Goal: Task Accomplishment & Management: Use online tool/utility

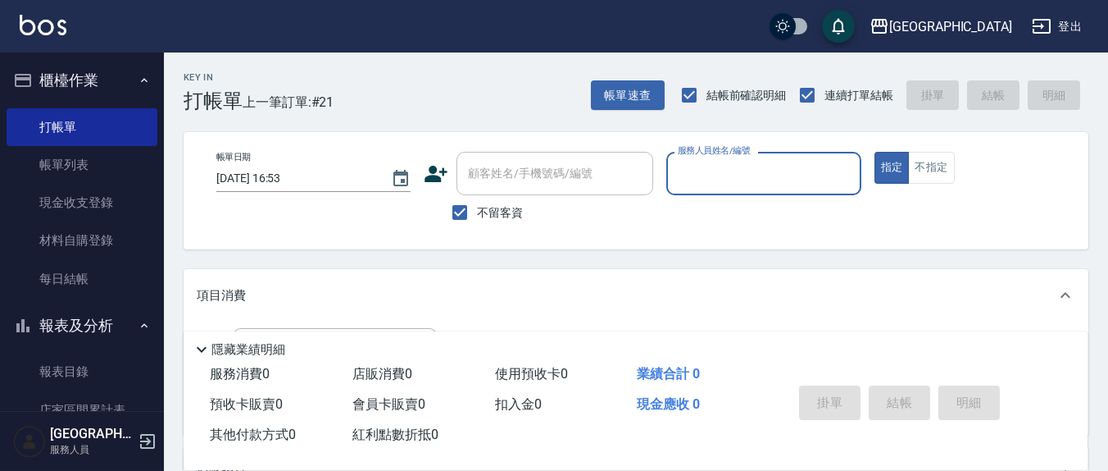
click at [703, 177] on div "服務人員姓名/編號 服務人員姓名/編號" at bounding box center [764, 173] width 194 height 43
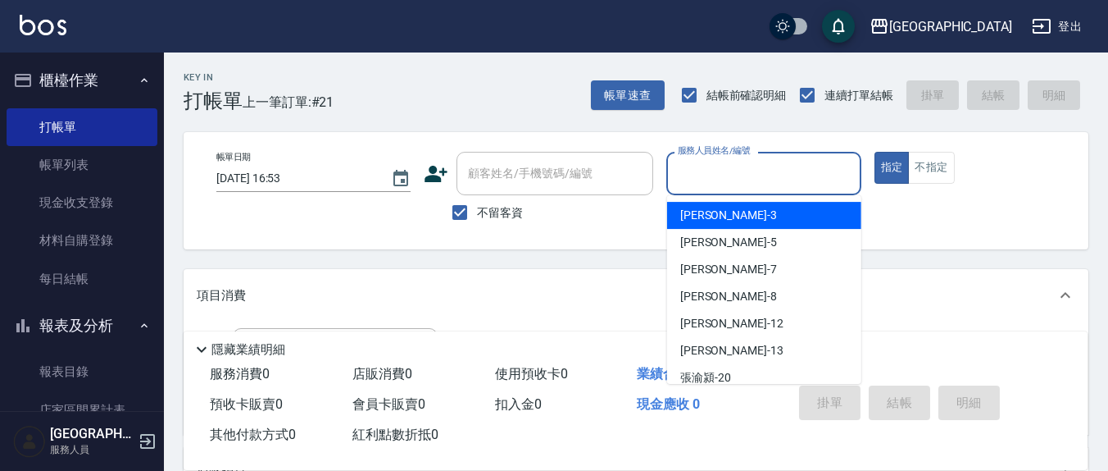
click at [758, 163] on input "服務人員姓名/編號" at bounding box center [764, 173] width 180 height 29
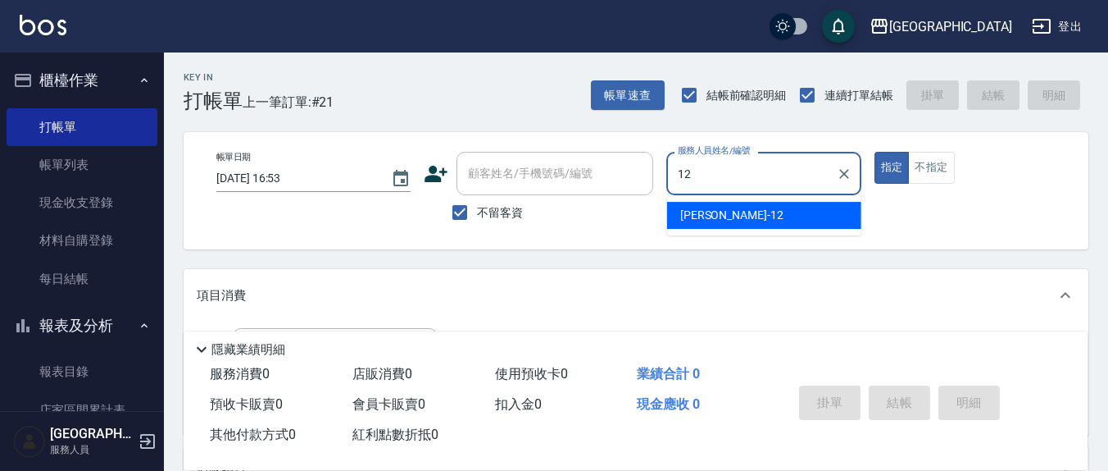
type input "12"
type button "true"
type input "呂桂花-12"
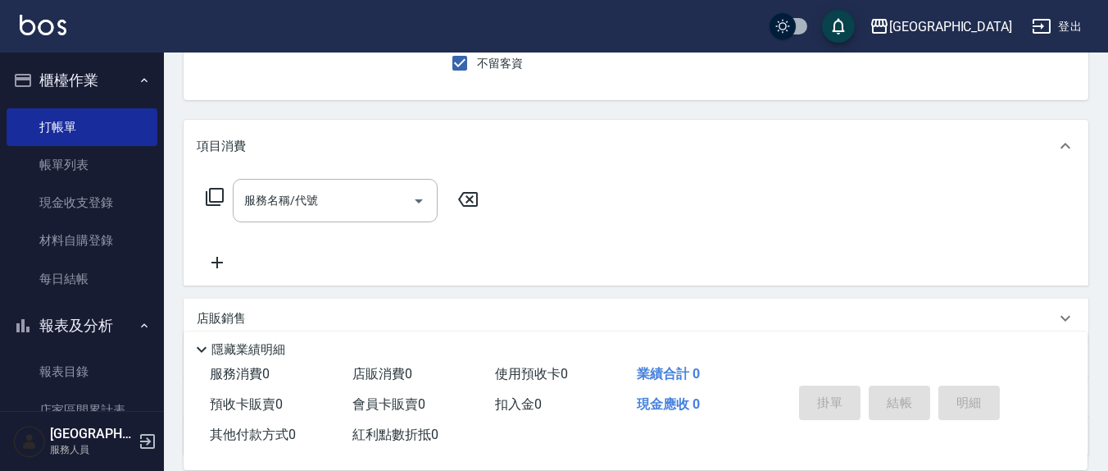
scroll to position [171, 0]
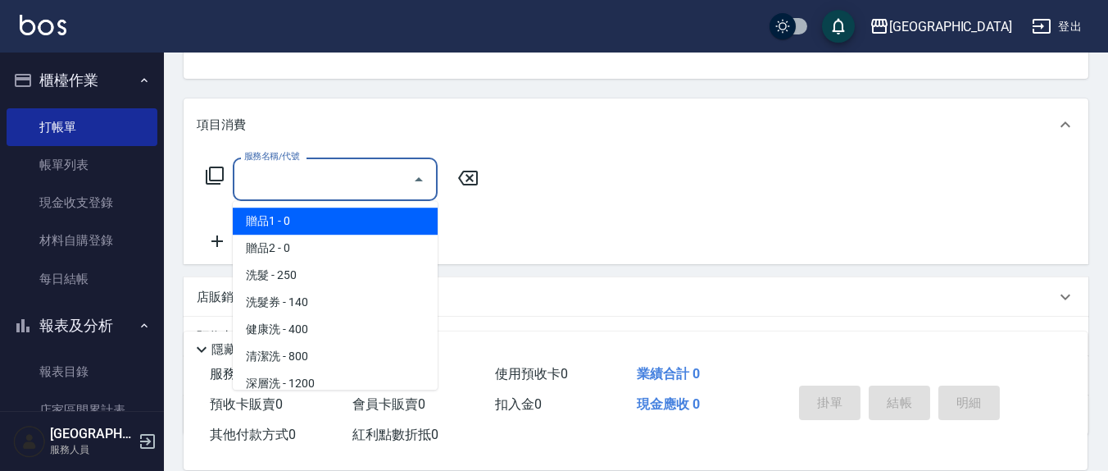
click at [335, 182] on input "服務名稱/代號" at bounding box center [323, 179] width 166 height 29
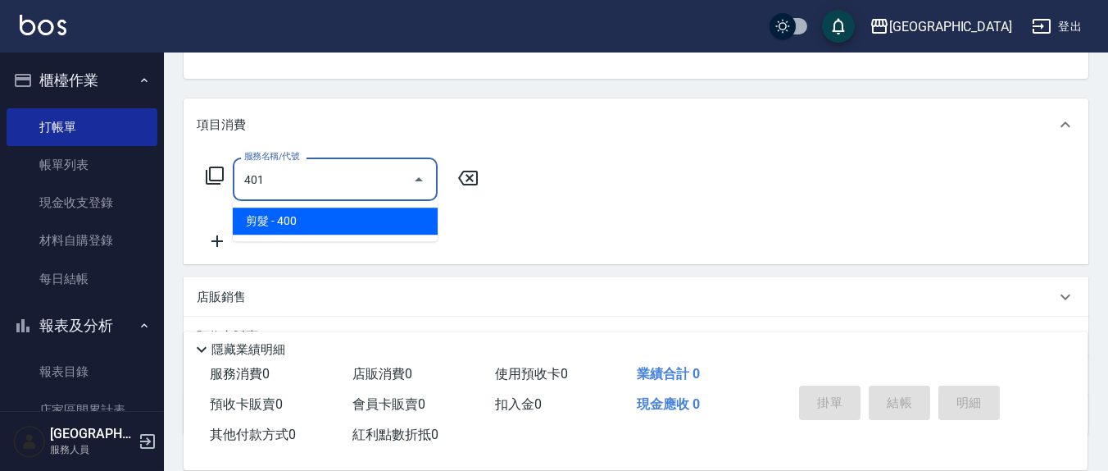
type input "剪髮(401)"
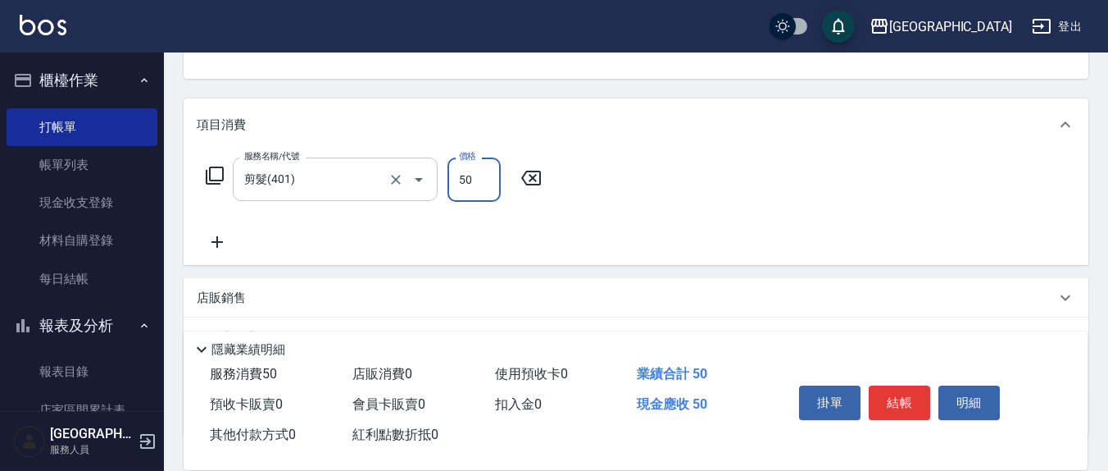
type input "50"
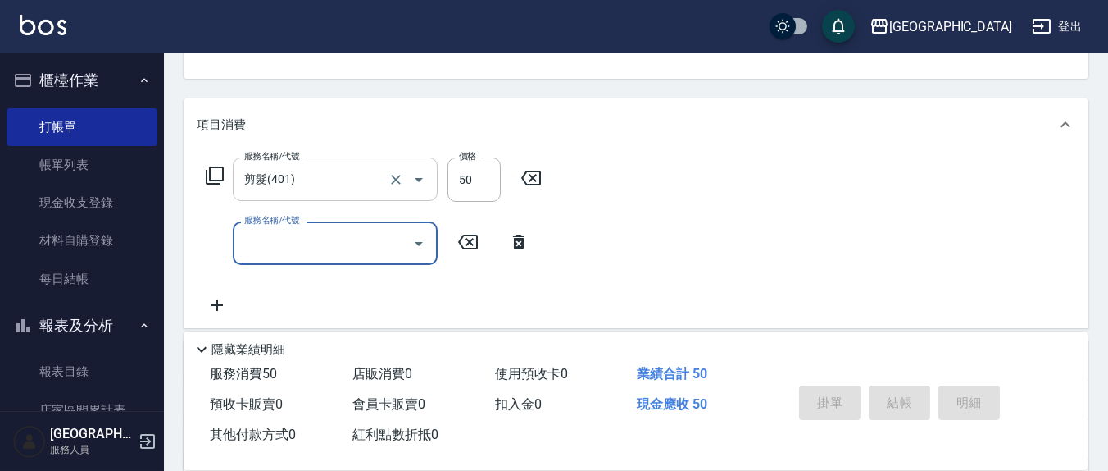
type input "2025/08/16 19:32"
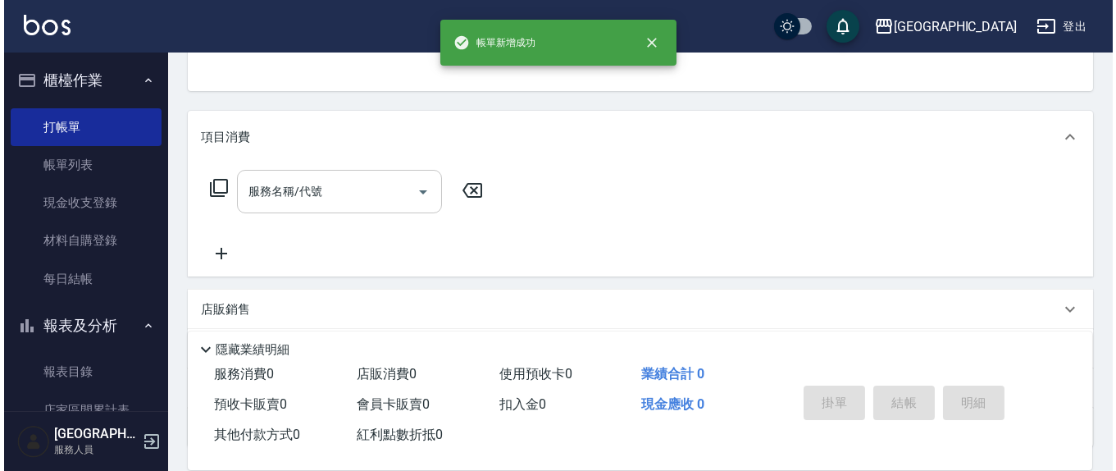
scroll to position [0, 0]
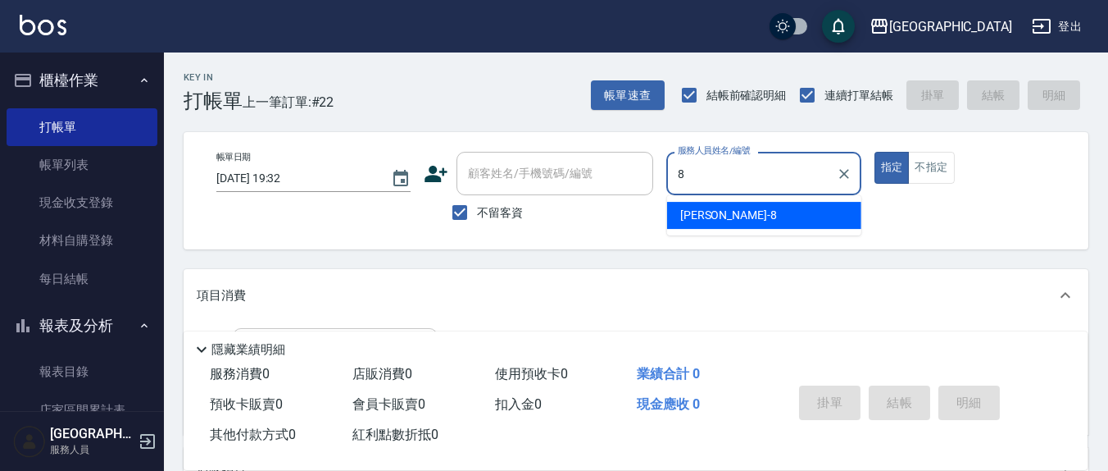
type input "林育萱-8"
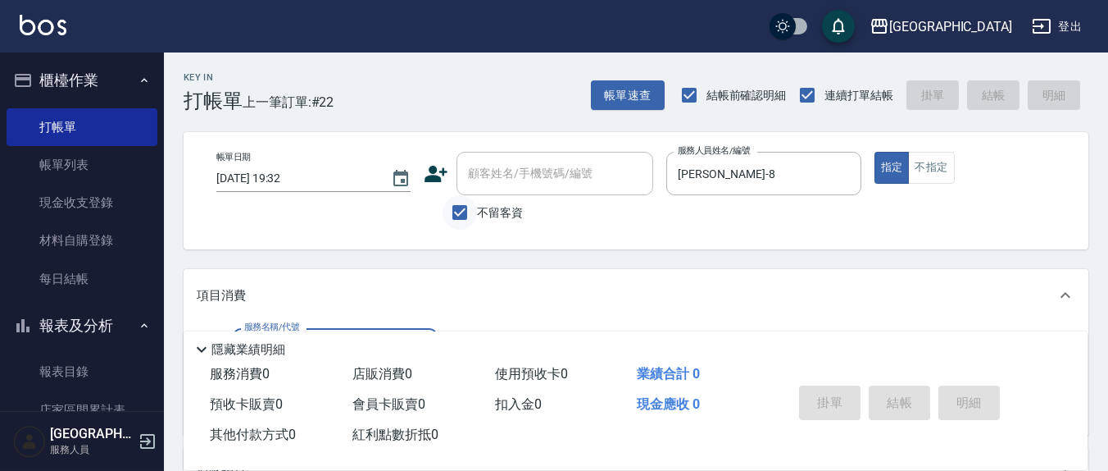
click at [457, 216] on input "不留客資" at bounding box center [460, 212] width 34 height 34
checkbox input "false"
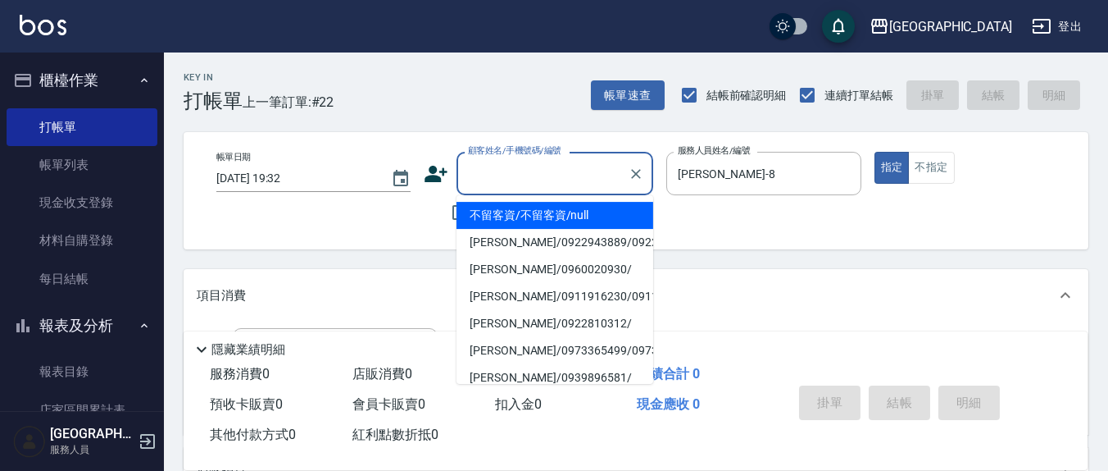
click at [499, 186] on input "顧客姓名/手機號碼/編號" at bounding box center [542, 173] width 157 height 29
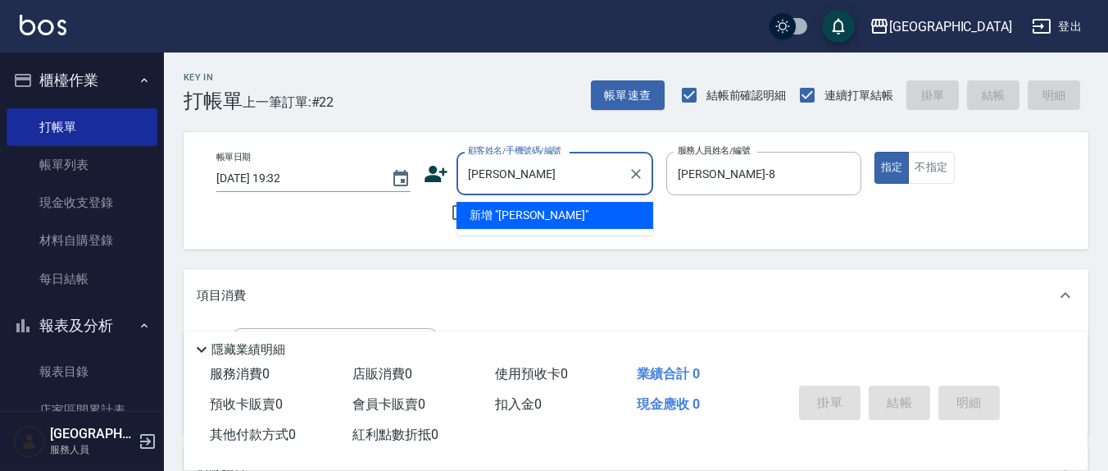
click at [521, 186] on input "鄭茿宣" at bounding box center [542, 173] width 157 height 29
type input "鄭"
click at [548, 215] on li "新增 "0955990028"" at bounding box center [555, 215] width 197 height 27
type input "0955990028"
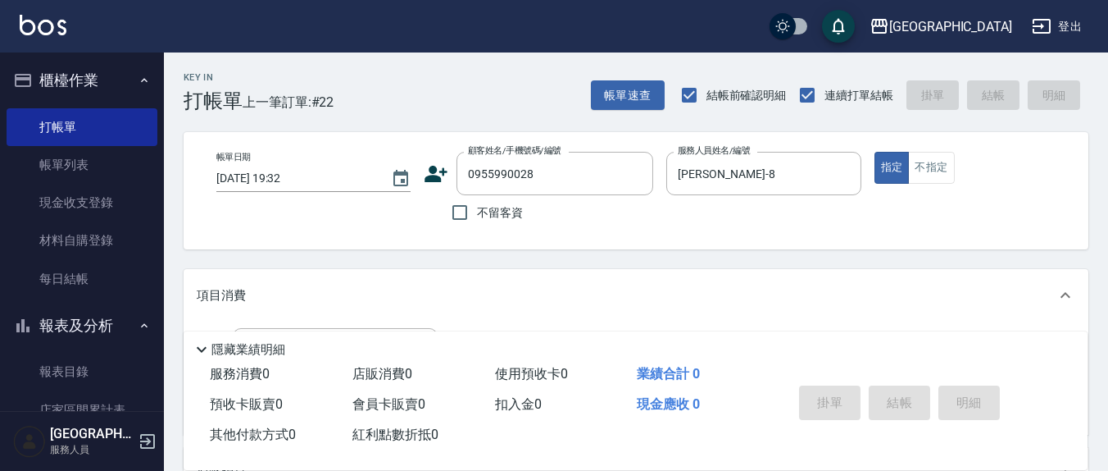
click at [442, 167] on icon at bounding box center [436, 174] width 25 height 25
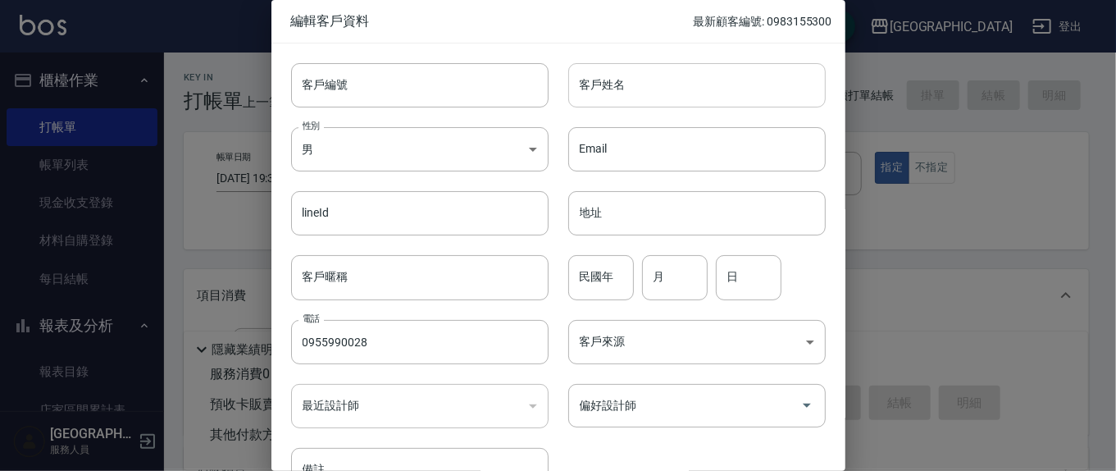
type input "0955990028"
click at [648, 88] on input "客戶姓名" at bounding box center [696, 85] width 257 height 44
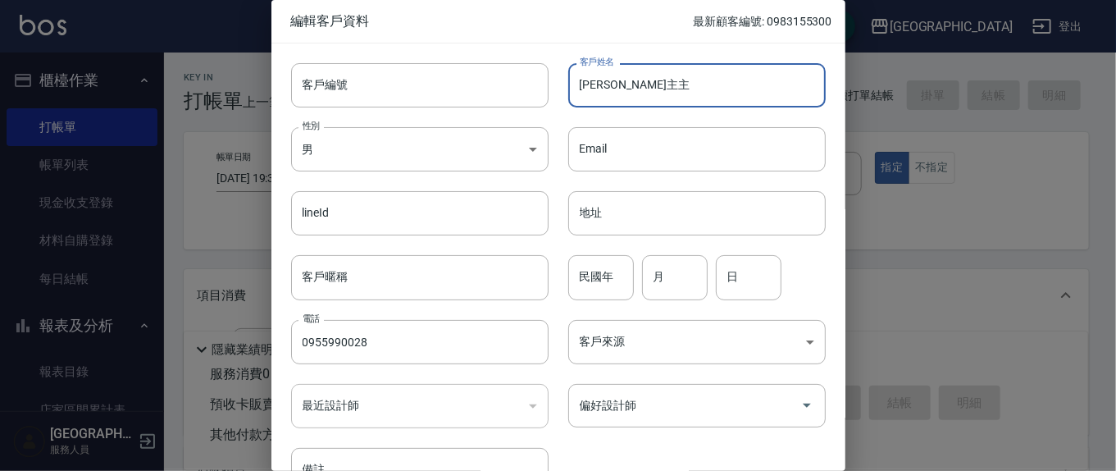
click at [625, 80] on input "鄭主主" at bounding box center [696, 85] width 257 height 44
type input "鄭竺萱"
click at [674, 280] on input "月" at bounding box center [675, 277] width 66 height 44
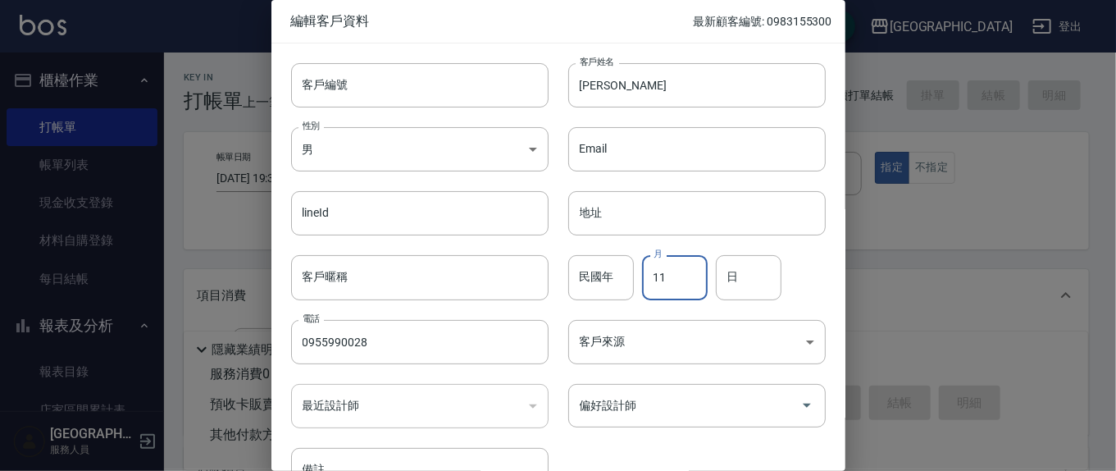
type input "11"
type input "5"
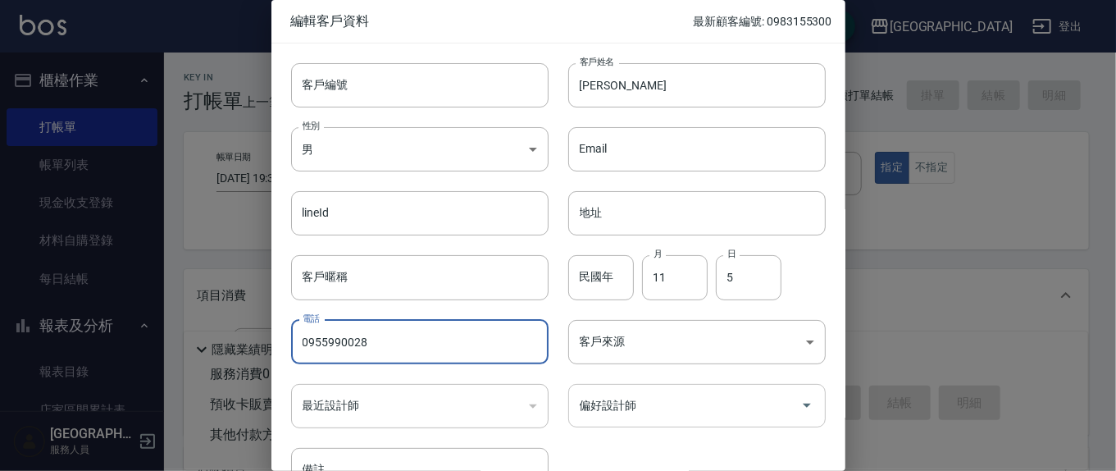
click at [728, 395] on input "偏好設計師" at bounding box center [685, 405] width 218 height 29
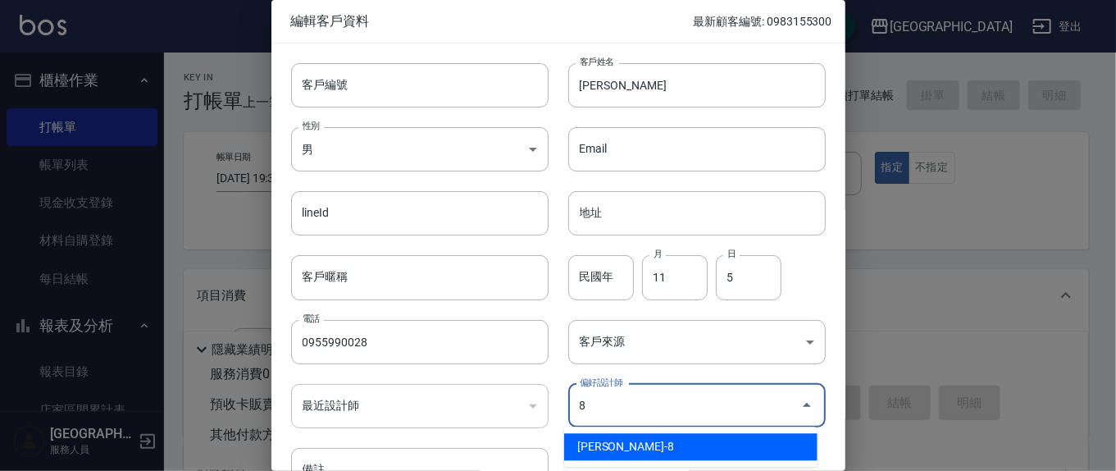
type input "林育萱"
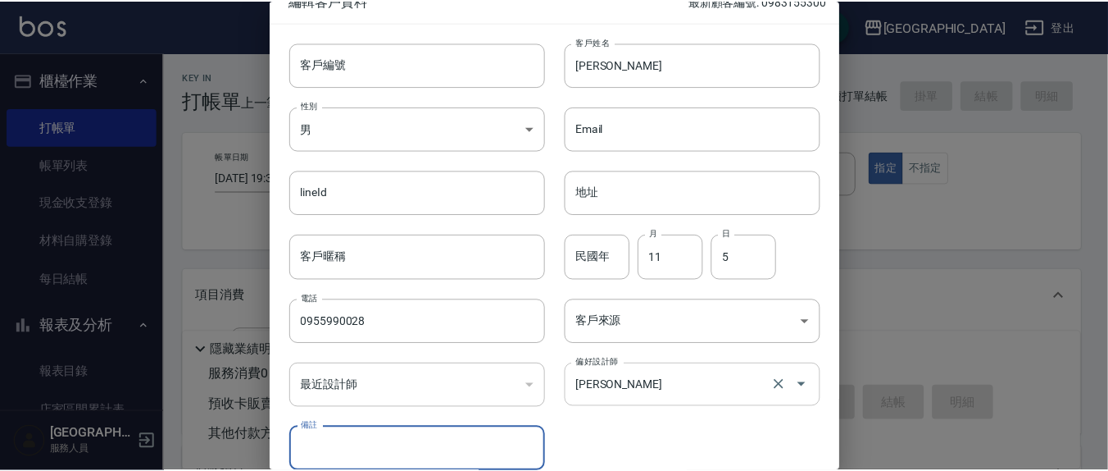
scroll to position [97, 0]
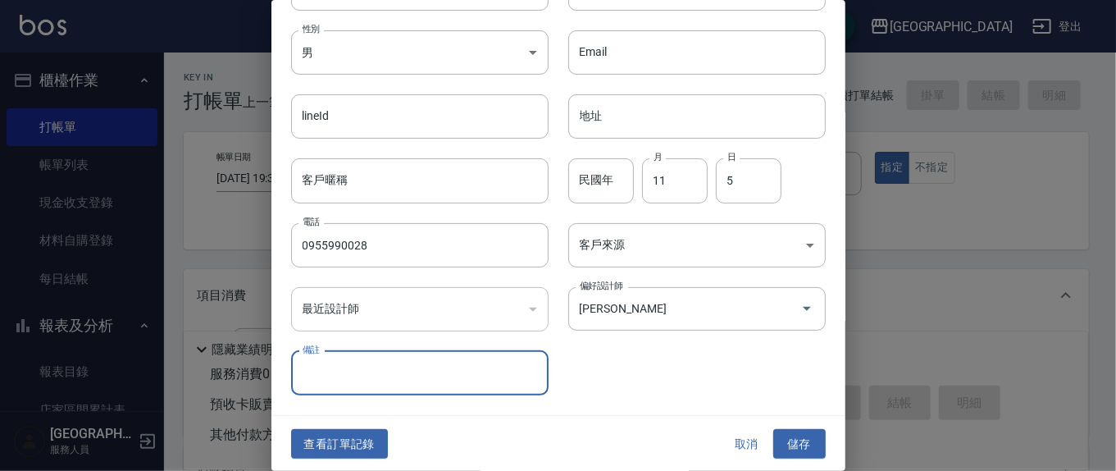
drag, startPoint x: 811, startPoint y: 447, endPoint x: 807, endPoint y: 420, distance: 27.4
click at [812, 440] on button "儲存" at bounding box center [799, 444] width 52 height 30
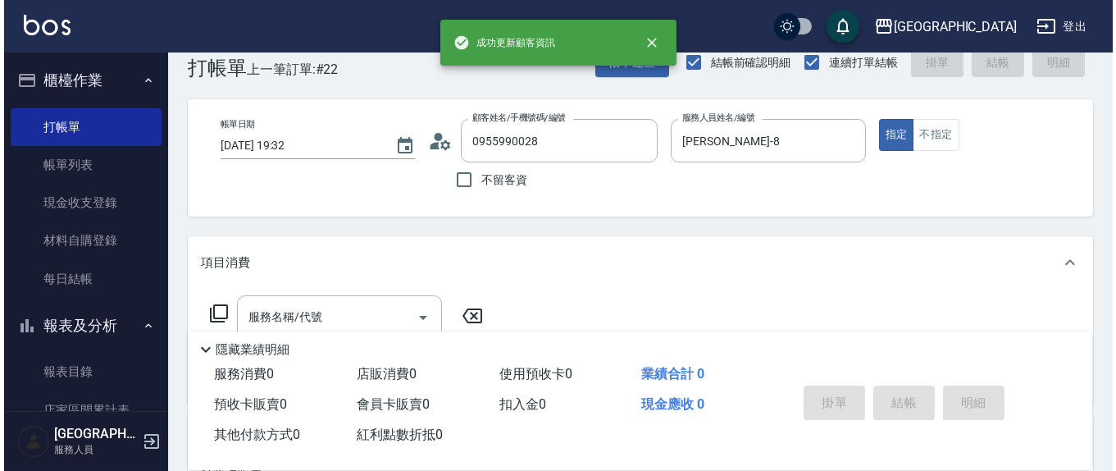
scroll to position [171, 0]
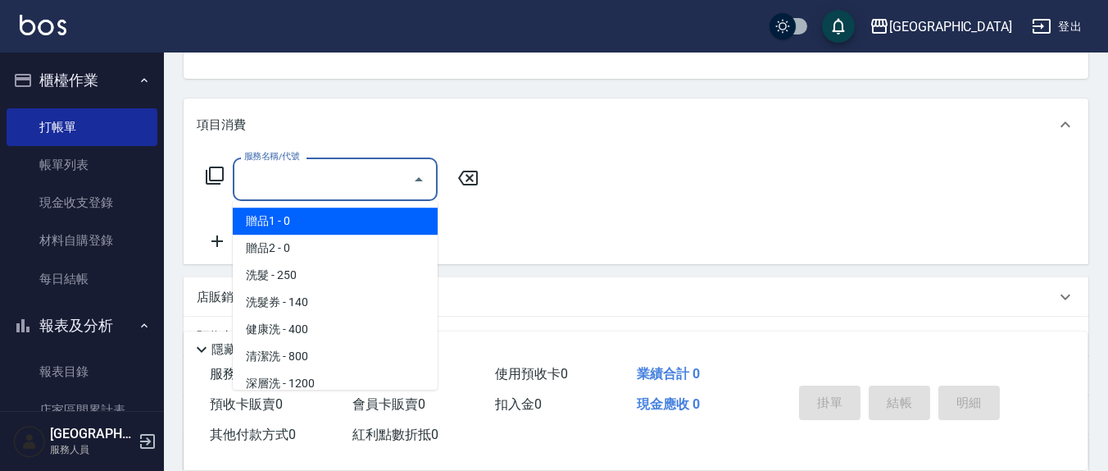
click at [325, 166] on input "服務名稱/代號" at bounding box center [323, 179] width 166 height 29
click at [219, 172] on icon at bounding box center [215, 176] width 20 height 20
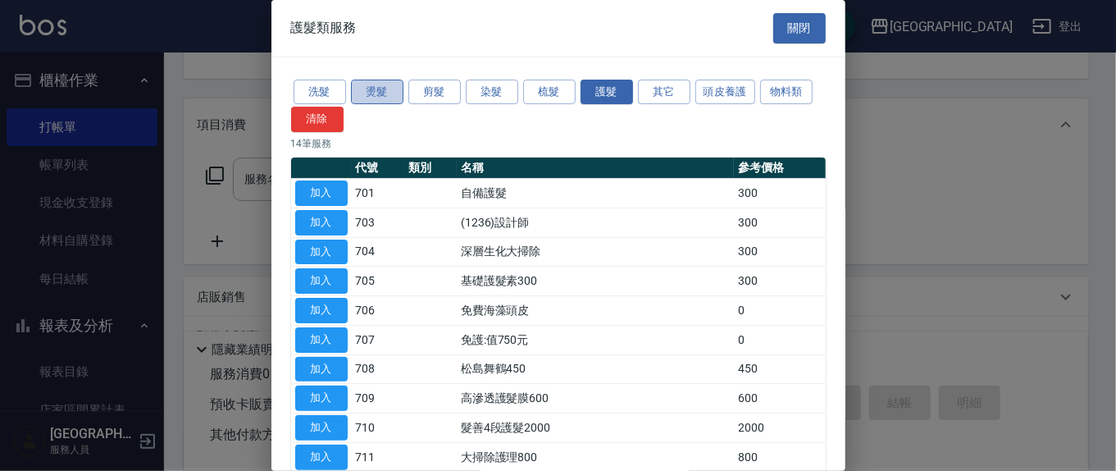
click at [386, 93] on button "燙髮" at bounding box center [377, 92] width 52 height 25
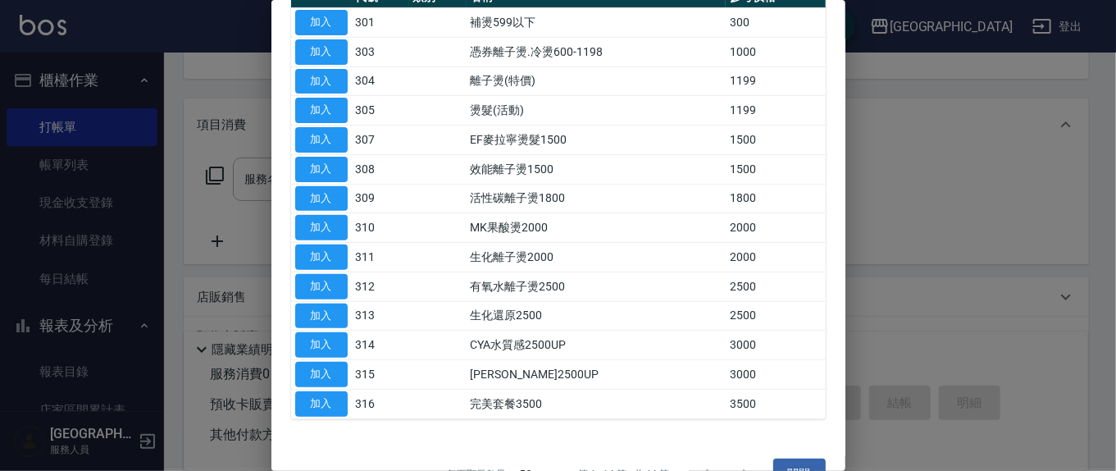
drag, startPoint x: 331, startPoint y: 111, endPoint x: 471, endPoint y: 163, distance: 148.6
click at [332, 109] on button "加入" at bounding box center [321, 110] width 52 height 25
type input "燙髮(活動)(305)"
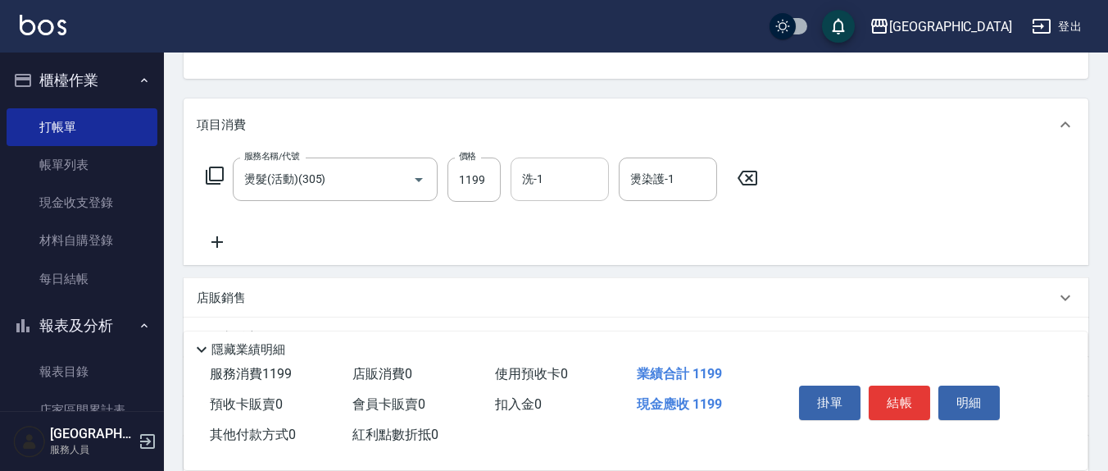
click at [558, 168] on input "洗-1" at bounding box center [560, 179] width 84 height 29
type input "林育萱-8"
type input "韋羽蕎-21"
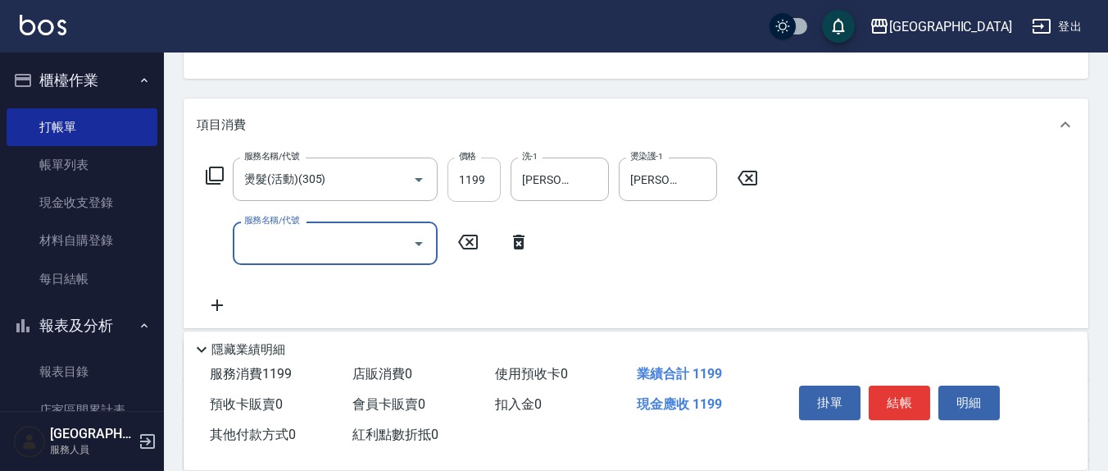
click at [490, 177] on input "1199" at bounding box center [474, 179] width 53 height 44
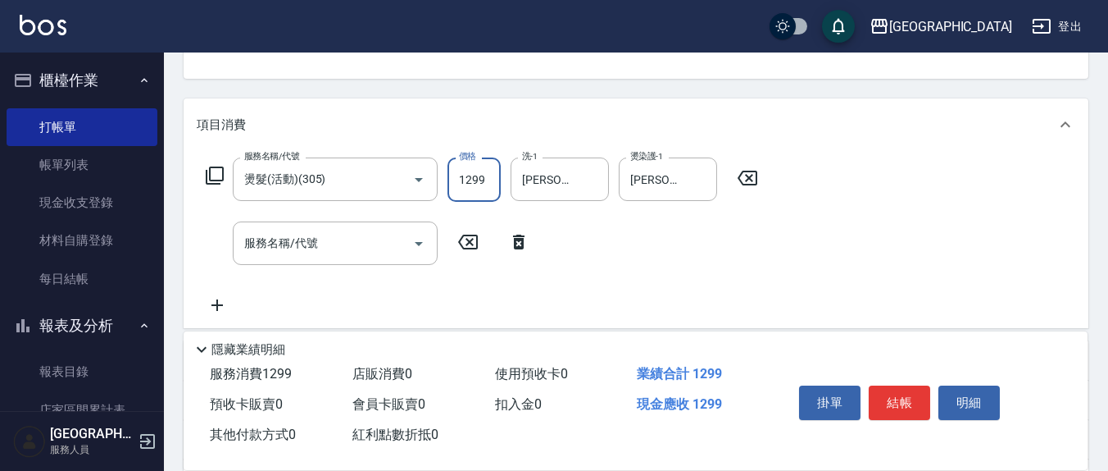
type input "1299"
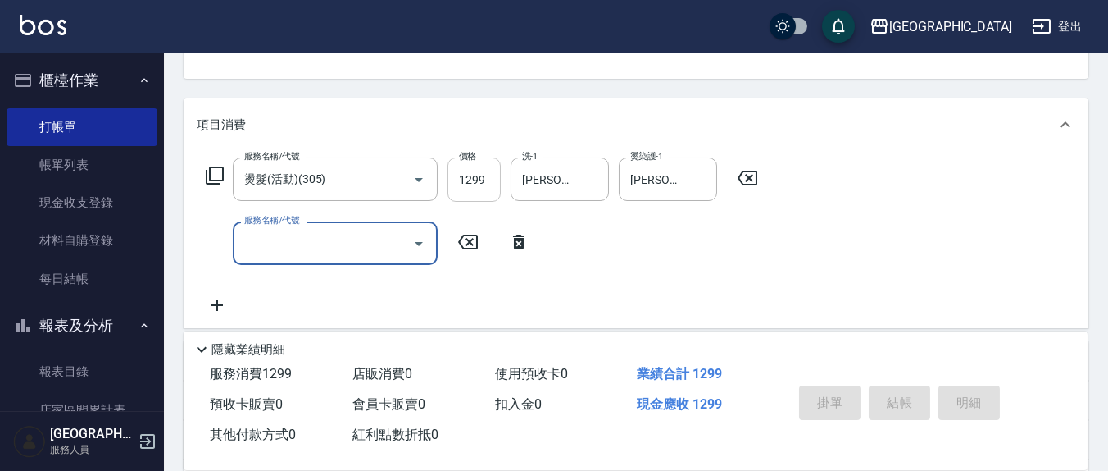
type input "2025/08/16 19:34"
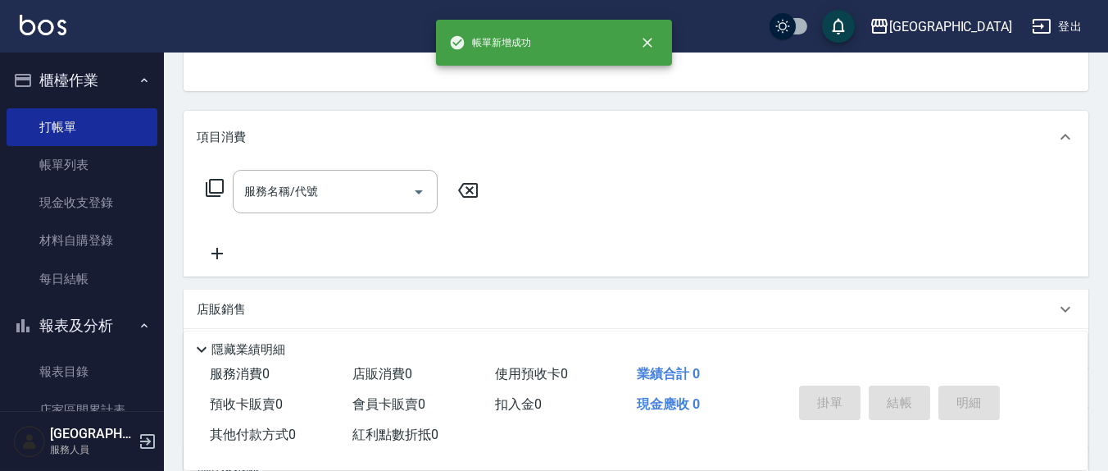
scroll to position [0, 0]
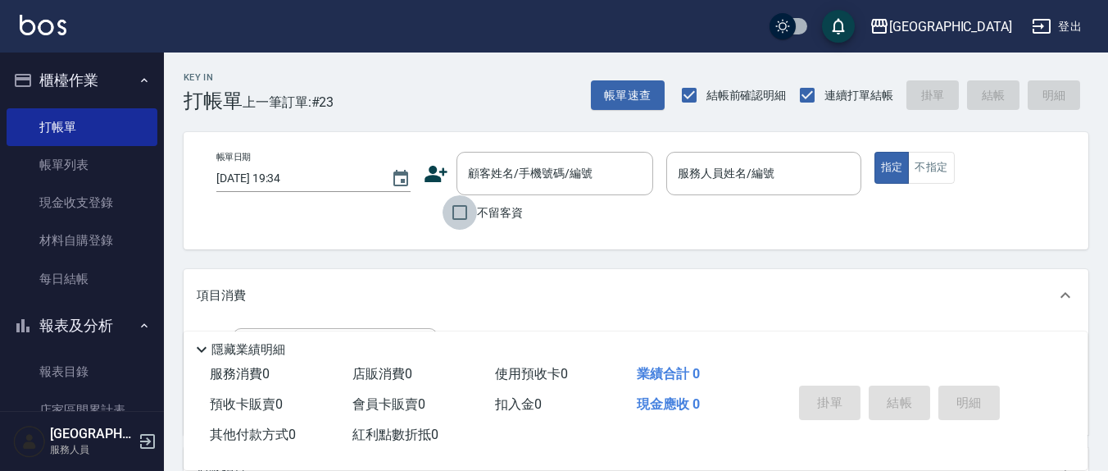
click at [464, 213] on input "不留客資" at bounding box center [460, 212] width 34 height 34
checkbox input "true"
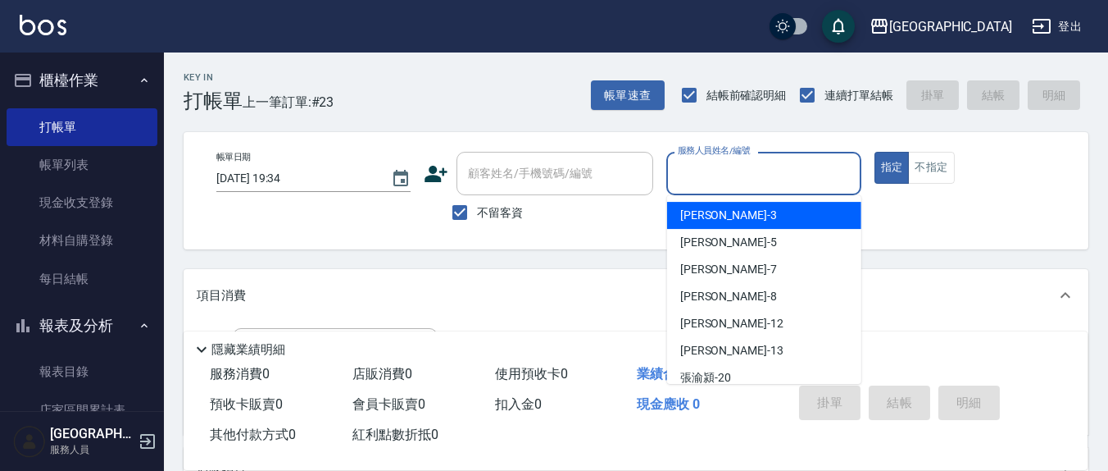
click at [739, 177] on input "服務人員姓名/編號" at bounding box center [764, 173] width 180 height 29
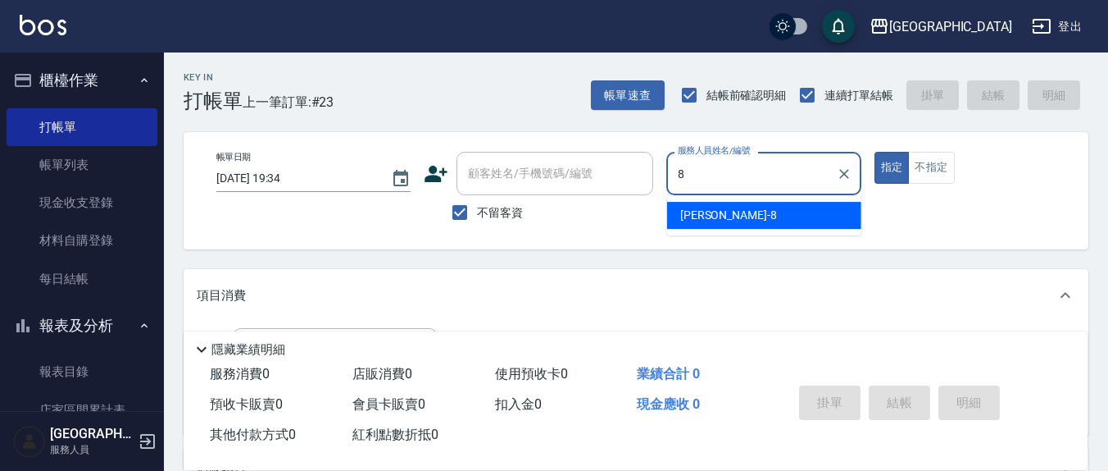
type input "林育萱-8"
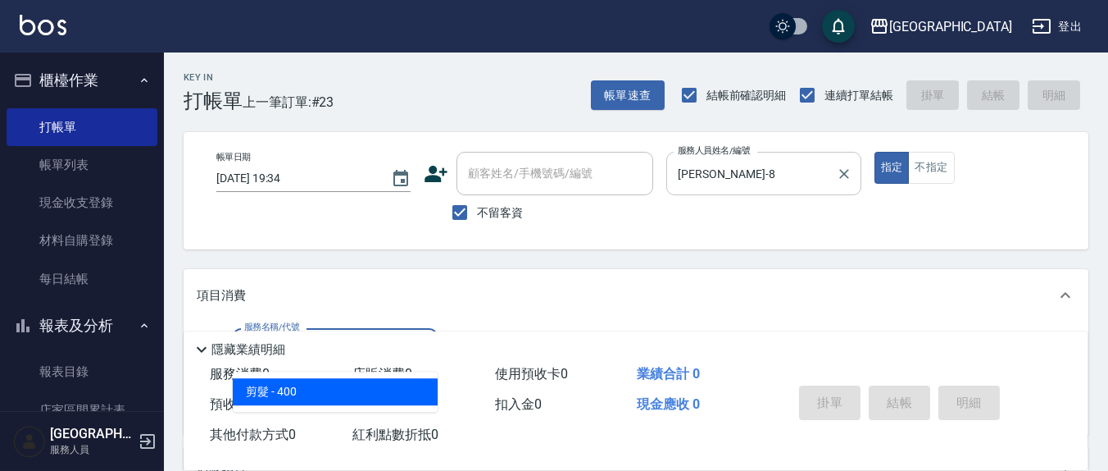
type input "剪髮(401)"
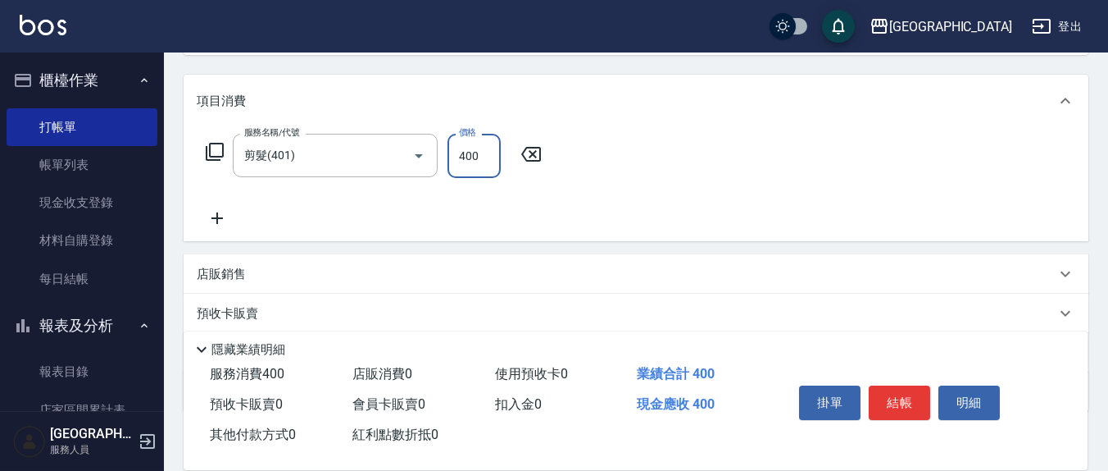
scroll to position [289, 0]
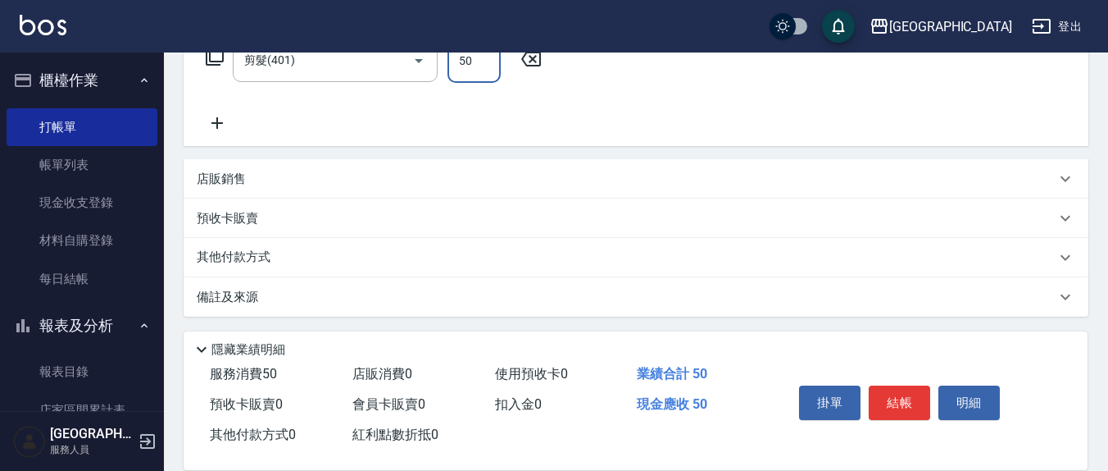
type input "50"
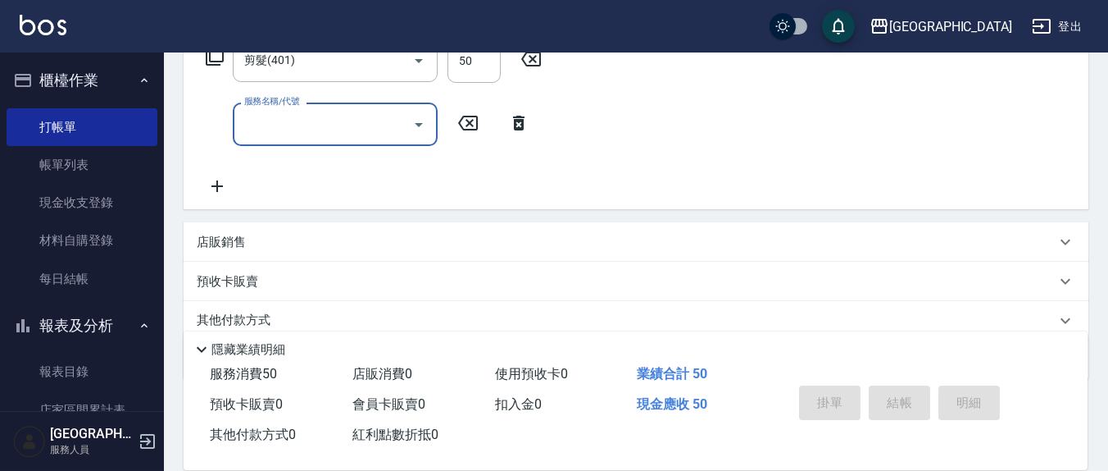
type input "2025/08/16 19:35"
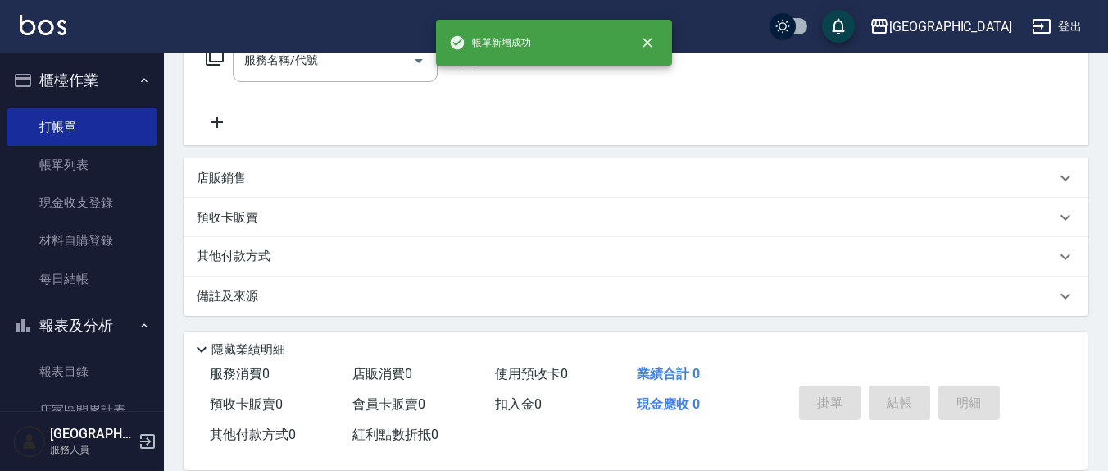
scroll to position [0, 0]
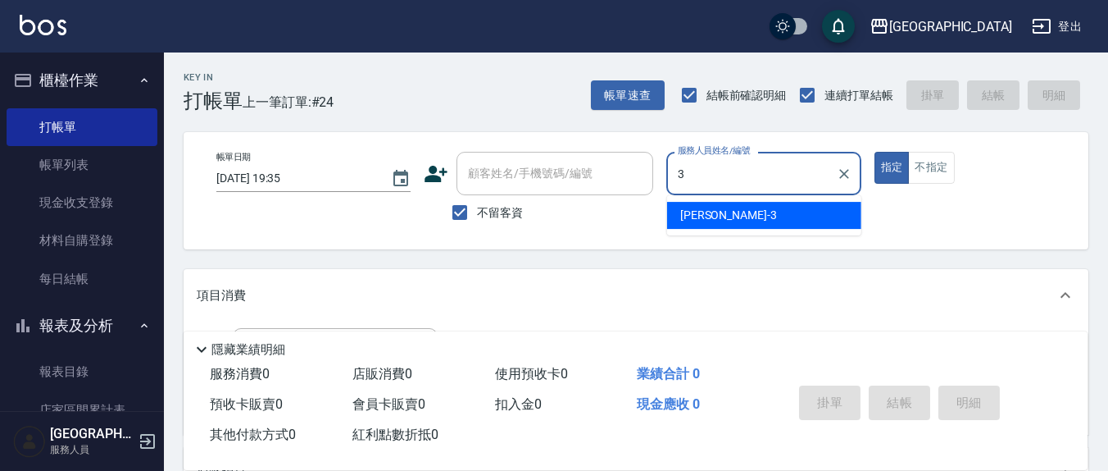
type input "游雅淇-3"
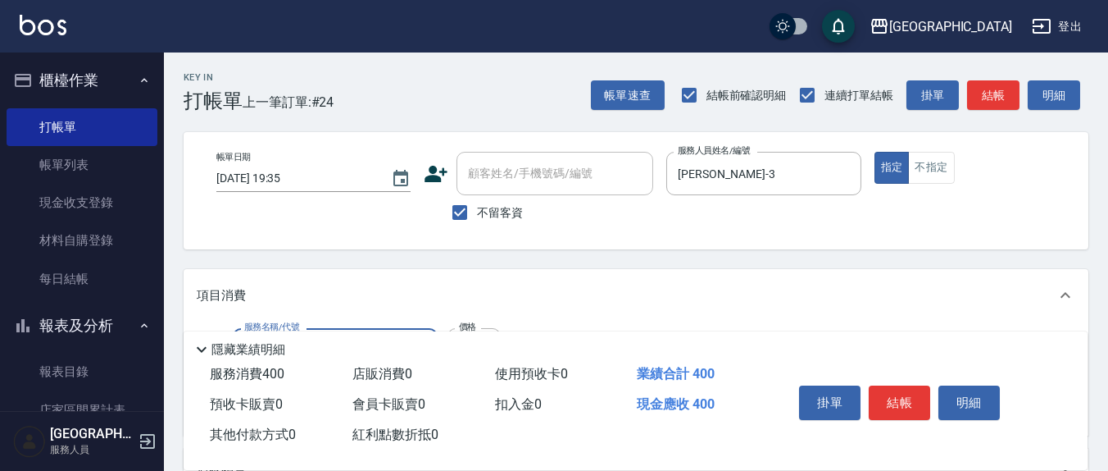
type input "健康洗(206)"
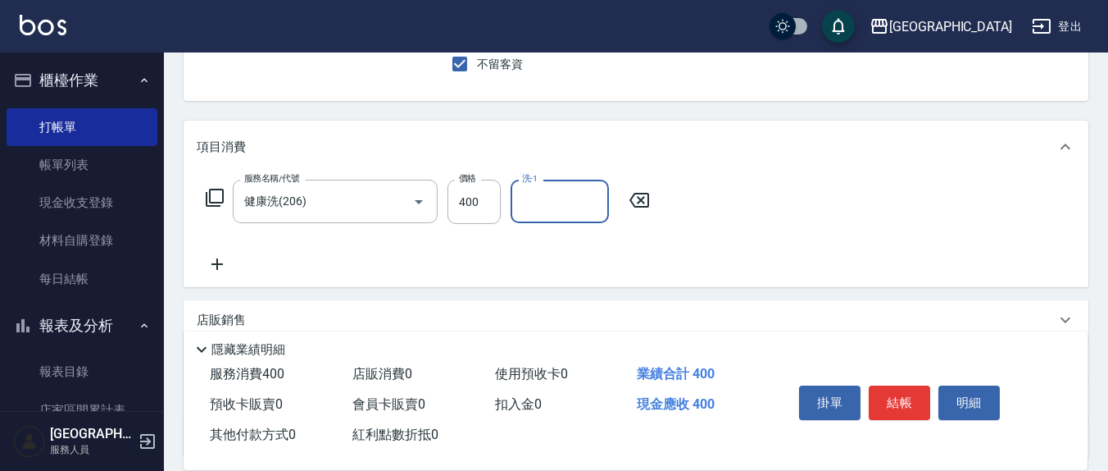
scroll to position [171, 0]
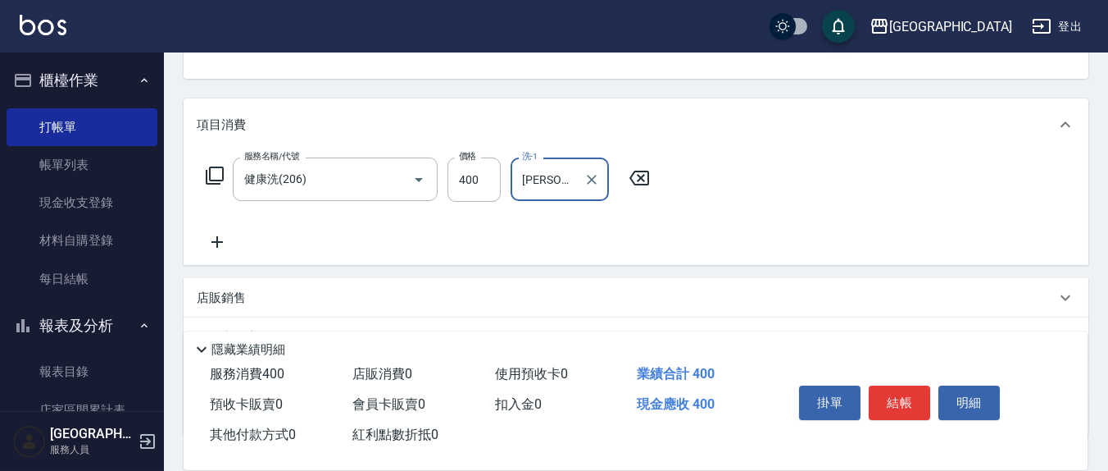
type input "游雅淇-3"
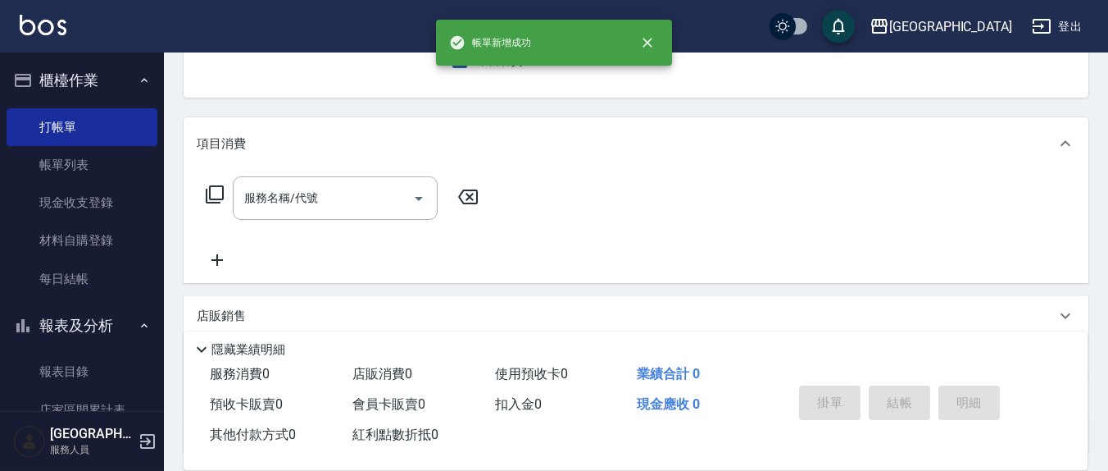
click at [804, 135] on div "項目消費" at bounding box center [626, 143] width 859 height 17
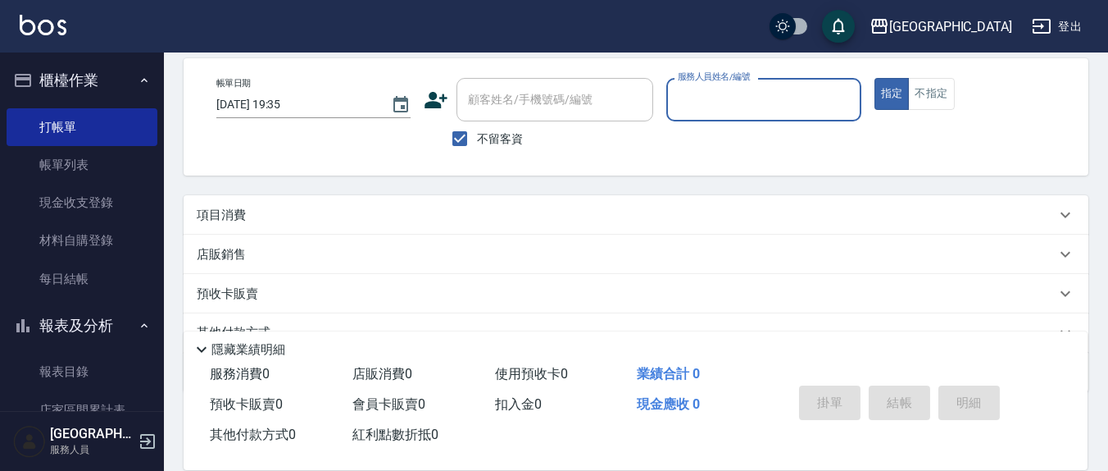
scroll to position [0, 0]
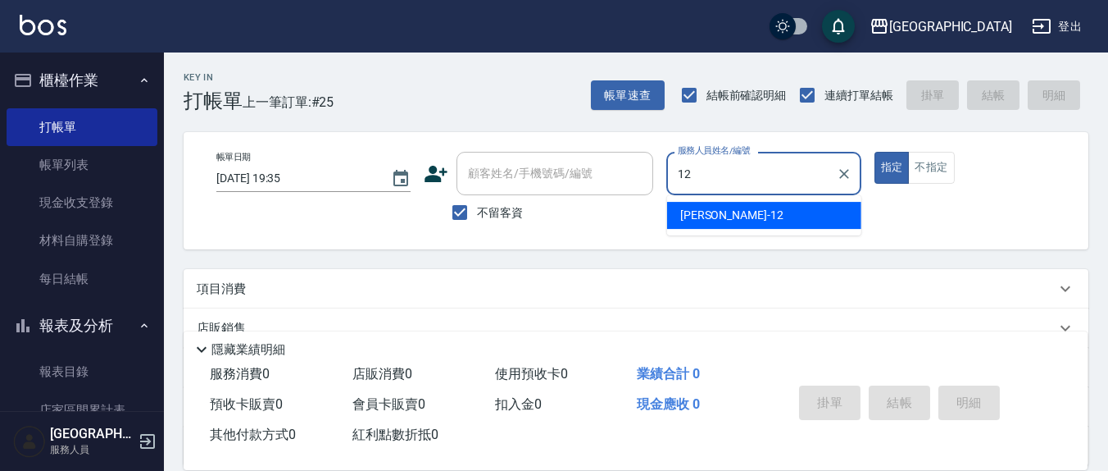
type input "呂桂花-12"
click at [875, 152] on button "指定" at bounding box center [892, 168] width 35 height 32
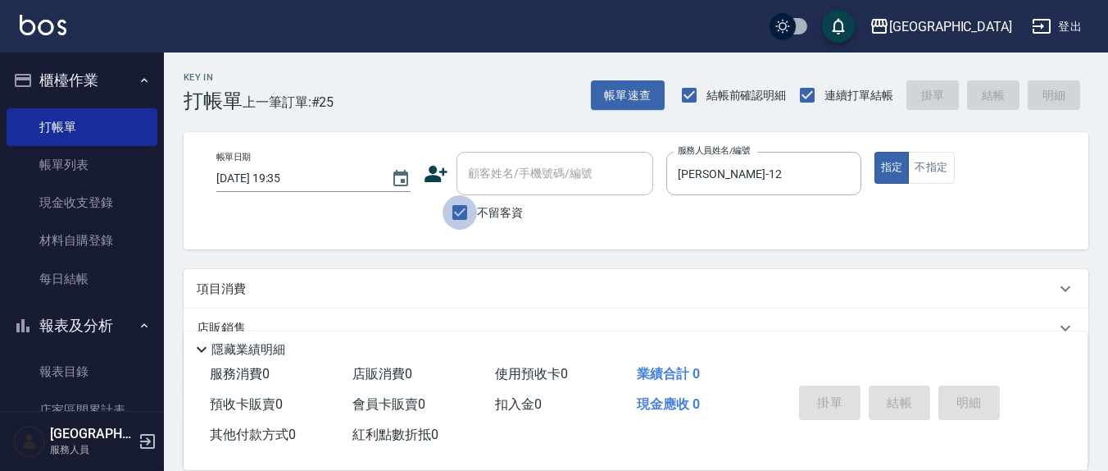
click at [462, 216] on input "不留客資" at bounding box center [460, 212] width 34 height 34
checkbox input "false"
click at [518, 182] on input "顧客姓名/手機號碼/編號" at bounding box center [542, 173] width 157 height 29
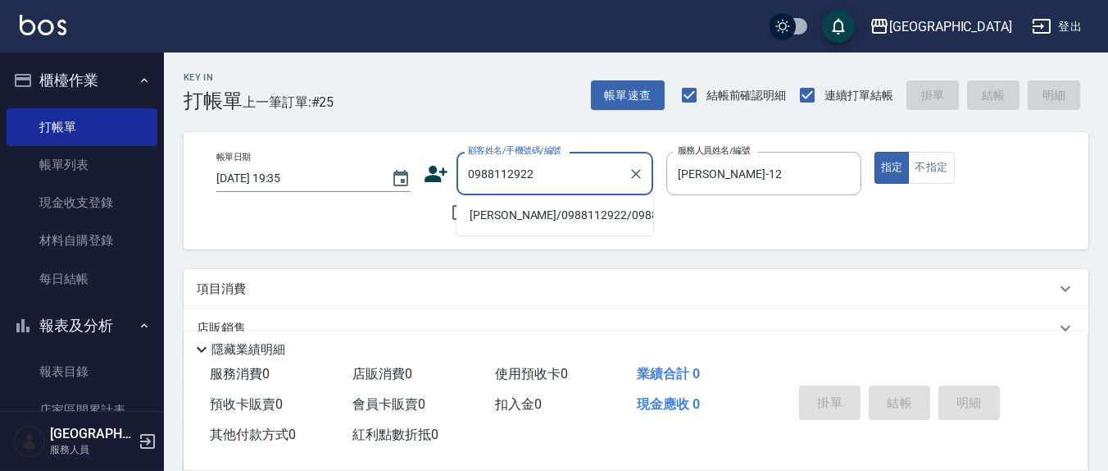
click at [562, 219] on li "王瓊珠/0988112922/0988112922" at bounding box center [555, 215] width 197 height 27
type input "王瓊珠/0988112922/0988112922"
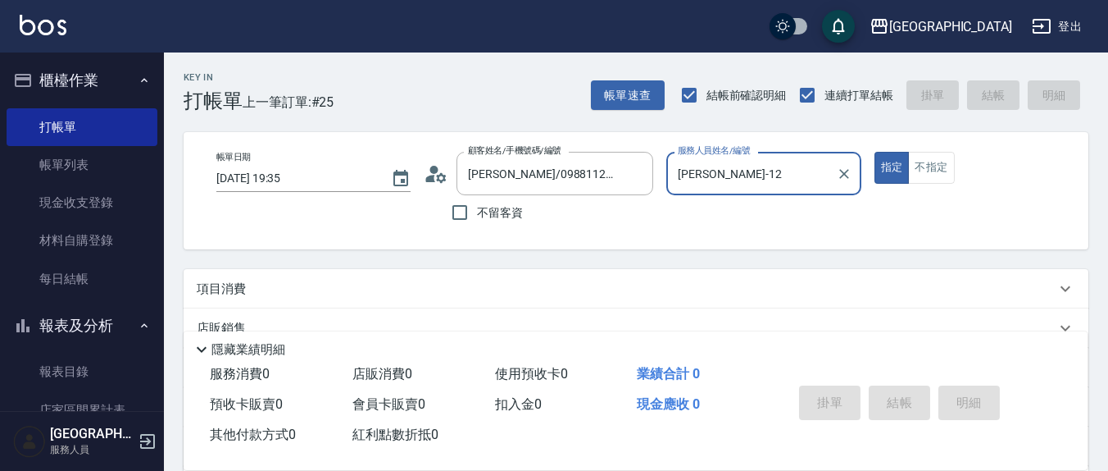
scroll to position [171, 0]
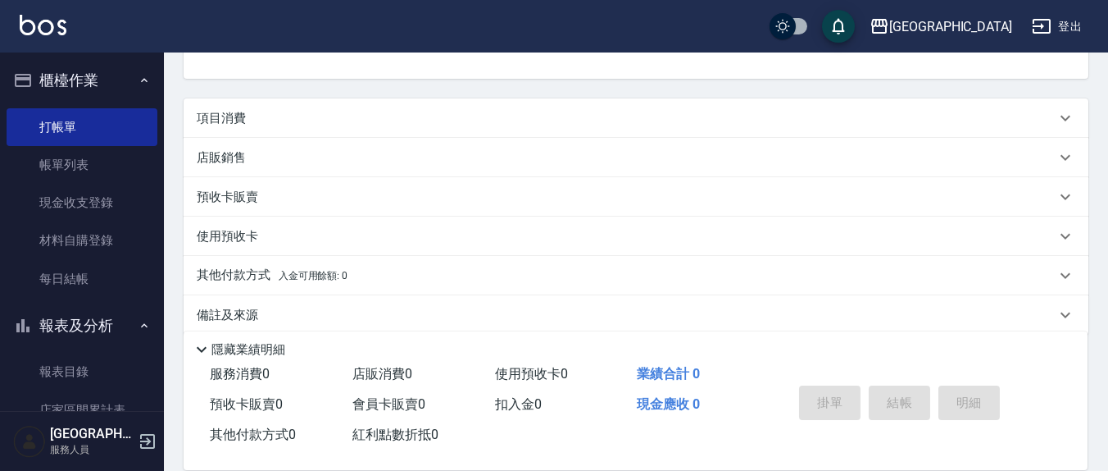
click at [292, 118] on div "項目消費" at bounding box center [626, 118] width 859 height 17
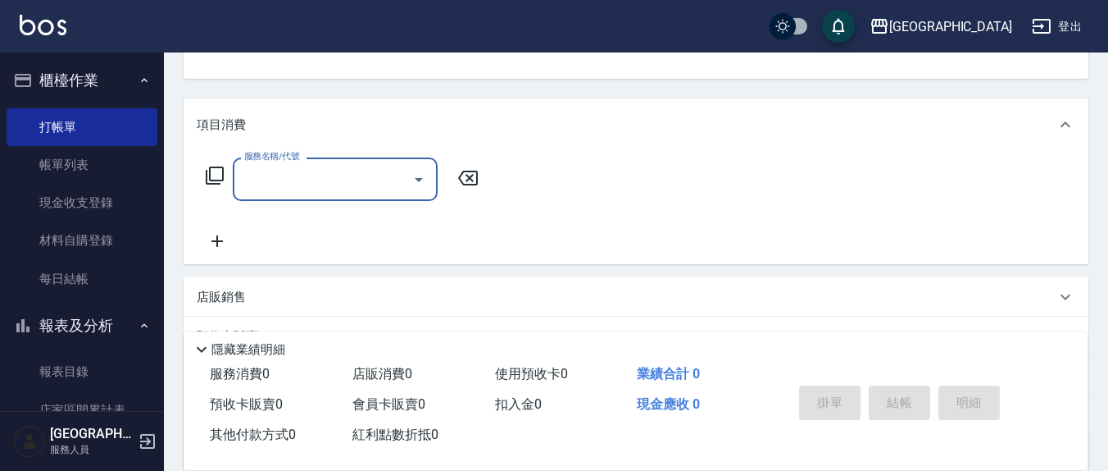
scroll to position [0, 0]
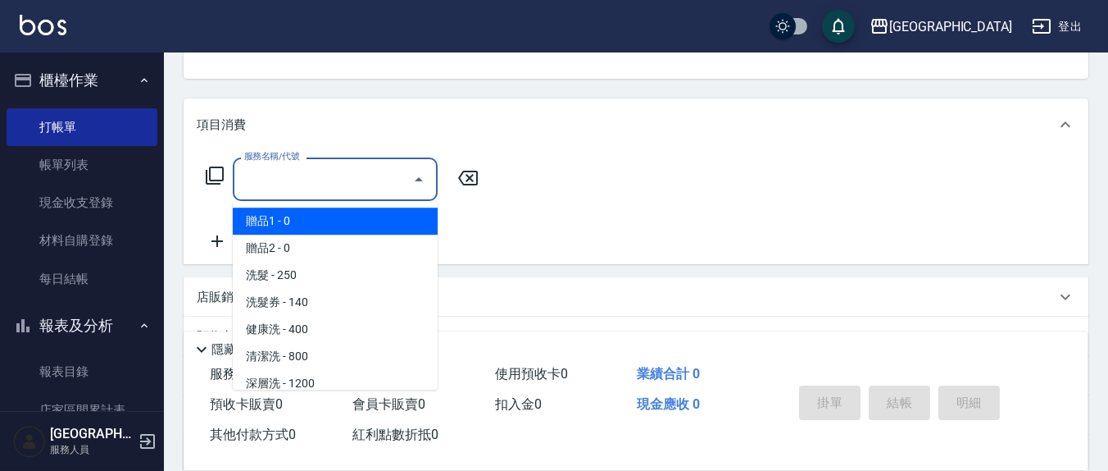
drag, startPoint x: 328, startPoint y: 189, endPoint x: 344, endPoint y: 186, distance: 15.8
click at [331, 188] on input "服務名稱/代號" at bounding box center [323, 179] width 166 height 29
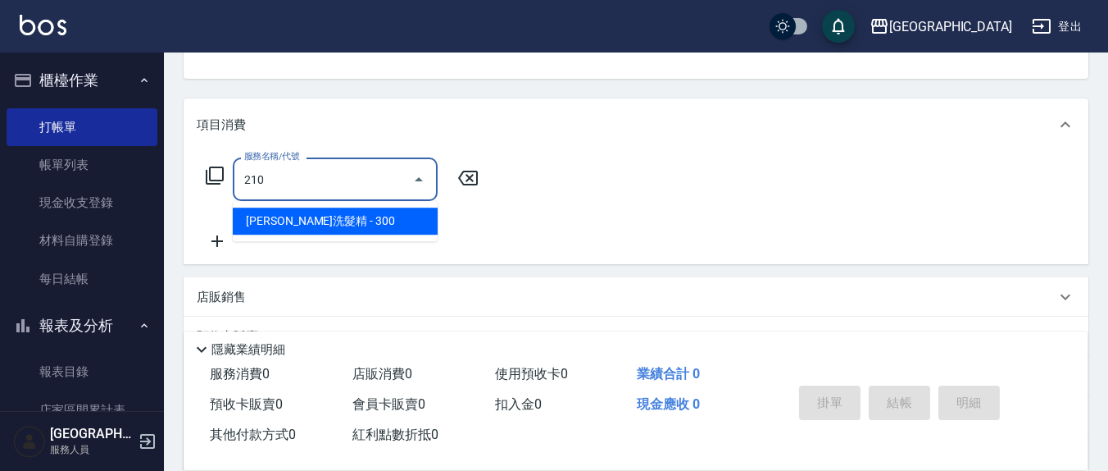
type input "歐娜洗髮精(210)"
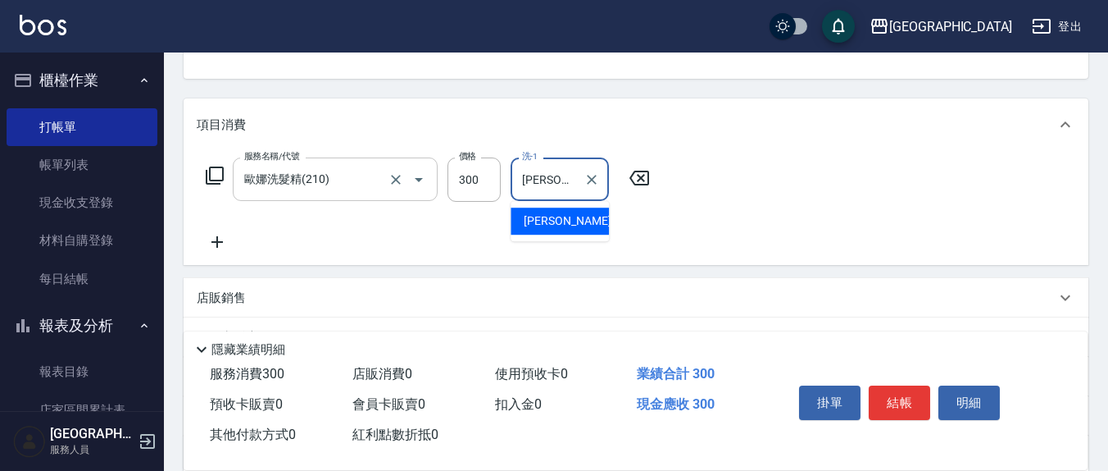
type input "韋羽蕎-21"
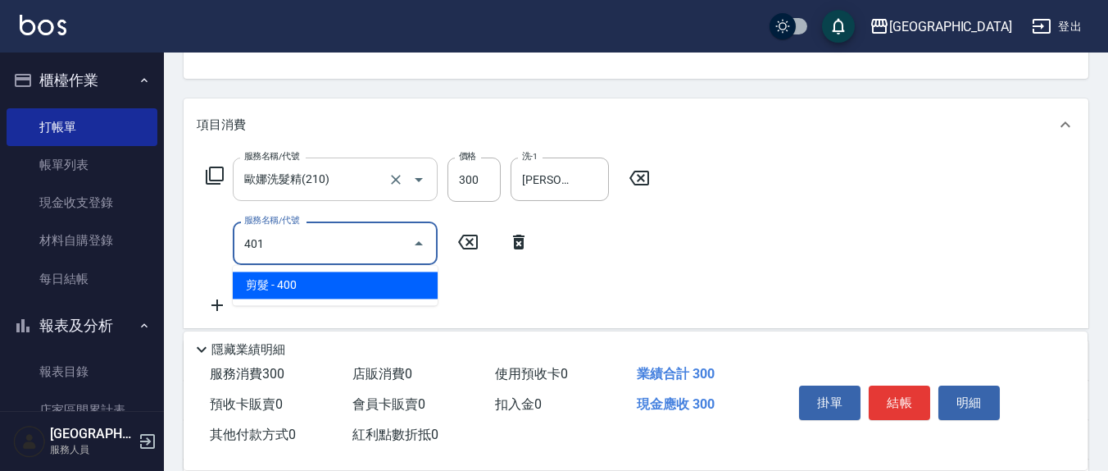
type input "剪髮(401)"
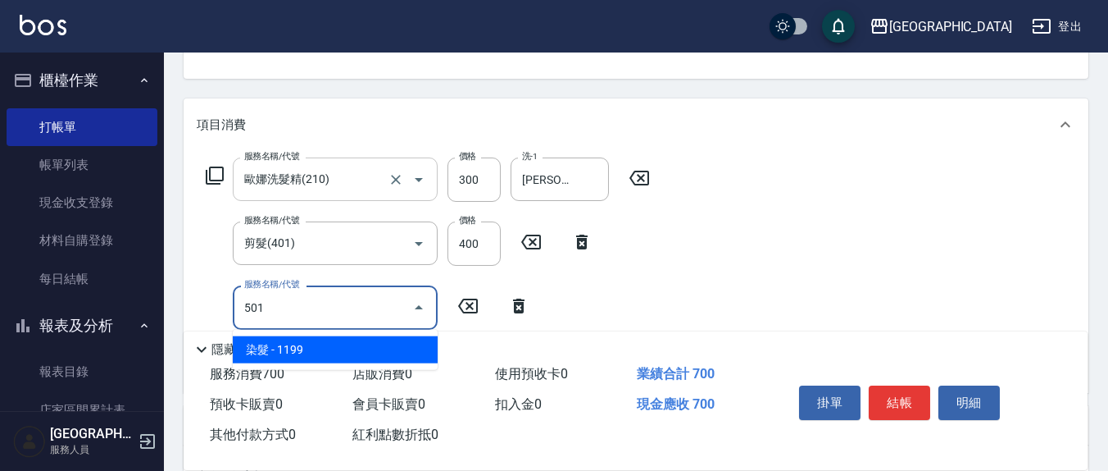
type input "染髮(501)"
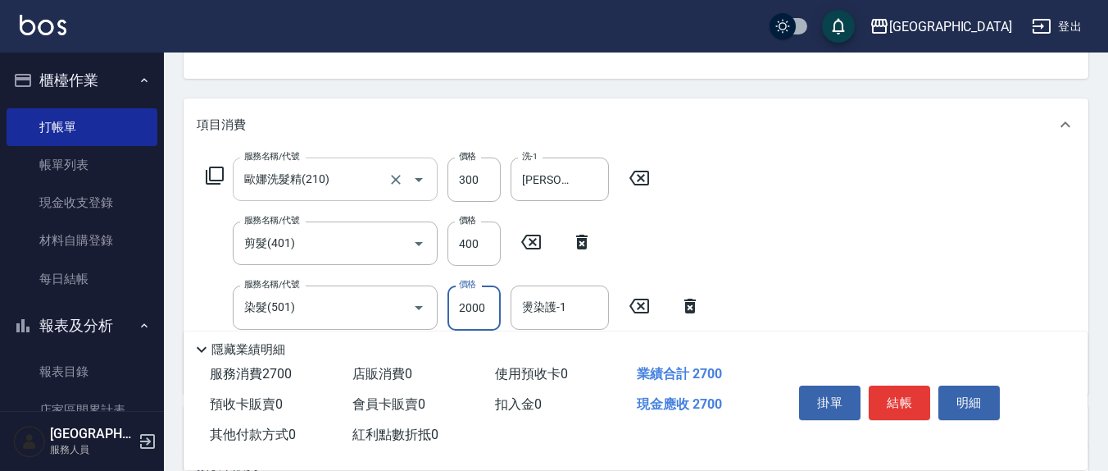
type input "2000"
type input "韋羽蕎-21"
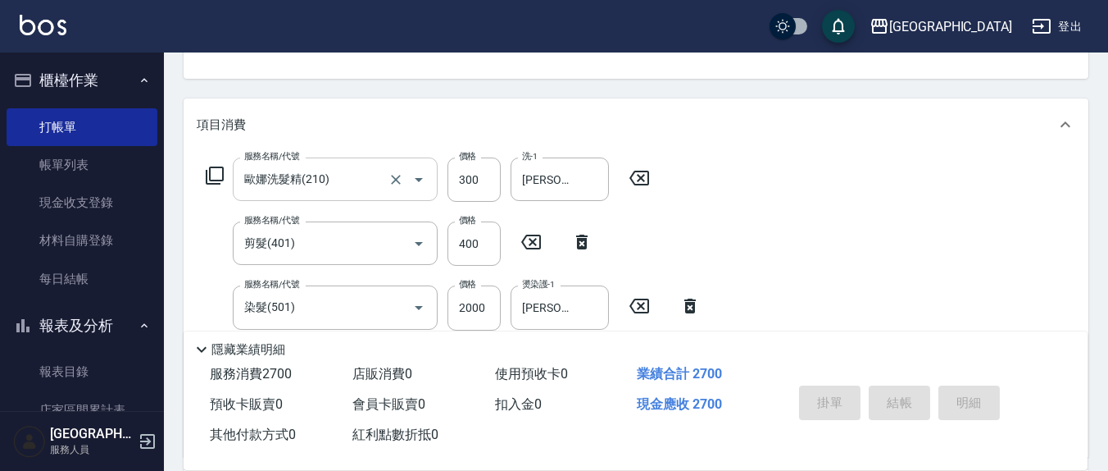
type input "2025/08/16 19:36"
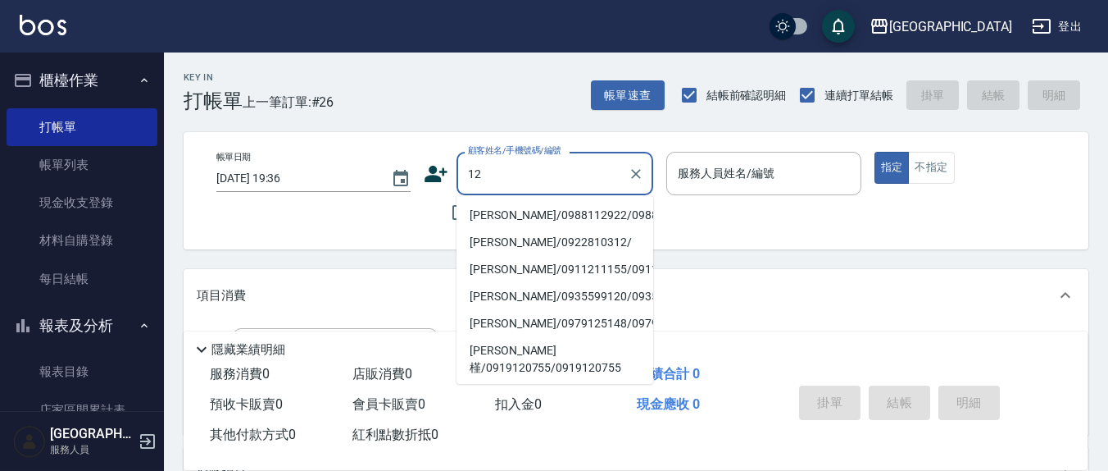
type input "12"
click at [796, 262] on div "Key In 打帳單 上一筆訂單:#26 帳單速查 結帳前確認明細 連續打單結帳 掛單 結帳 明細 帳單日期 2025/08/16 19:36 顧客姓名/手機…" at bounding box center [636, 425] width 944 height 747
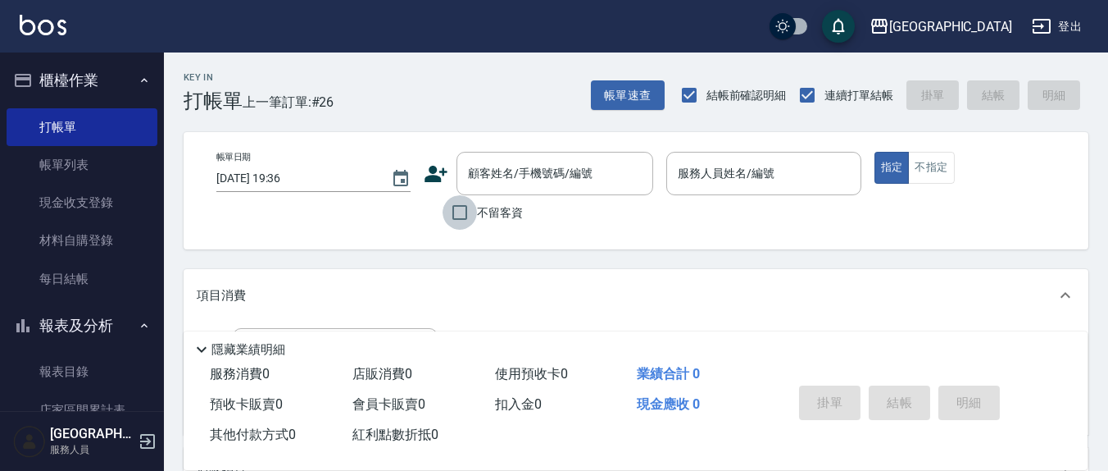
click at [459, 215] on input "不留客資" at bounding box center [460, 212] width 34 height 34
checkbox input "true"
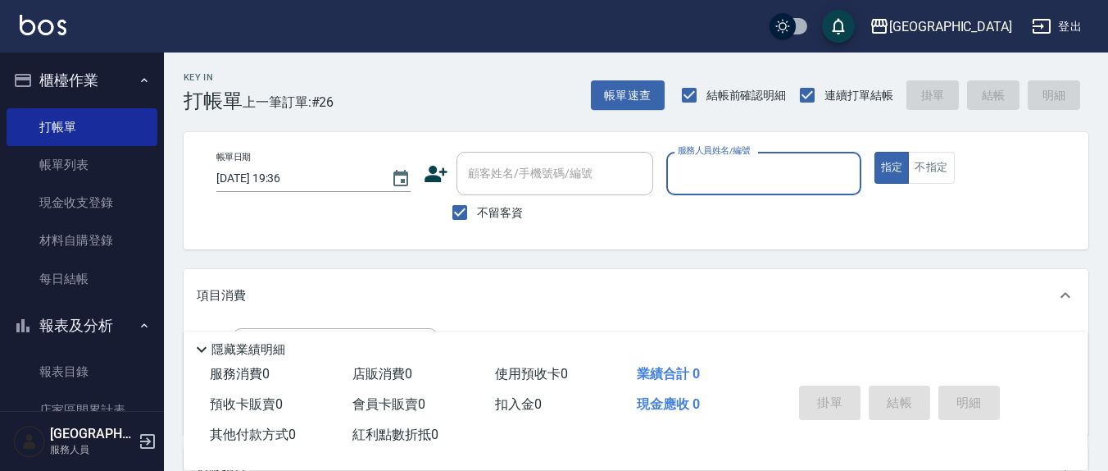
click at [739, 184] on input "服務人員姓名/編號" at bounding box center [764, 173] width 180 height 29
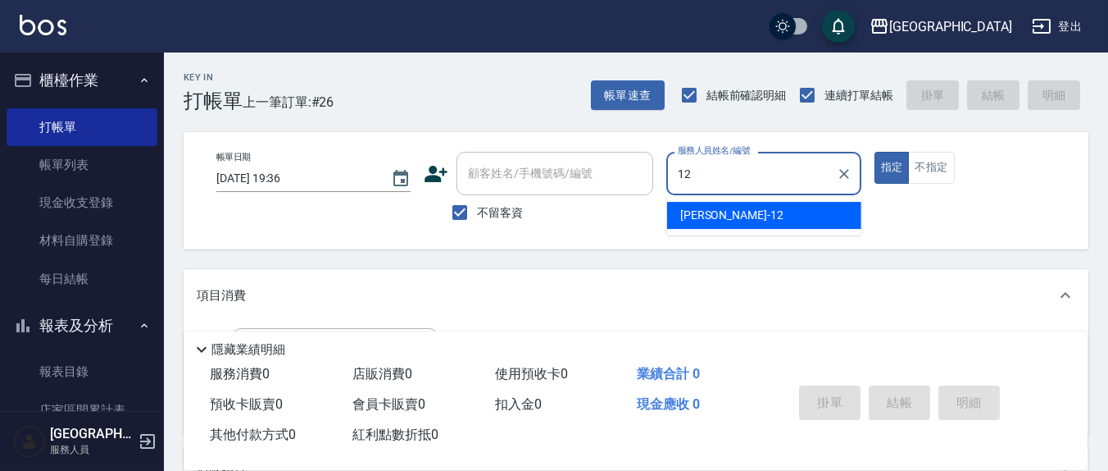
type input "呂桂花-12"
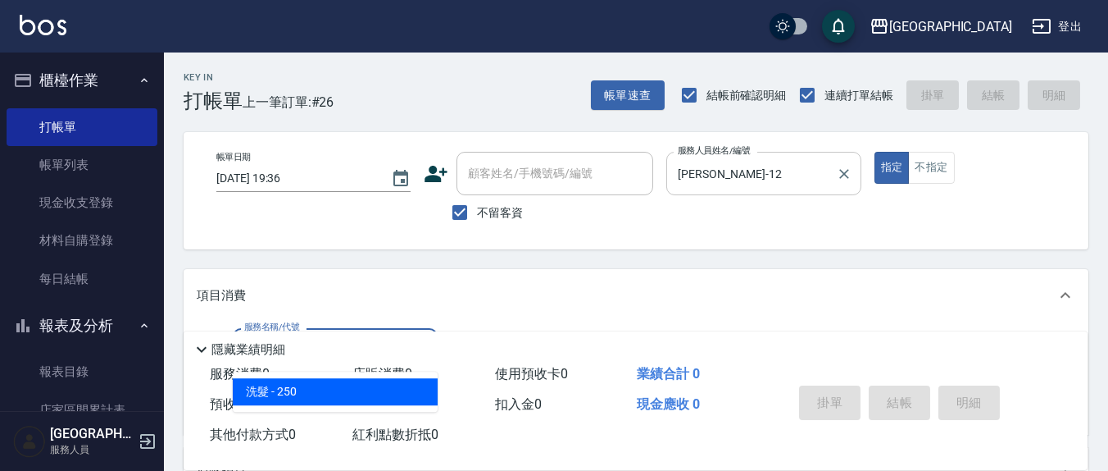
type input "洗髮(201)"
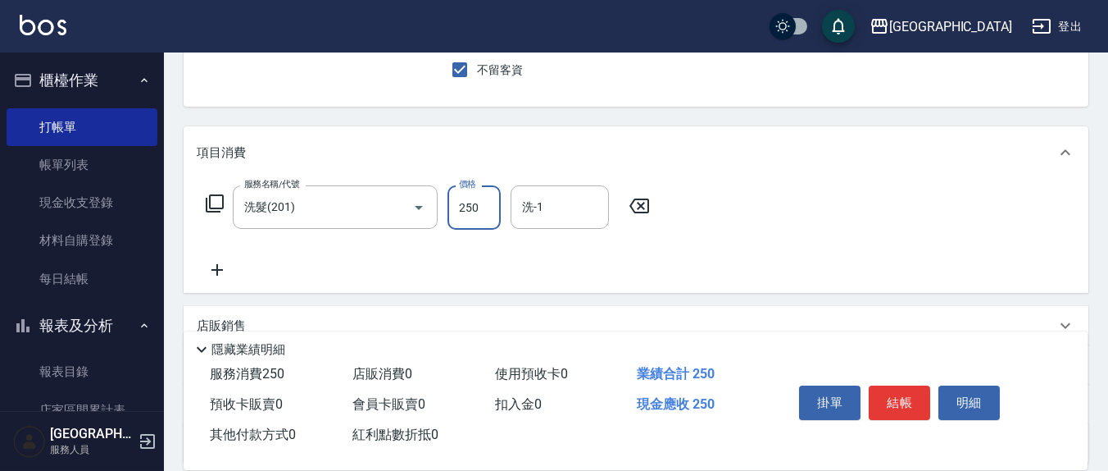
scroll to position [171, 0]
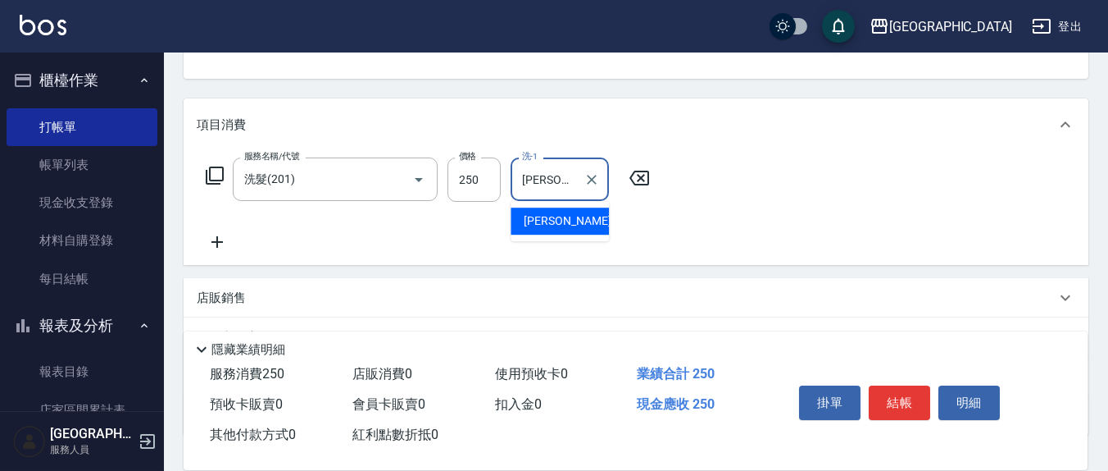
type input "鄭玉蔓-22"
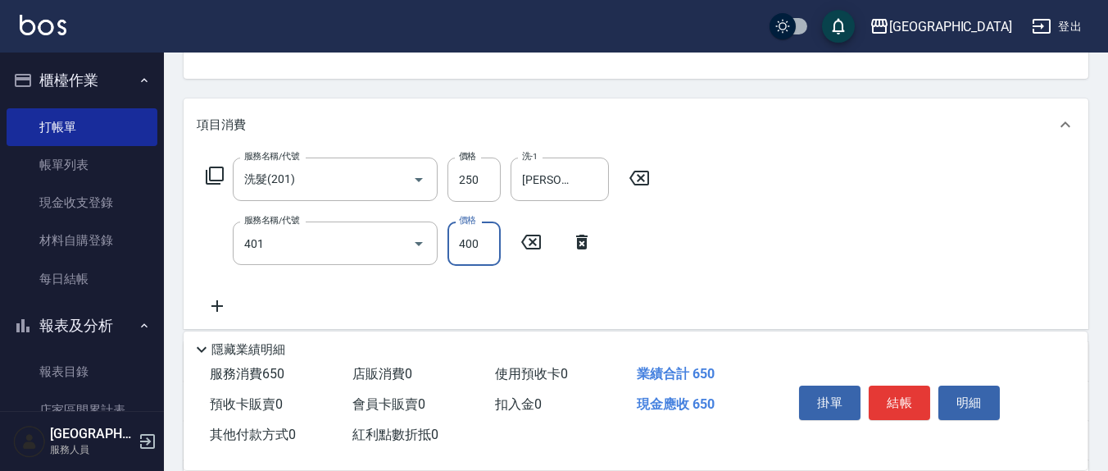
type input "剪髮(401)"
type input "250"
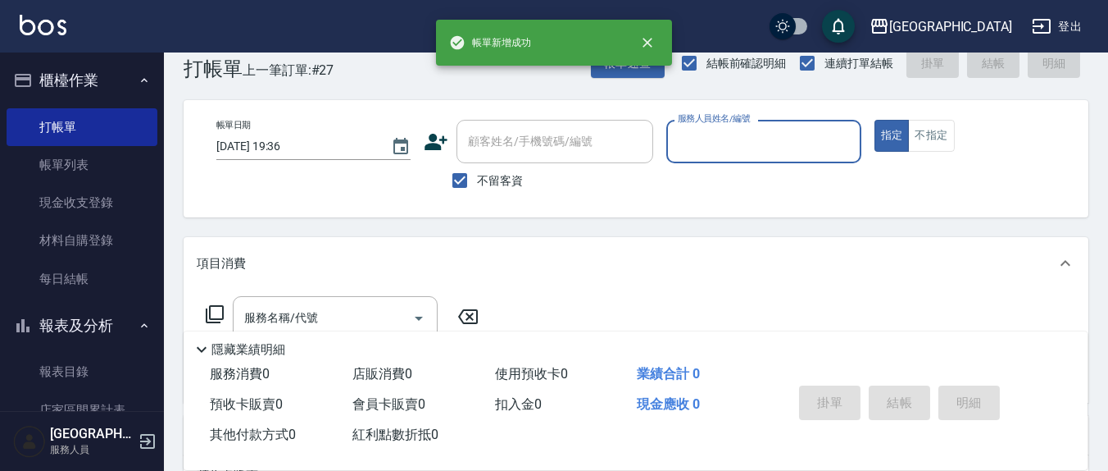
scroll to position [0, 0]
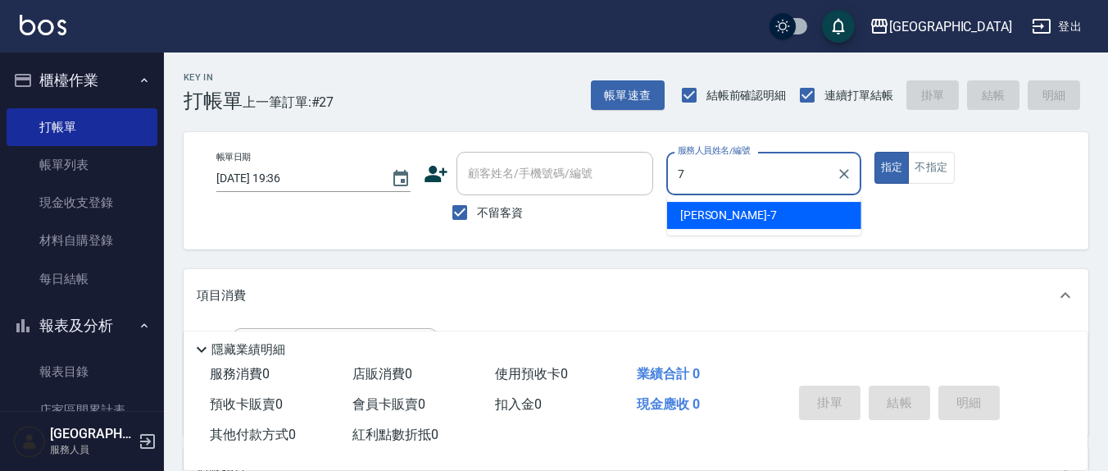
type input "劉佩怡-7"
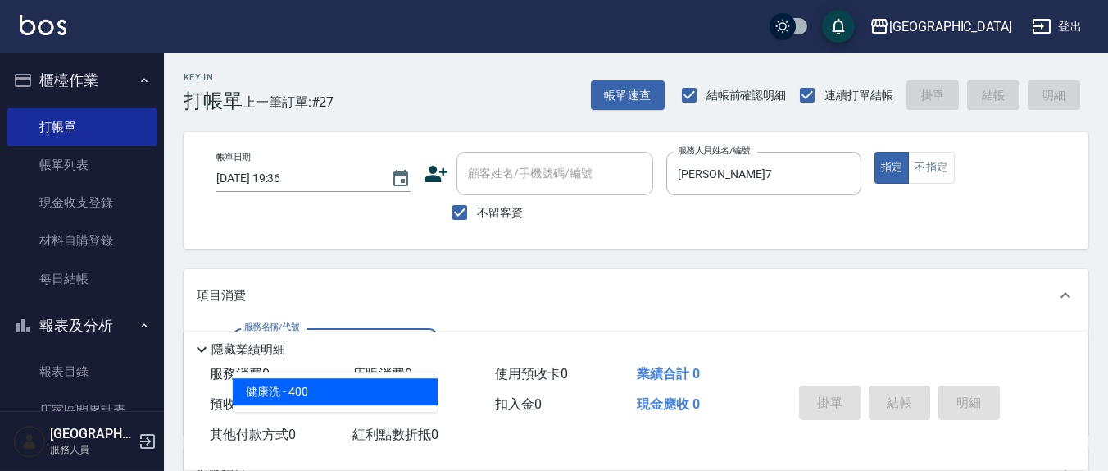
type input "健康洗(206)"
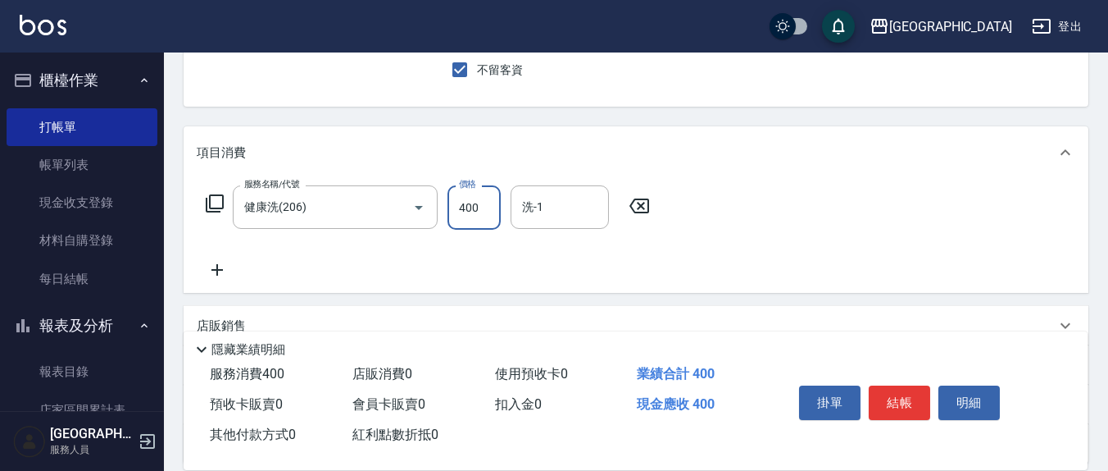
scroll to position [171, 0]
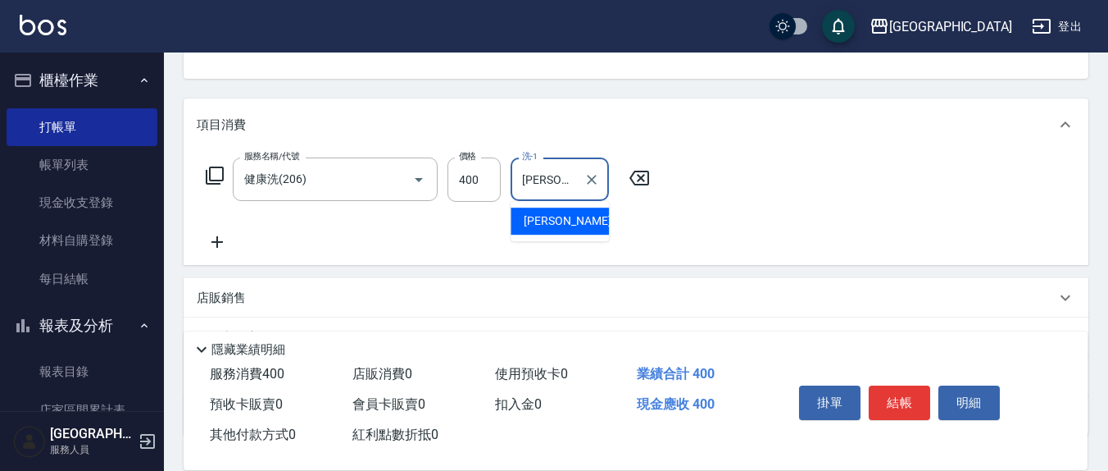
type input "韋羽蕎-21"
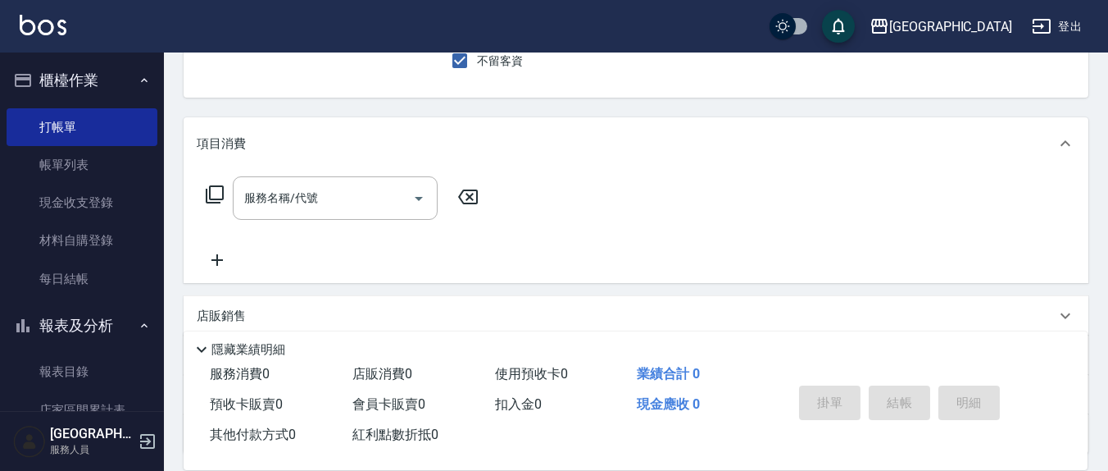
scroll to position [0, 0]
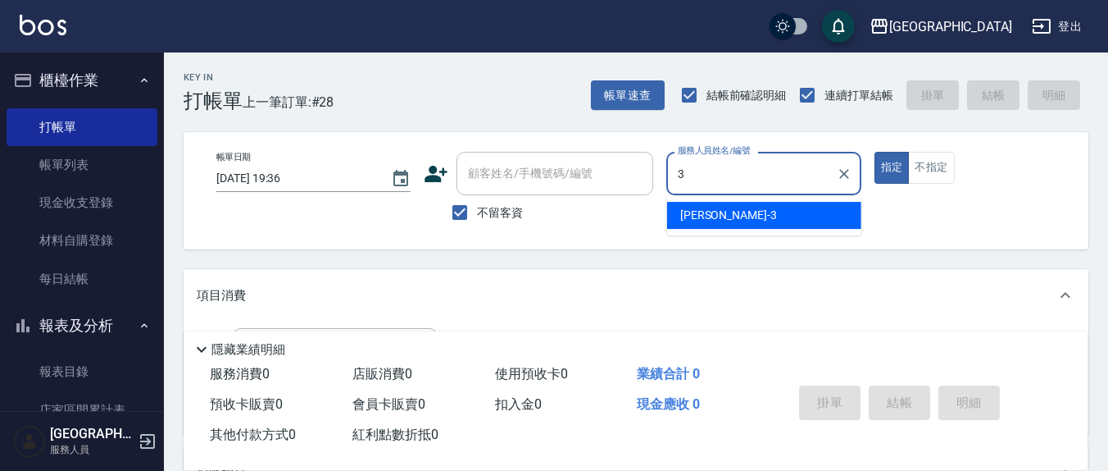
type input "游雅淇-3"
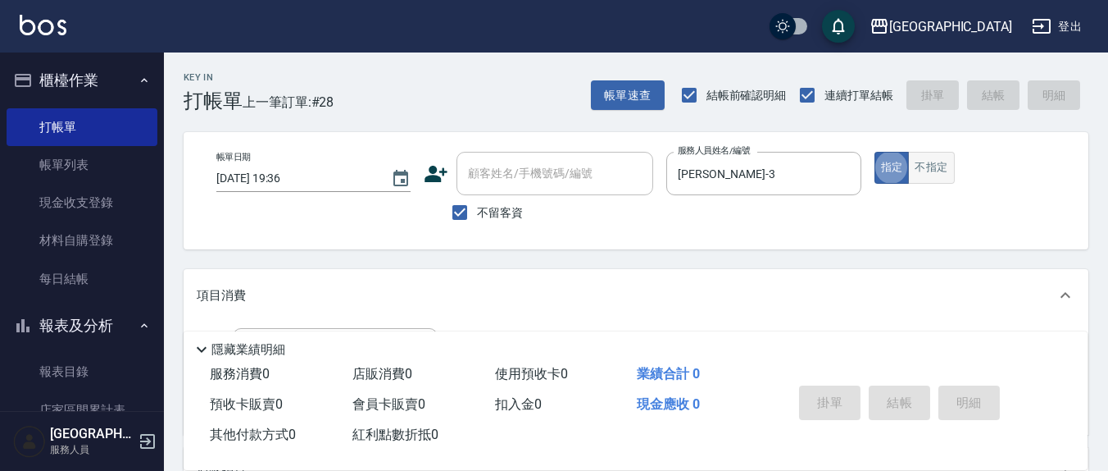
click at [926, 161] on button "不指定" at bounding box center [931, 168] width 46 height 32
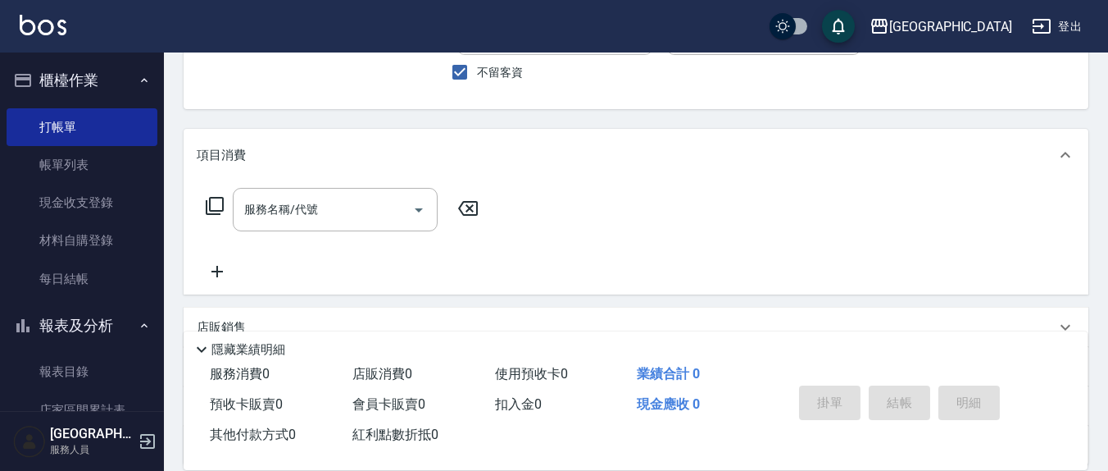
scroll to position [171, 0]
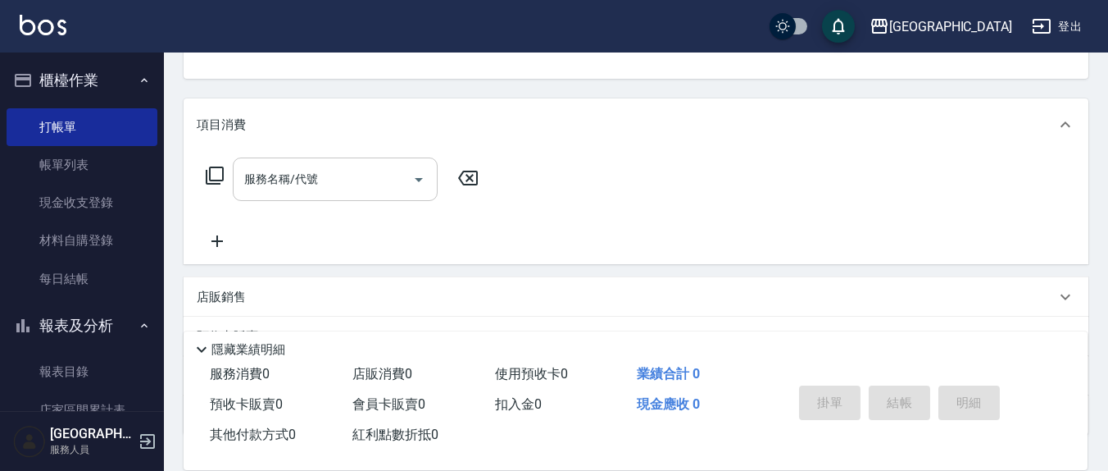
click at [366, 176] on input "服務名稱/代號" at bounding box center [323, 179] width 166 height 29
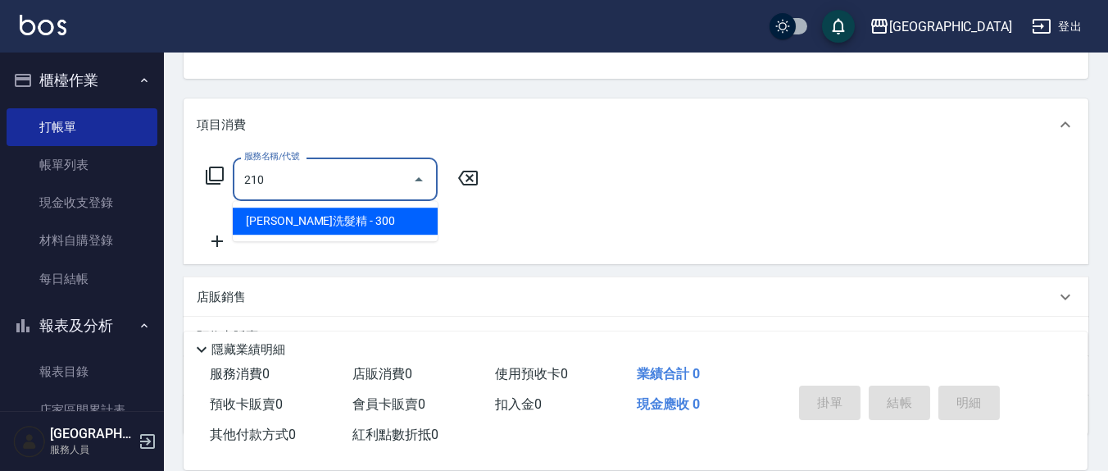
type input "歐娜洗髮精(210)"
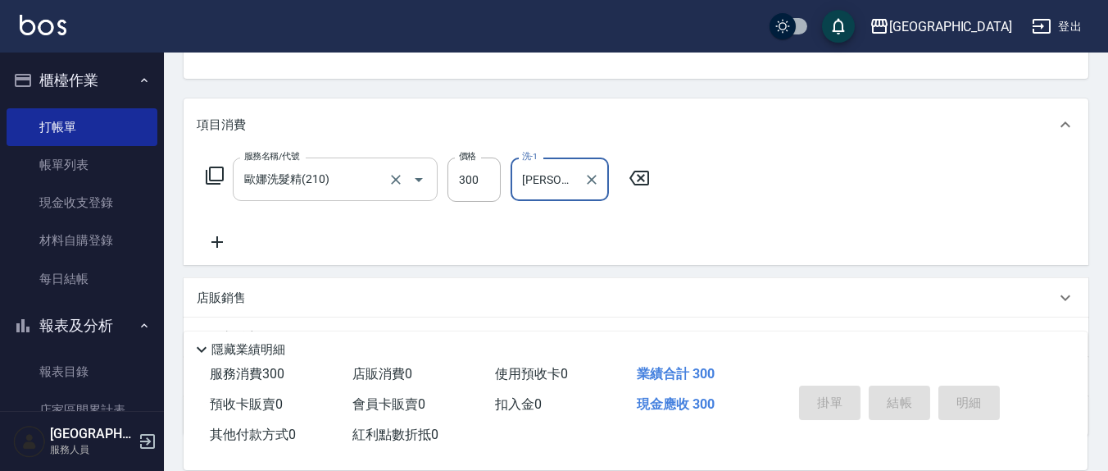
type input "鄭玉蔓-22"
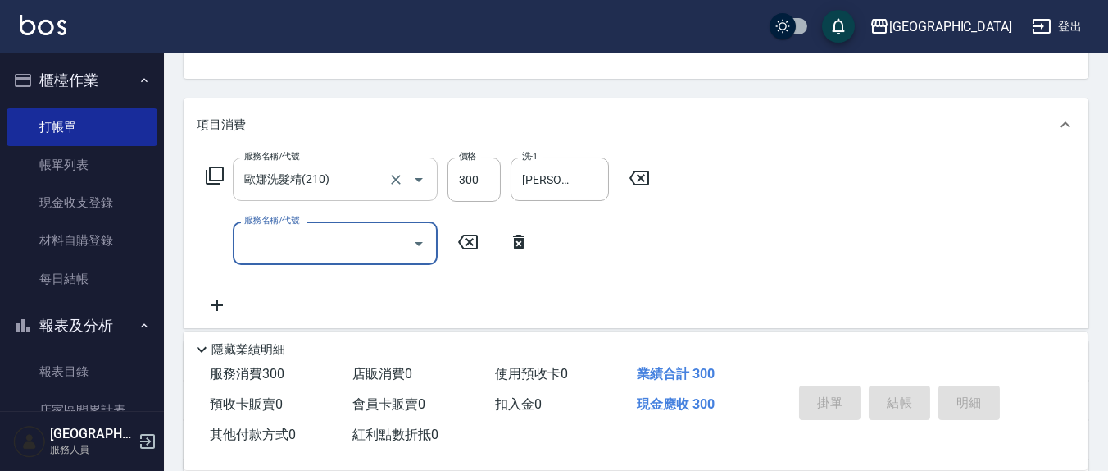
type input "2025/08/16 19:37"
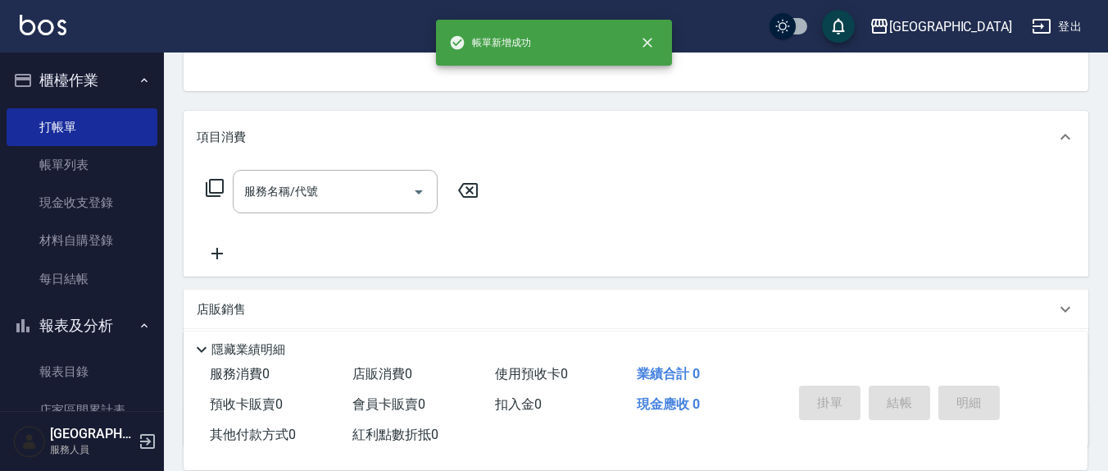
scroll to position [0, 0]
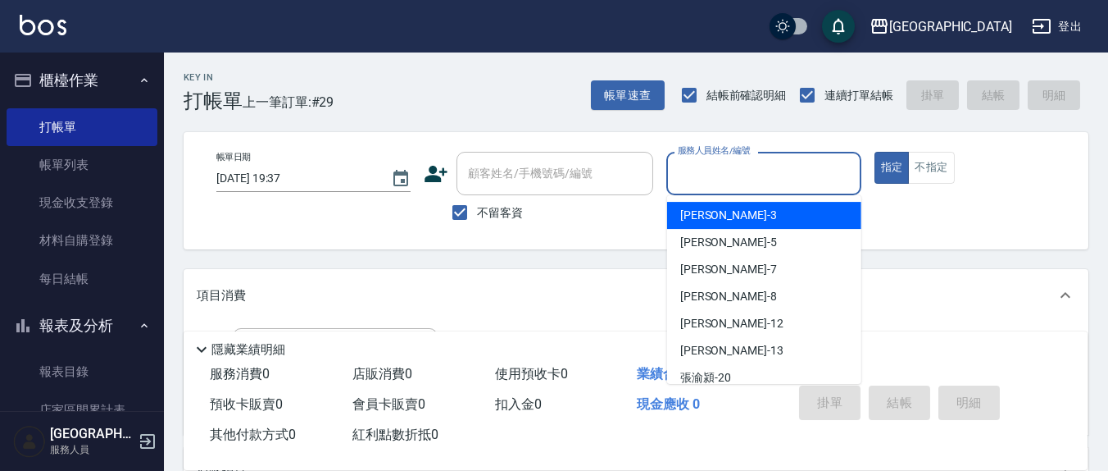
click at [696, 165] on input "服務人員姓名/編號" at bounding box center [764, 173] width 180 height 29
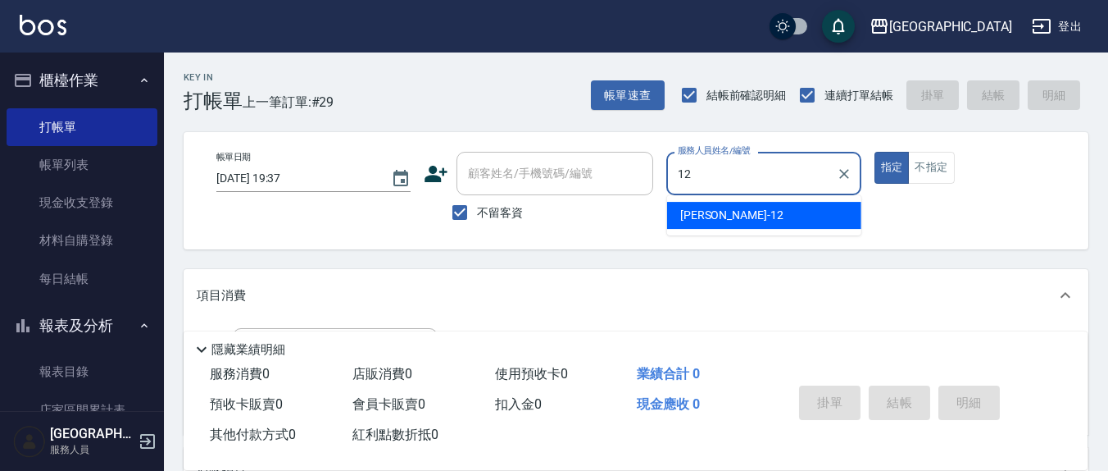
type input "呂桂花-12"
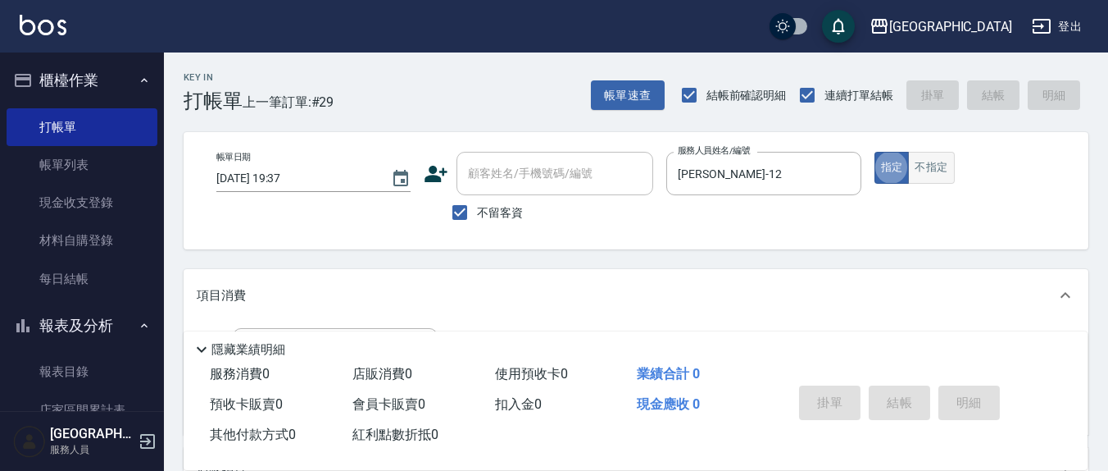
click at [950, 168] on button "不指定" at bounding box center [931, 168] width 46 height 32
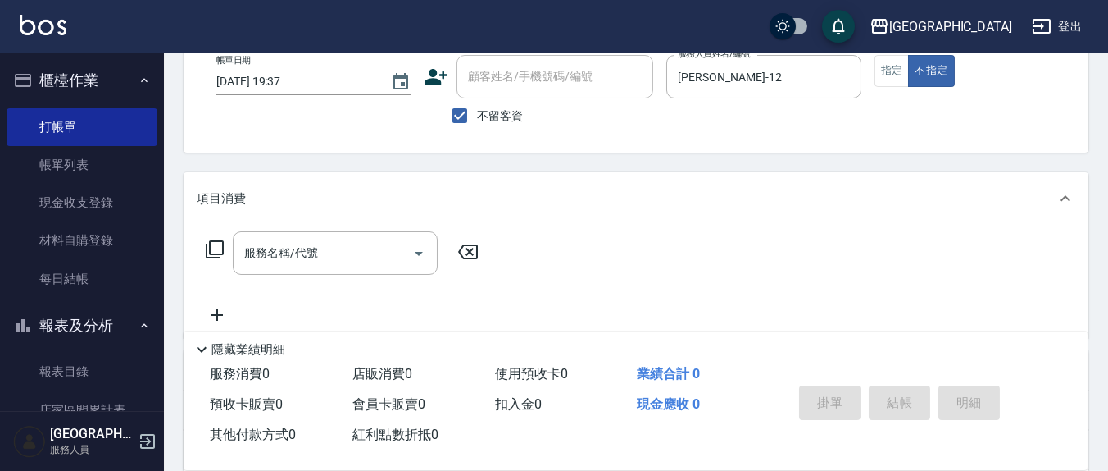
scroll to position [171, 0]
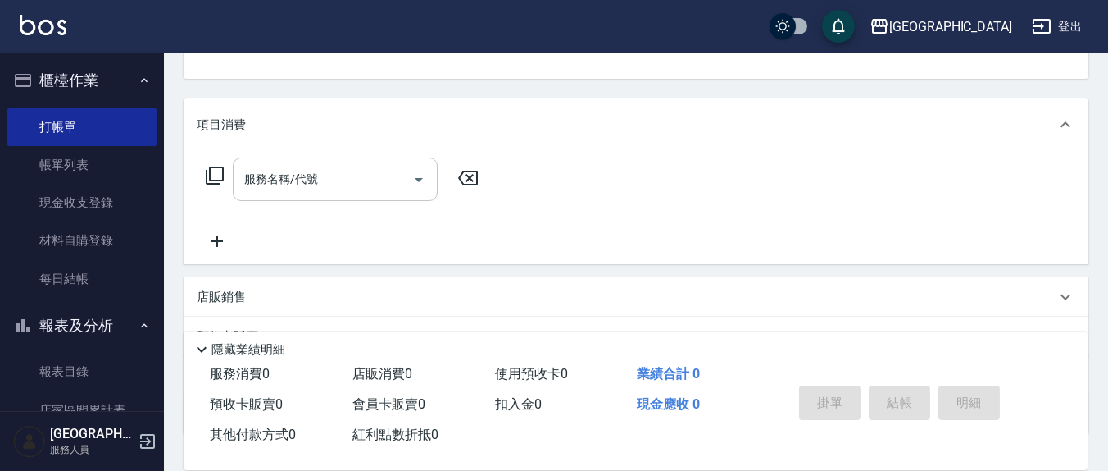
click at [375, 191] on input "服務名稱/代號" at bounding box center [323, 179] width 166 height 29
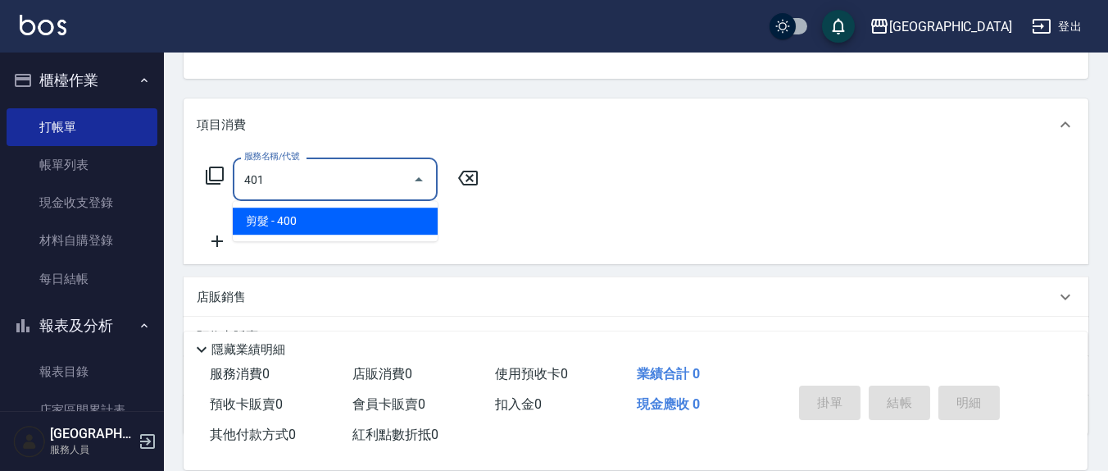
type input "剪髮(401)"
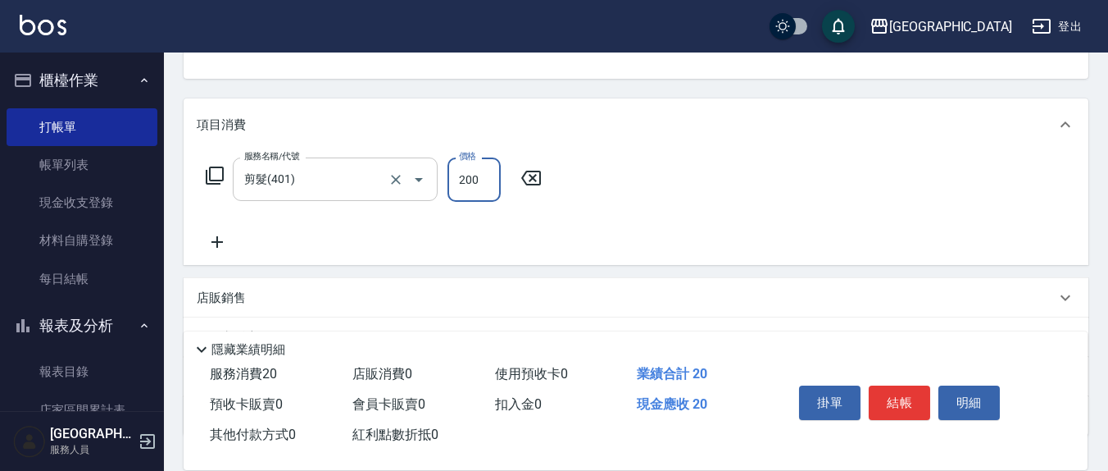
type input "200"
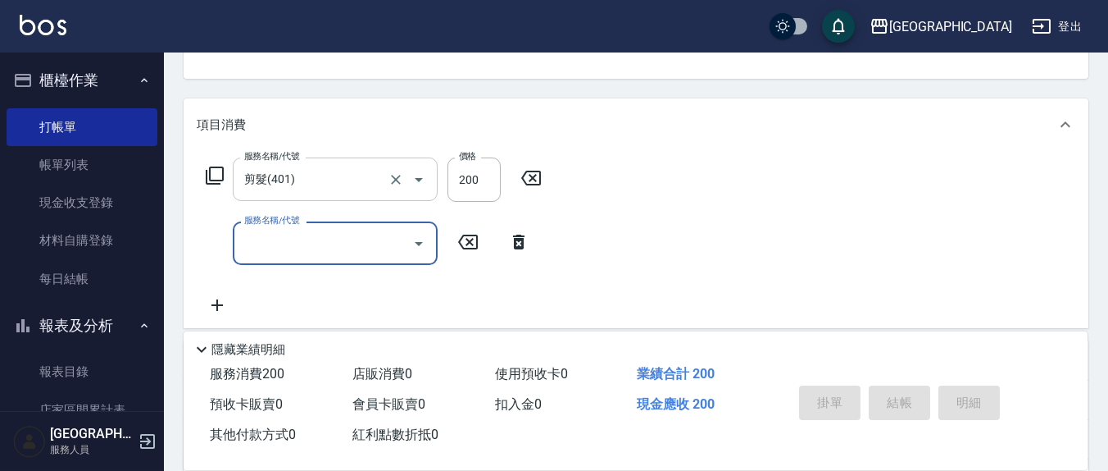
type input "2025/08/16 19:51"
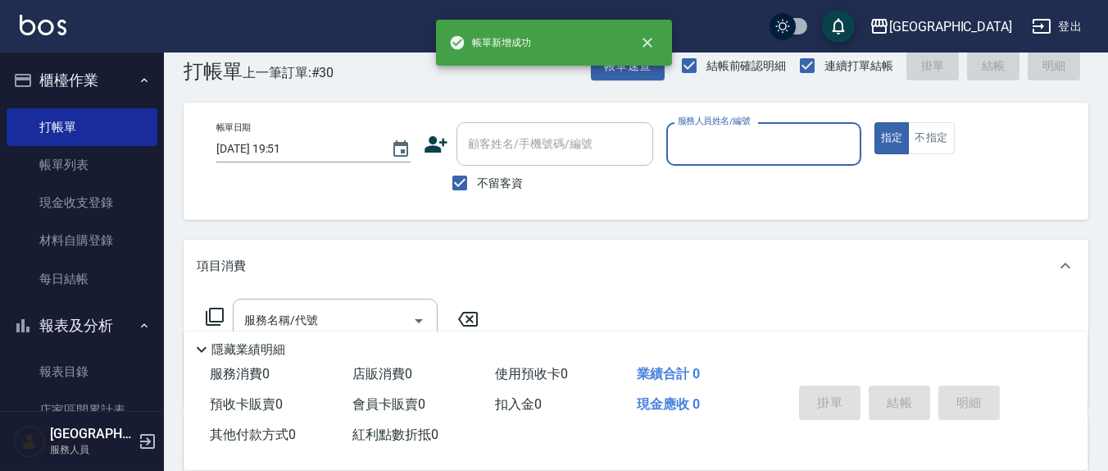
scroll to position [0, 0]
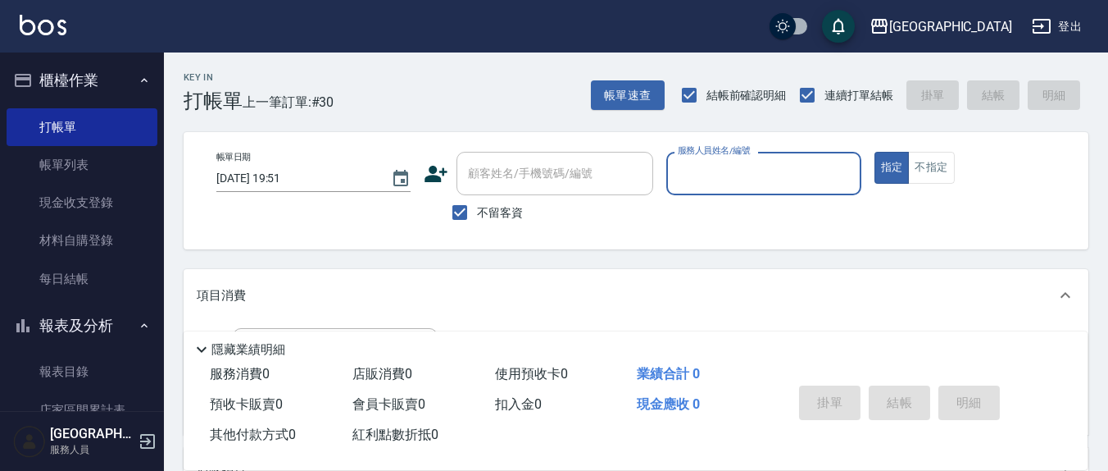
click at [699, 175] on input "服務人員姓名/編號" at bounding box center [764, 173] width 180 height 29
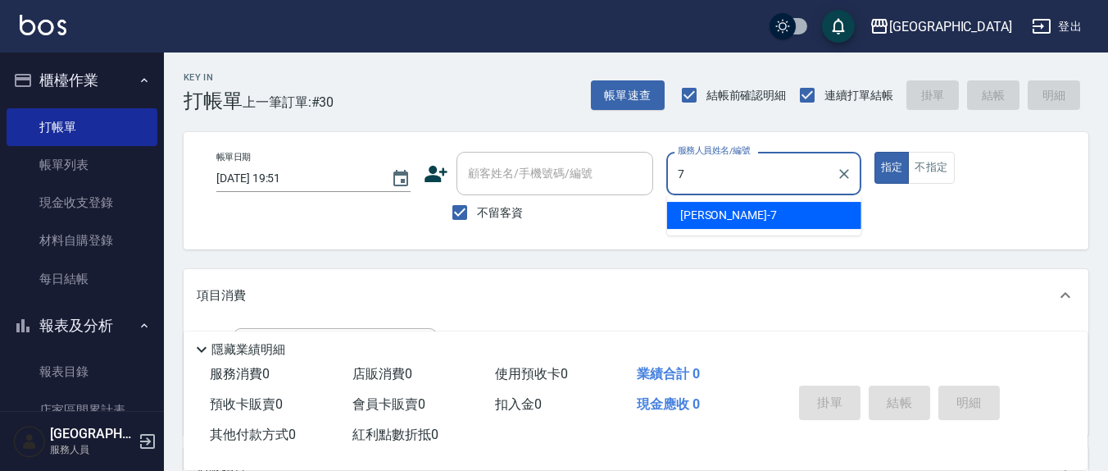
type input "劉佩怡-7"
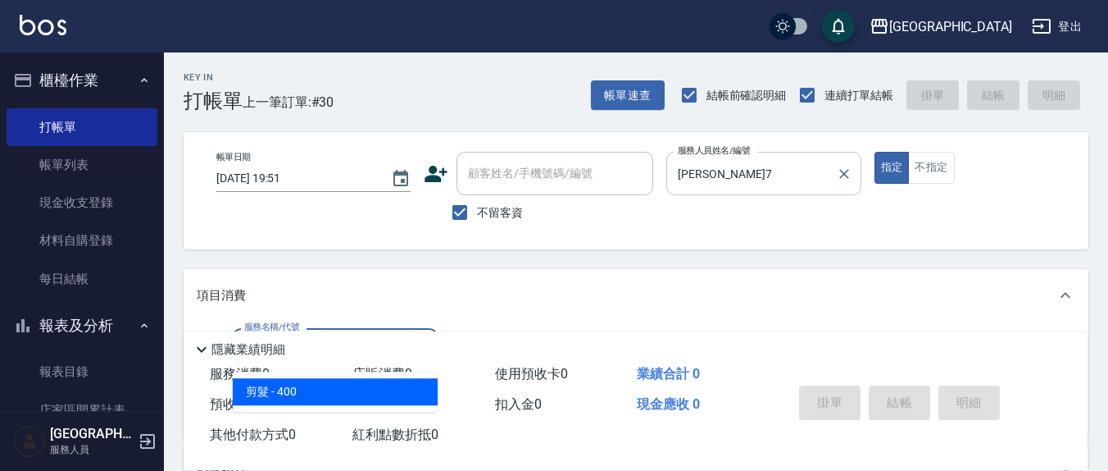
type input "剪髮(401)"
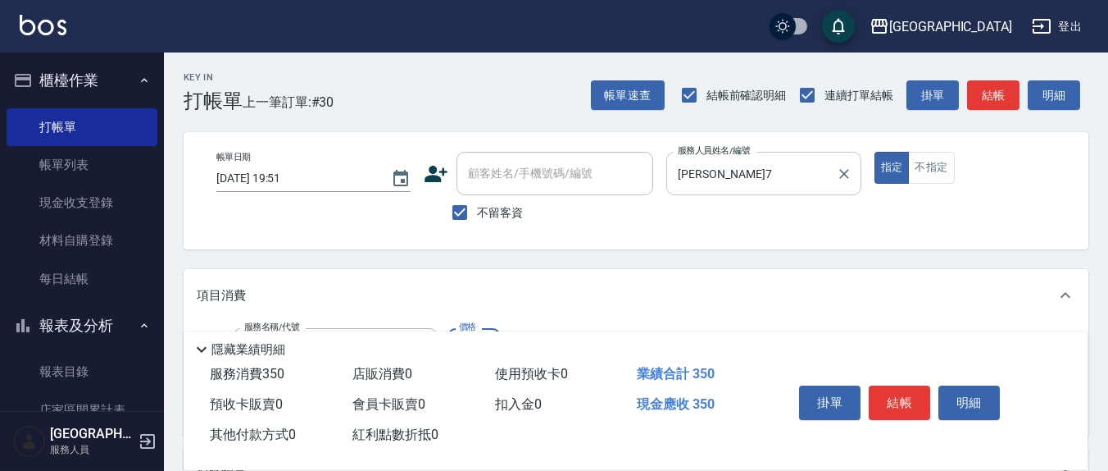
type input "350"
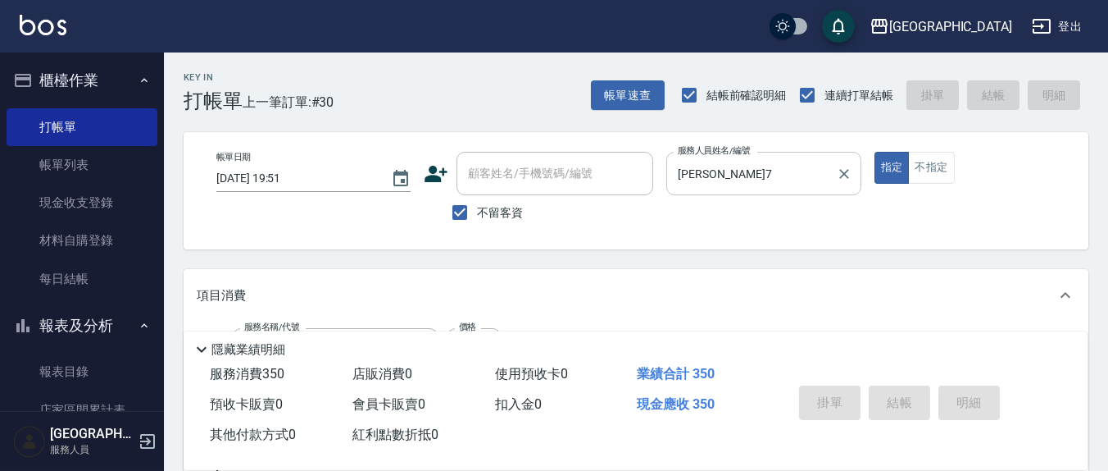
type input "2025/08/16 19:52"
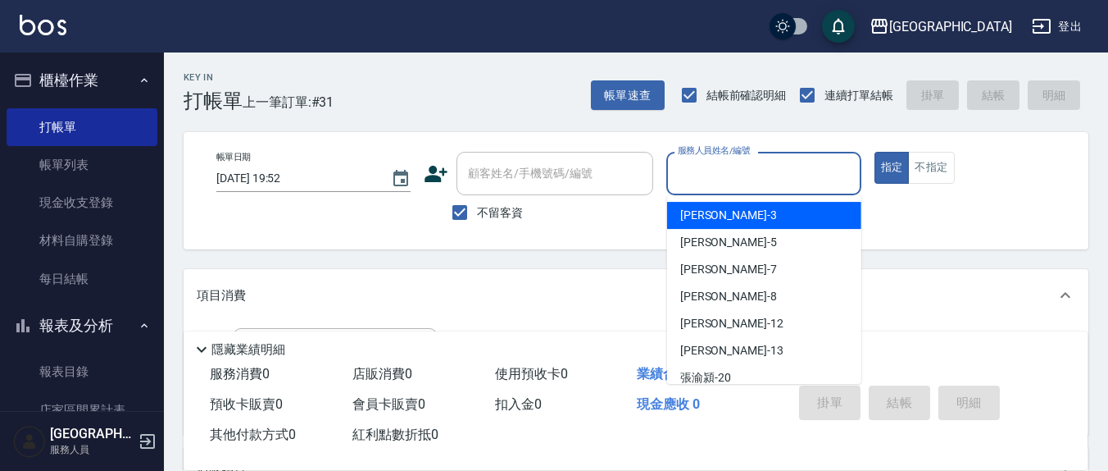
click at [751, 180] on input "服務人員姓名/編號" at bounding box center [764, 173] width 180 height 29
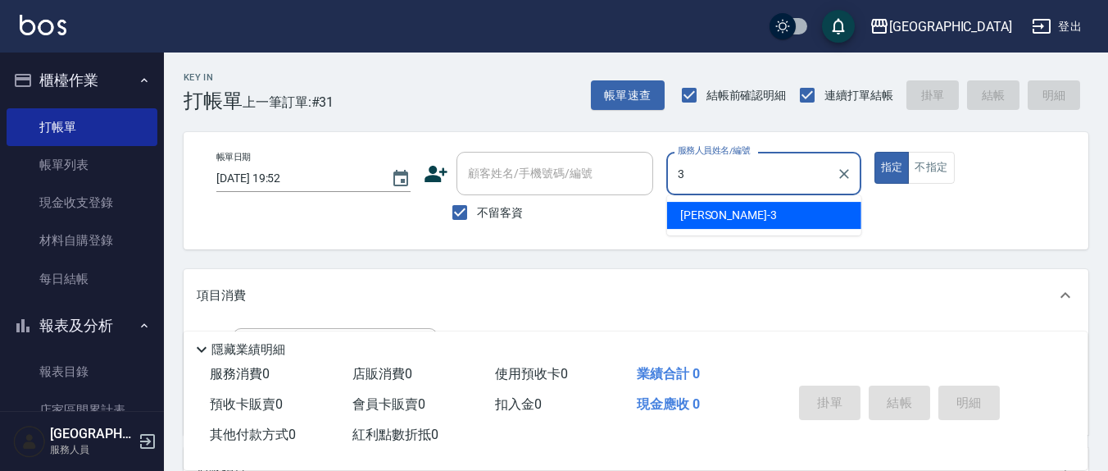
type input "游雅淇-3"
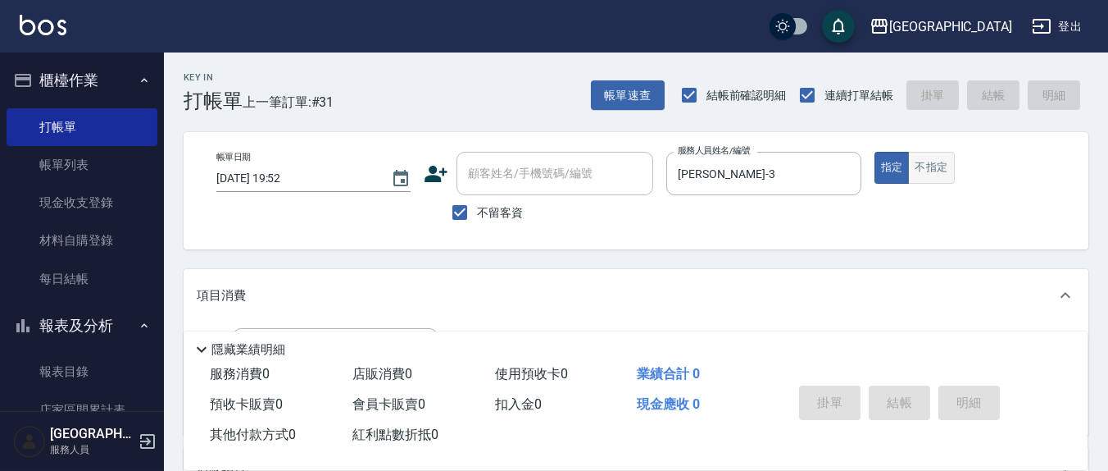
click at [920, 162] on button "不指定" at bounding box center [931, 168] width 46 height 32
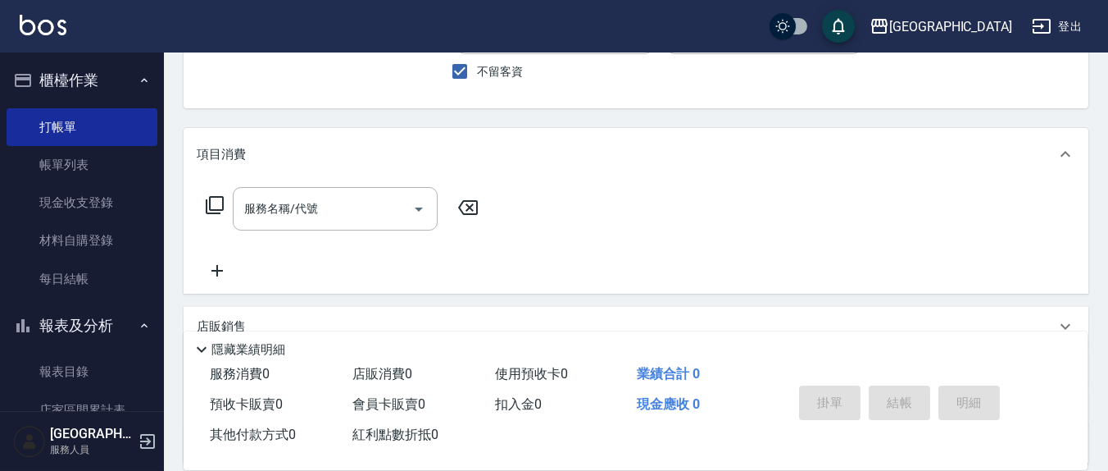
scroll to position [171, 0]
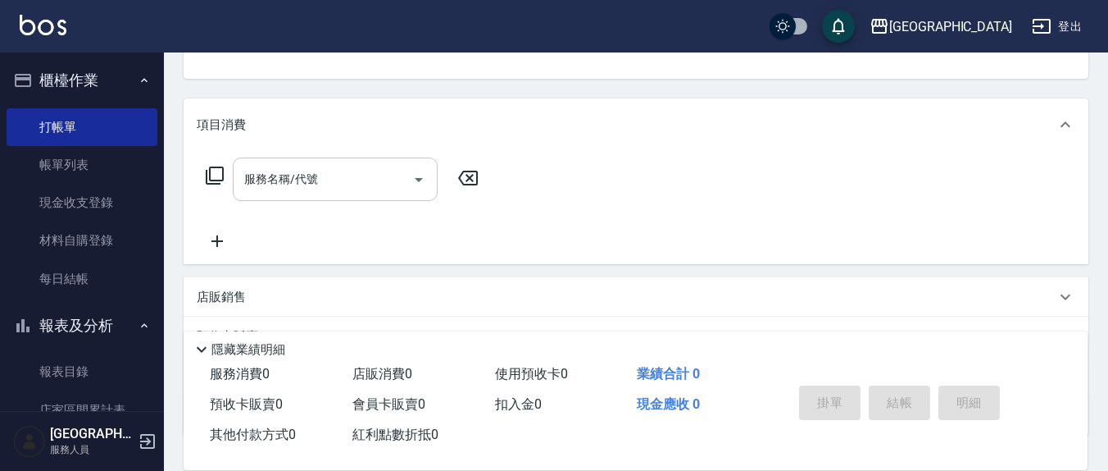
click at [391, 169] on input "服務名稱/代號" at bounding box center [323, 179] width 166 height 29
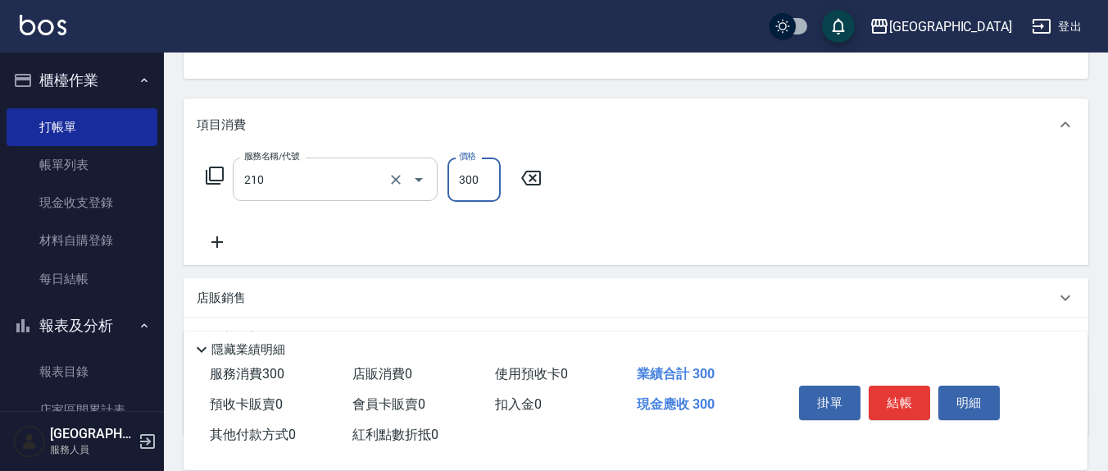
type input "歐娜洗髮精(210)"
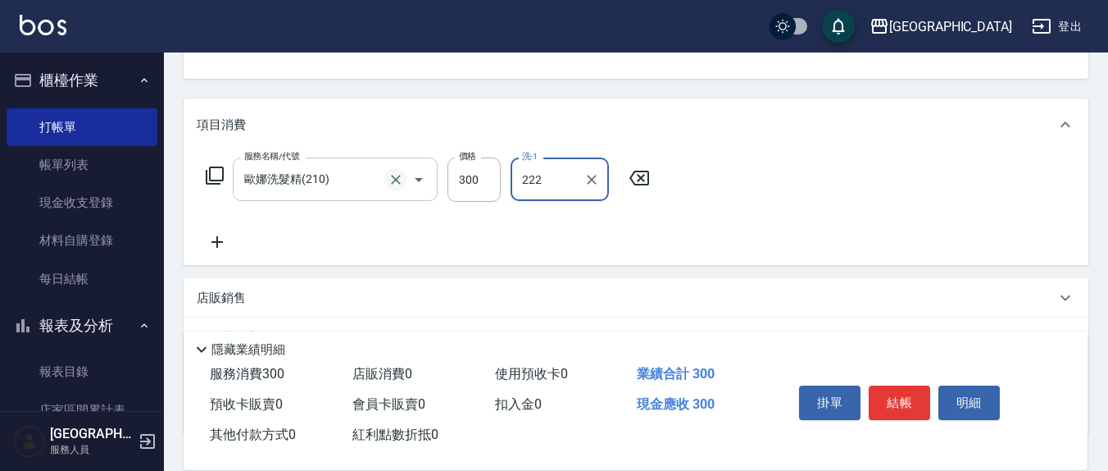
type input "222"
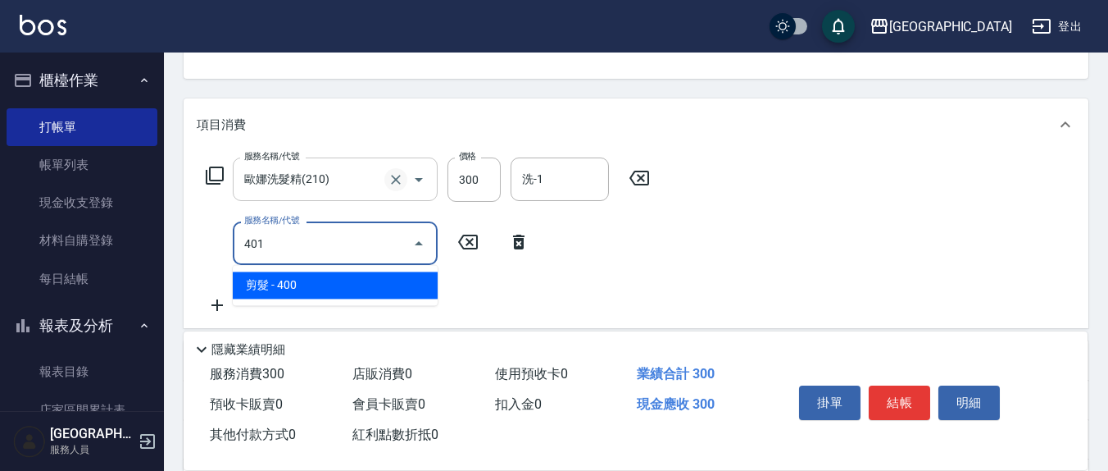
type input "剪髮(401)"
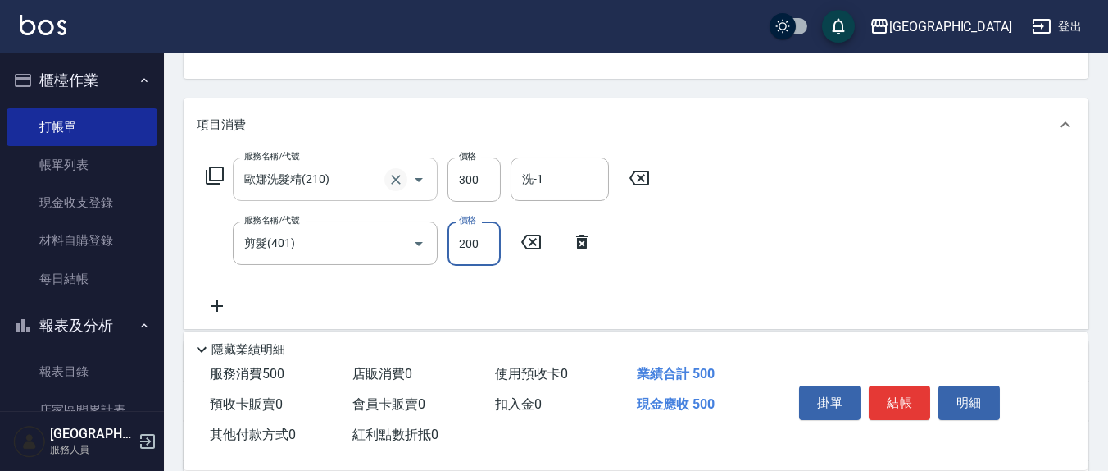
type input "200"
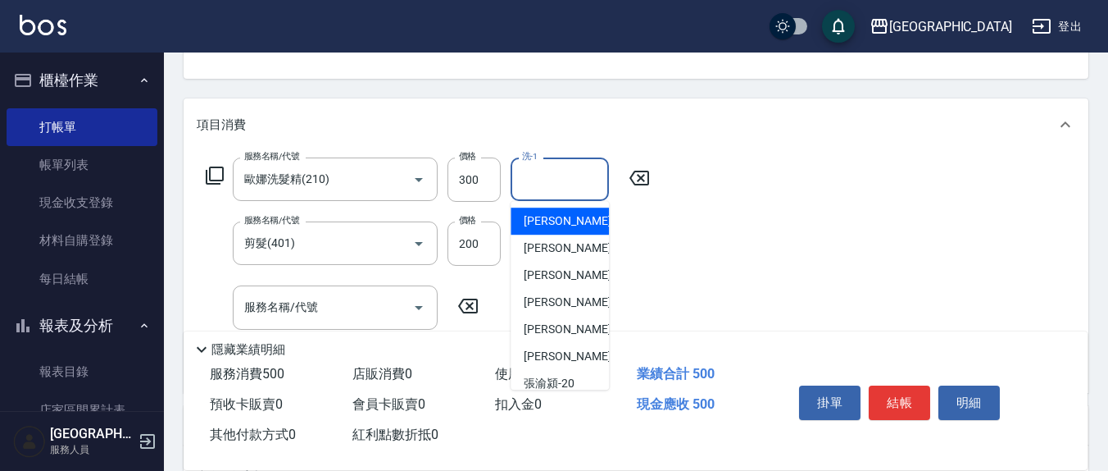
click at [562, 190] on input "洗-1" at bounding box center [560, 179] width 84 height 29
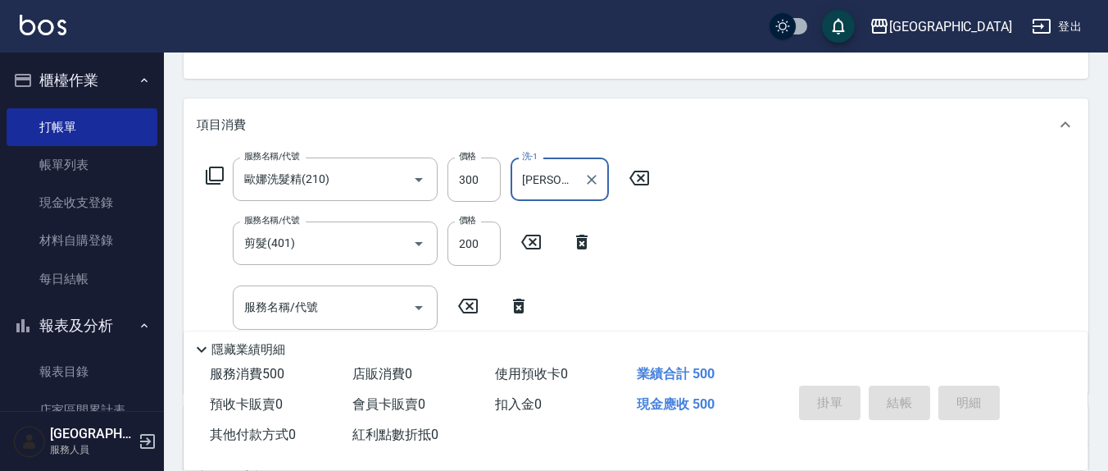
type input "鄭玉蔓-22"
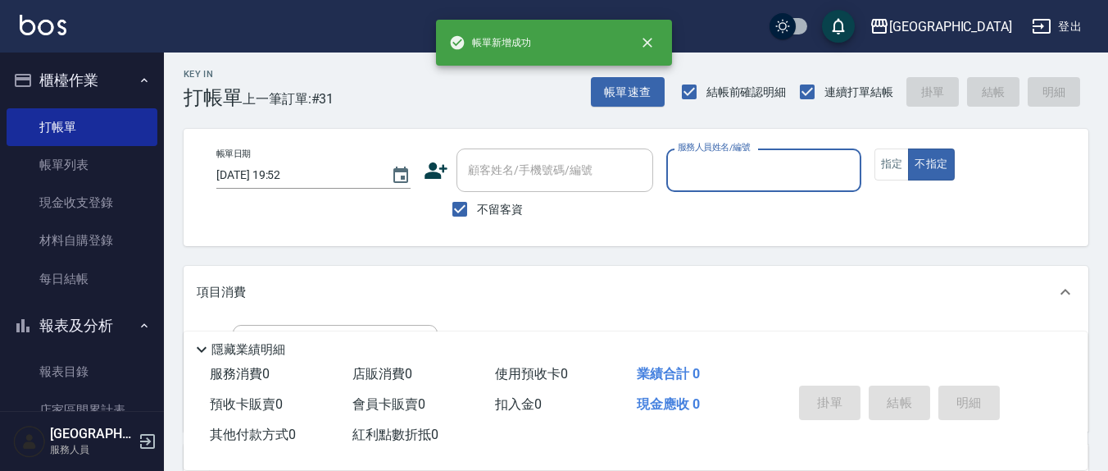
scroll to position [0, 0]
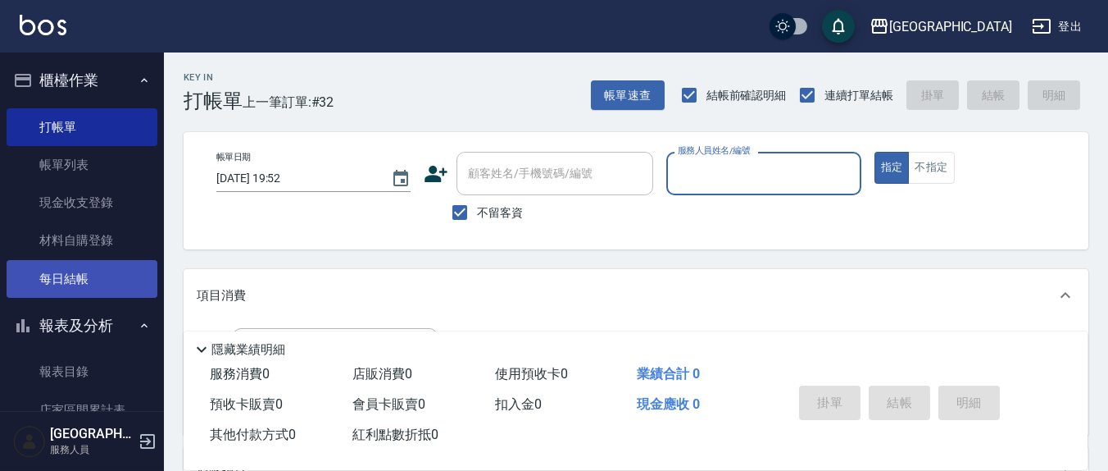
click at [62, 288] on link "每日結帳" at bounding box center [82, 279] width 151 height 38
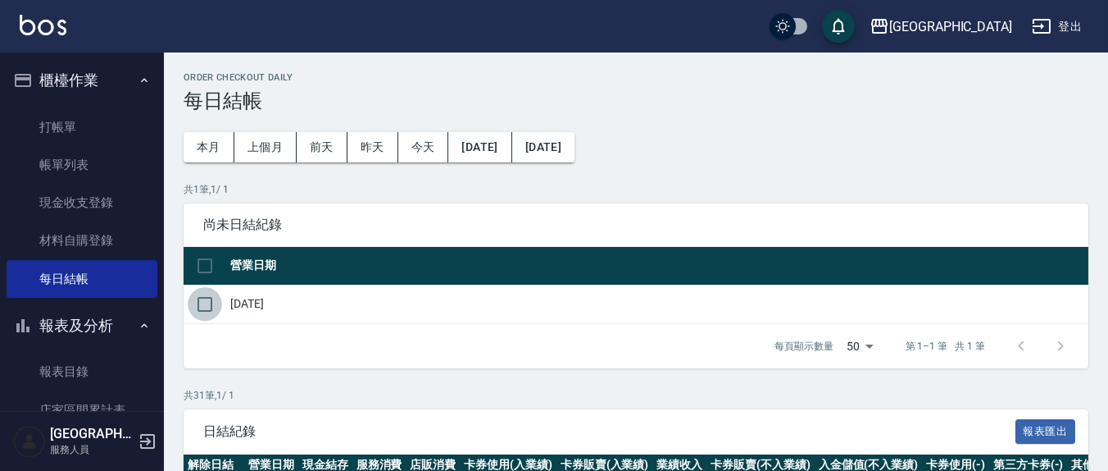
click at [210, 303] on input "checkbox" at bounding box center [205, 304] width 34 height 34
checkbox input "true"
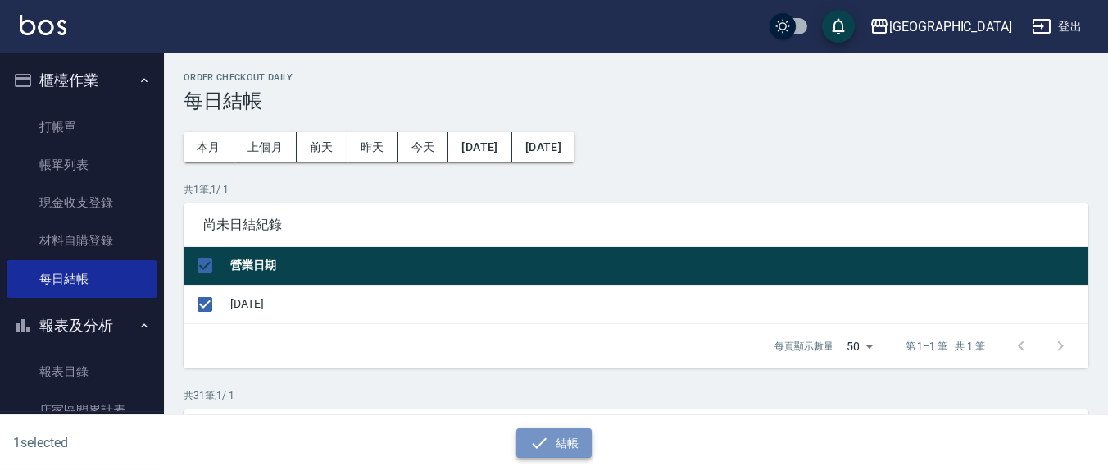
click at [535, 440] on icon "button" at bounding box center [540, 443] width 20 height 20
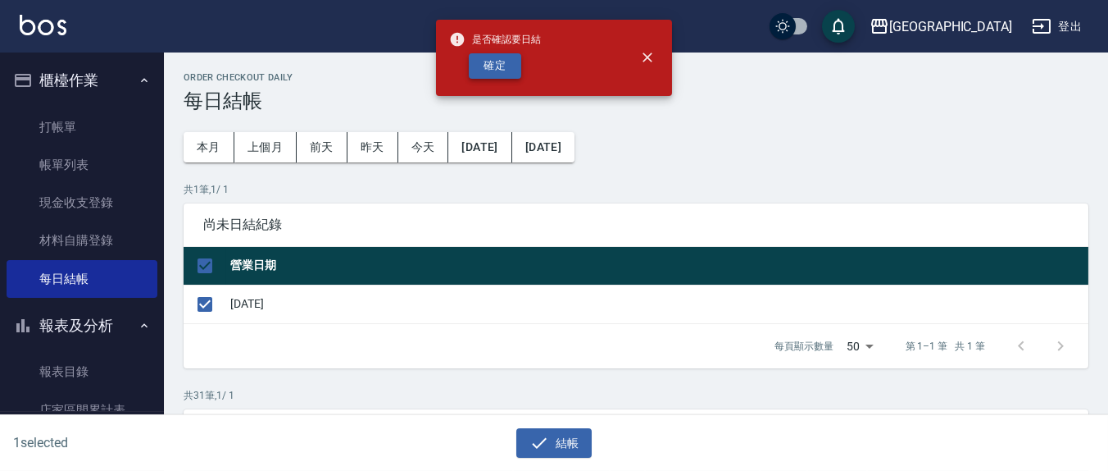
click at [497, 66] on button "確定" at bounding box center [495, 65] width 52 height 25
checkbox input "false"
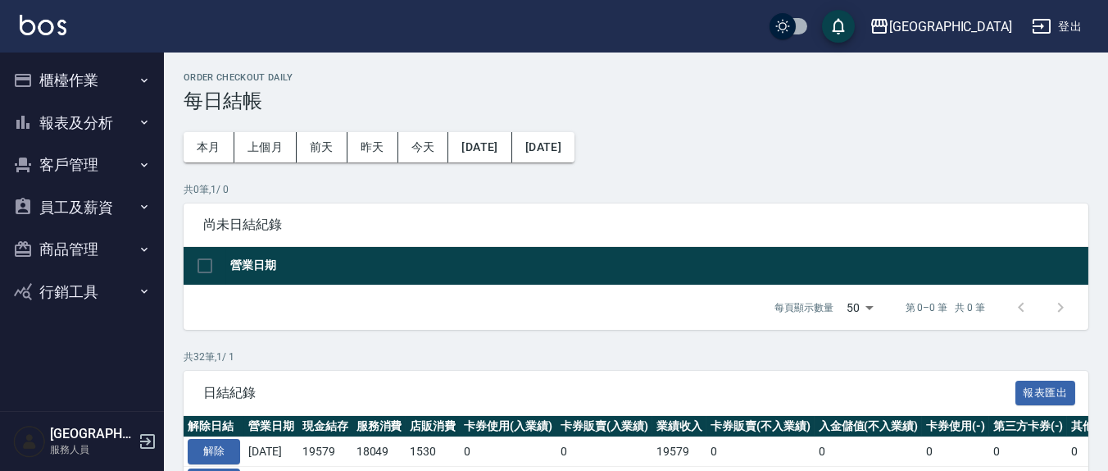
click at [88, 116] on button "報表及分析" at bounding box center [82, 123] width 151 height 43
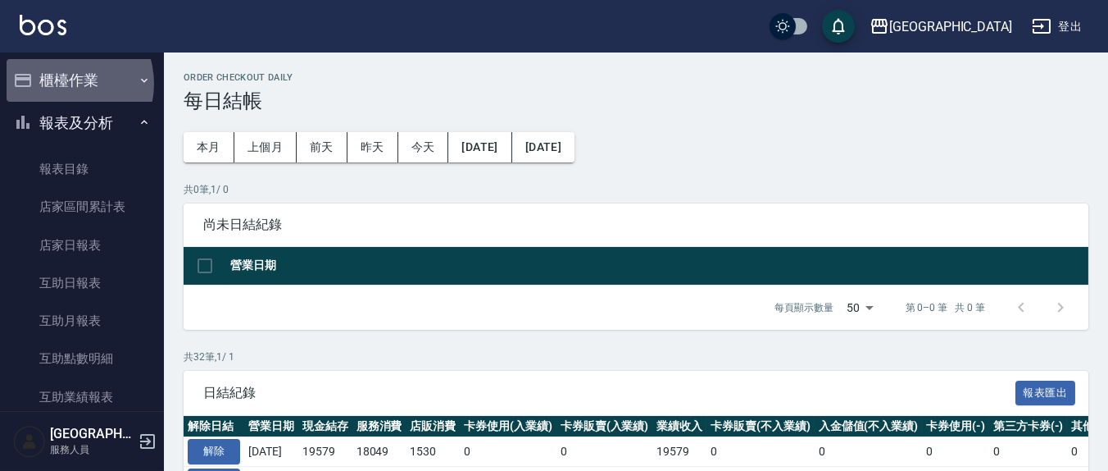
click at [62, 84] on button "櫃檯作業" at bounding box center [82, 80] width 151 height 43
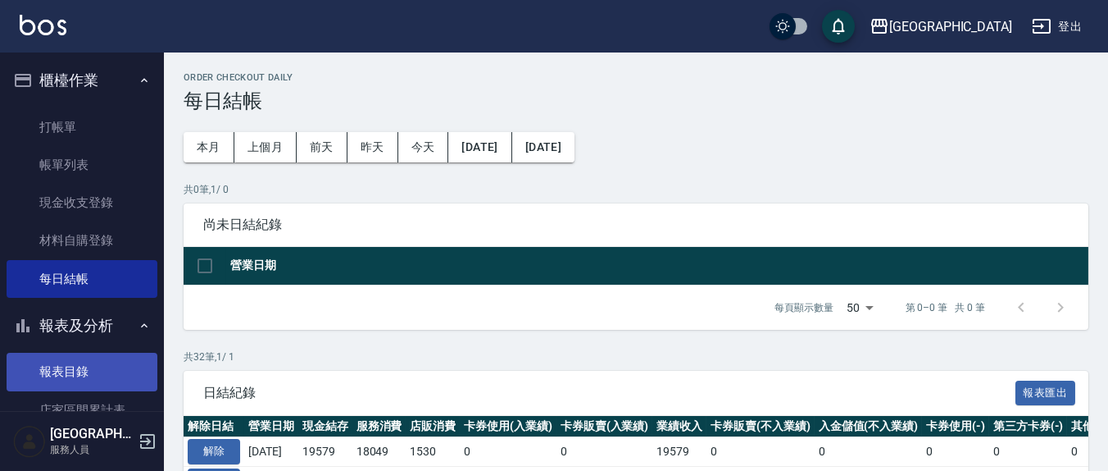
scroll to position [171, 0]
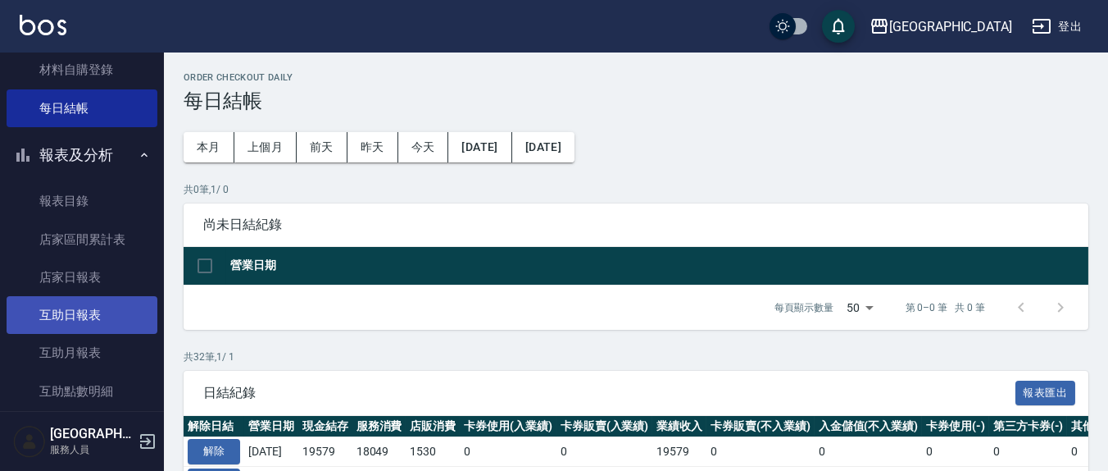
click at [81, 319] on link "互助日報表" at bounding box center [82, 315] width 151 height 38
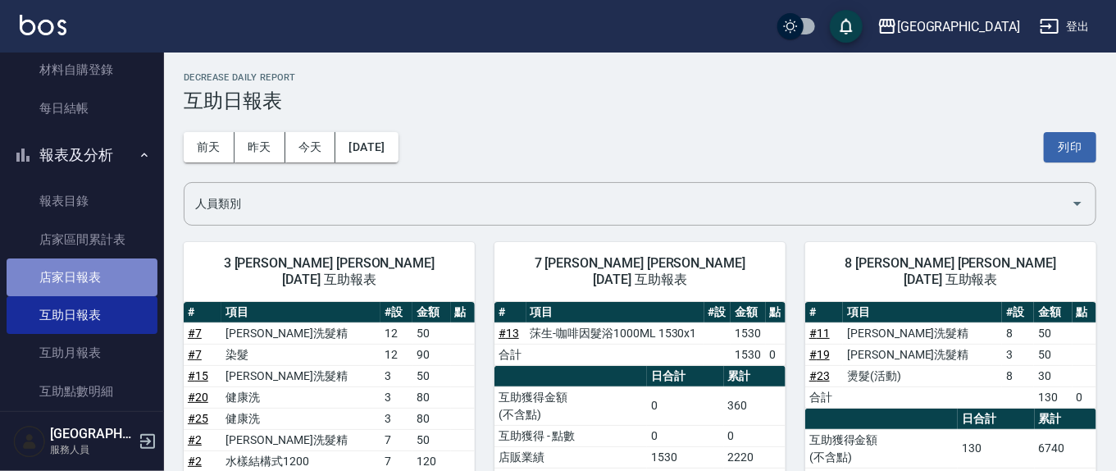
click at [92, 271] on link "店家日報表" at bounding box center [82, 277] width 151 height 38
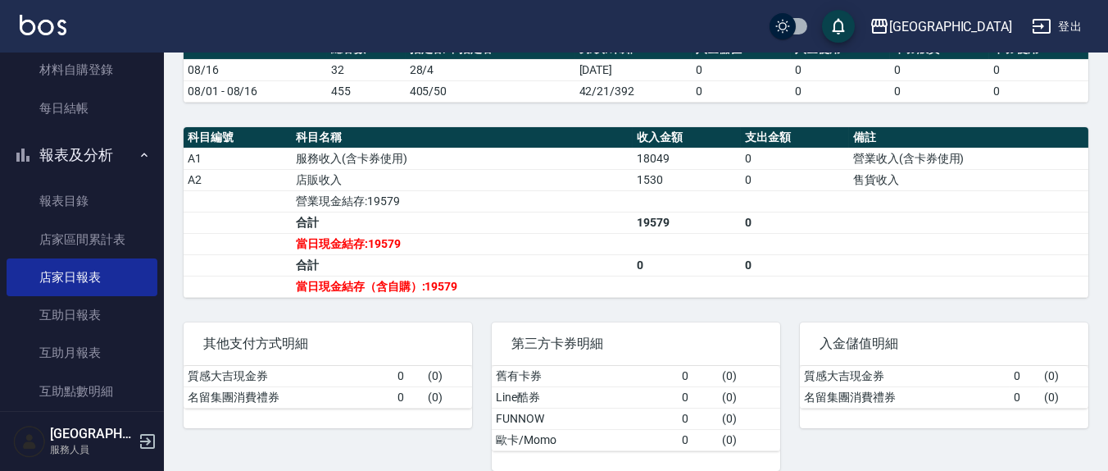
scroll to position [496, 0]
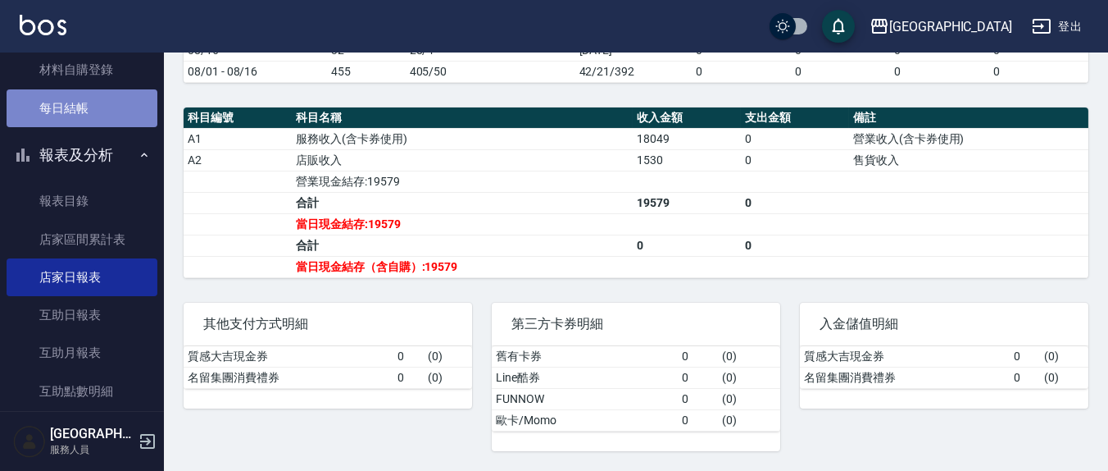
click at [89, 105] on link "每日結帳" at bounding box center [82, 108] width 151 height 38
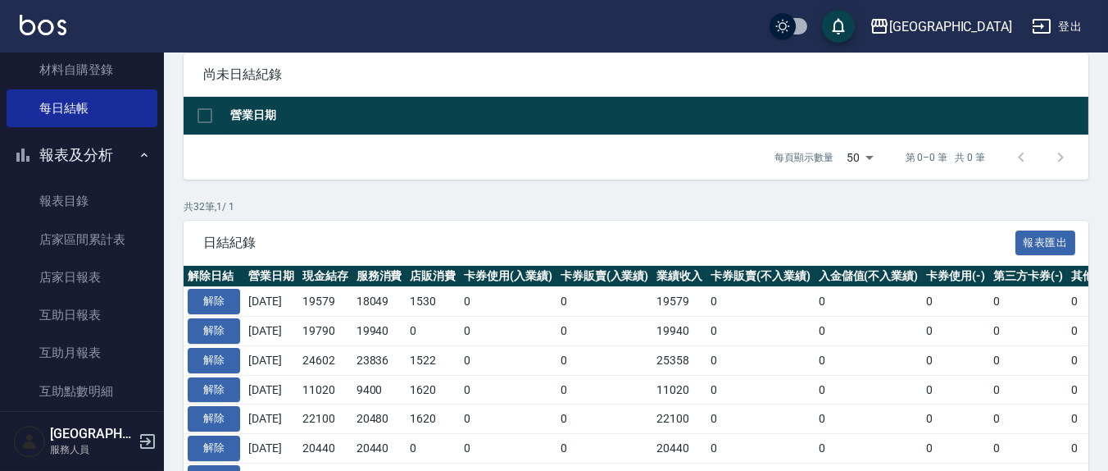
scroll to position [171, 0]
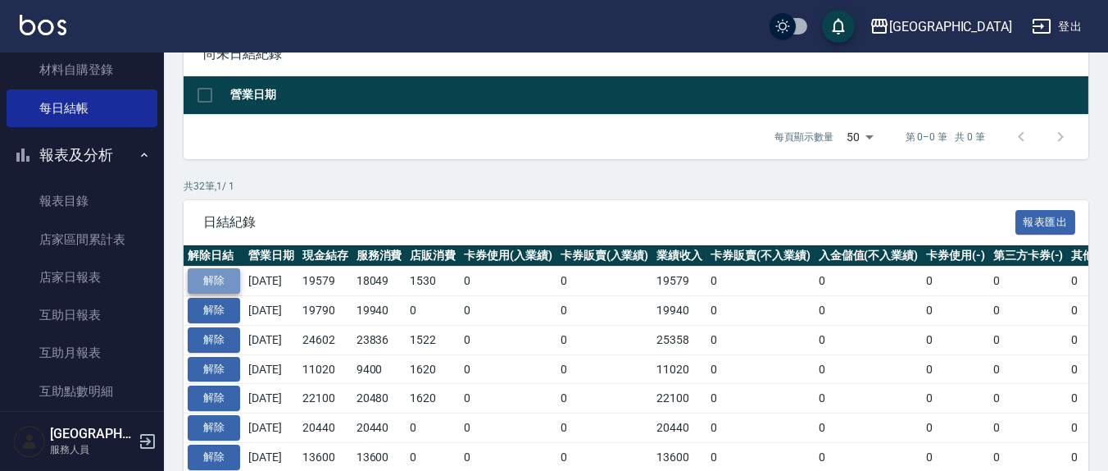
click at [213, 277] on button "解除" at bounding box center [214, 280] width 52 height 25
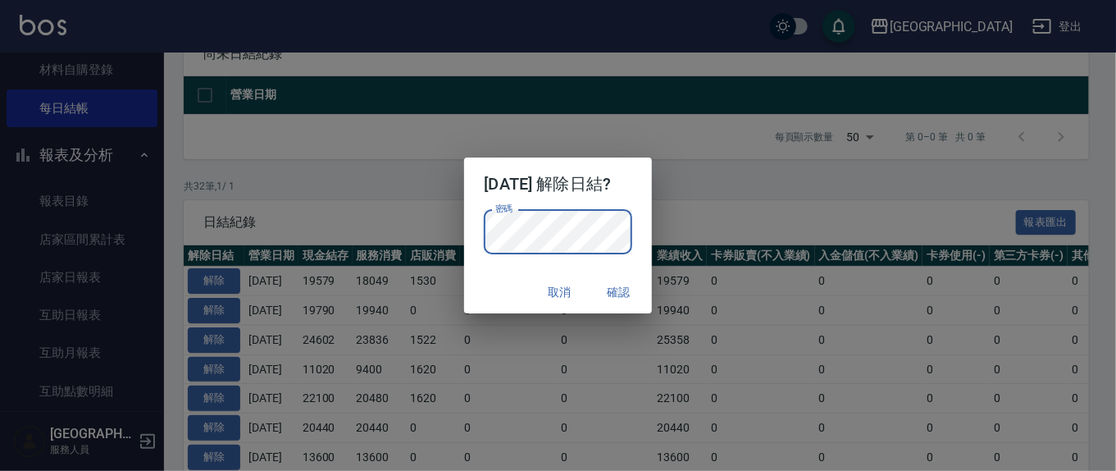
drag, startPoint x: 641, startPoint y: 288, endPoint x: 639, endPoint y: 280, distance: 8.4
click at [641, 287] on button "確認" at bounding box center [619, 292] width 52 height 30
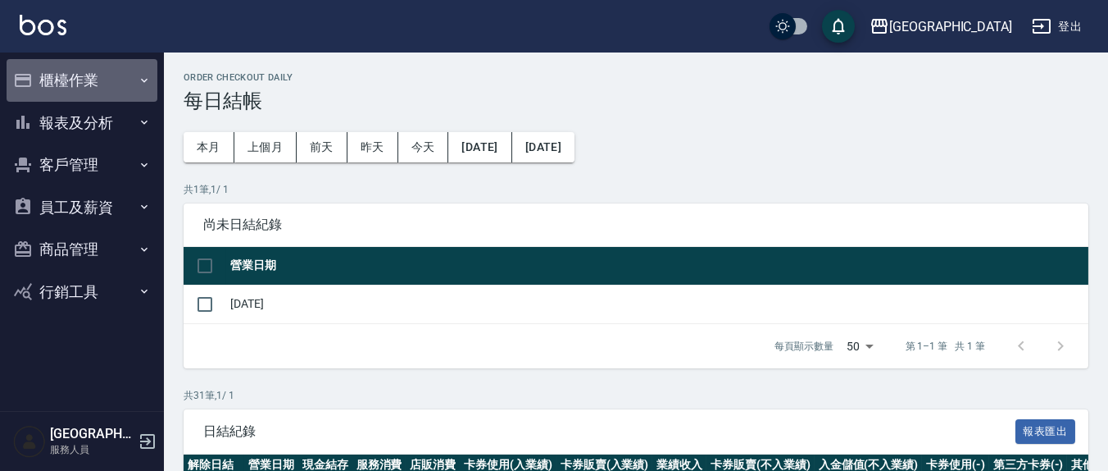
click at [59, 84] on button "櫃檯作業" at bounding box center [82, 80] width 151 height 43
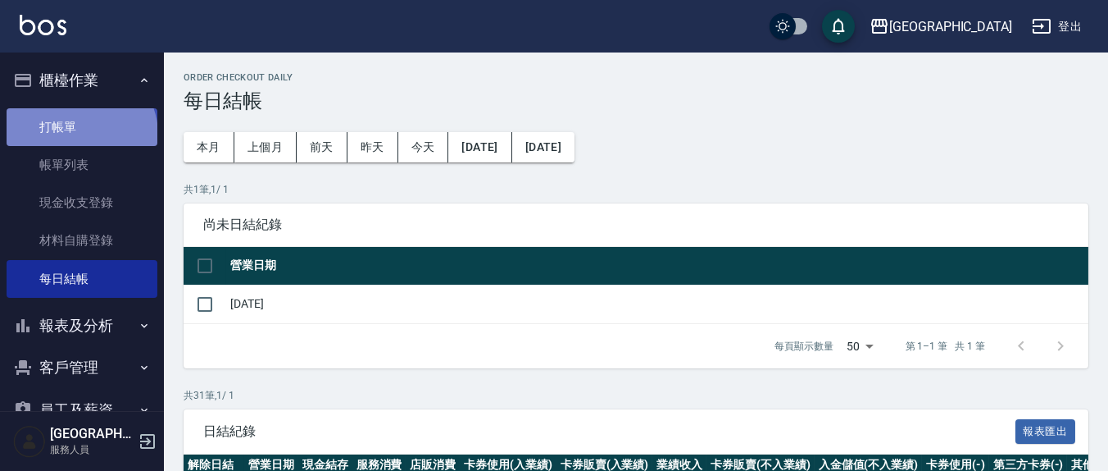
click at [80, 134] on link "打帳單" at bounding box center [82, 127] width 151 height 38
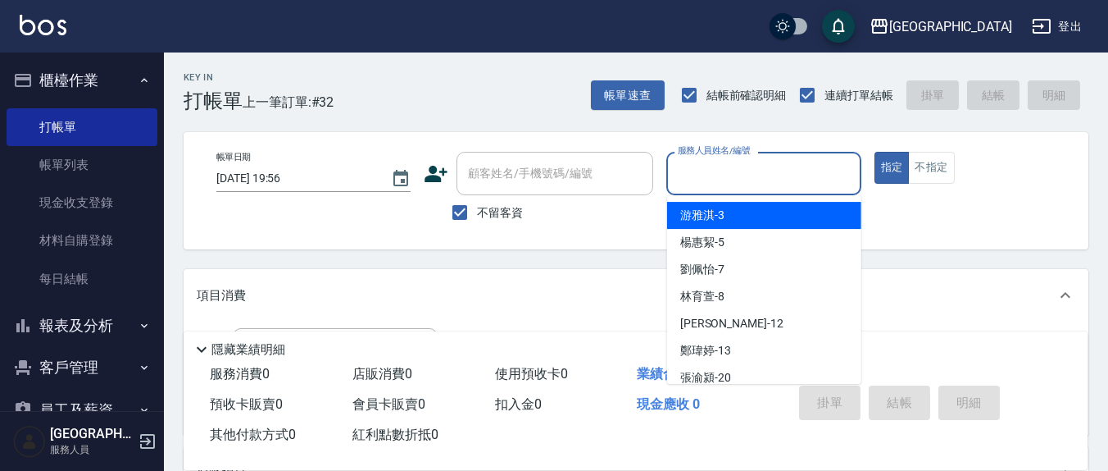
click at [714, 160] on input "服務人員姓名/編號" at bounding box center [764, 173] width 180 height 29
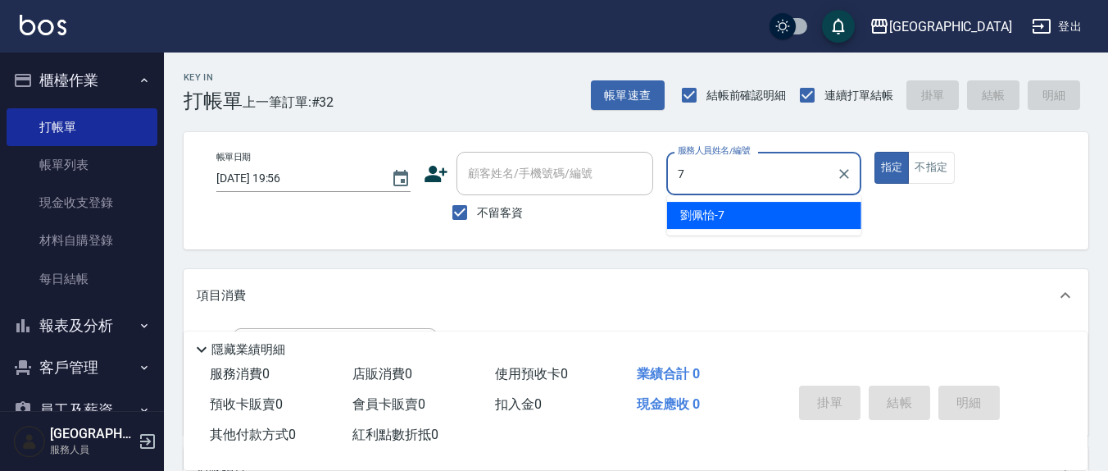
type input "劉佩怡-7"
type button "true"
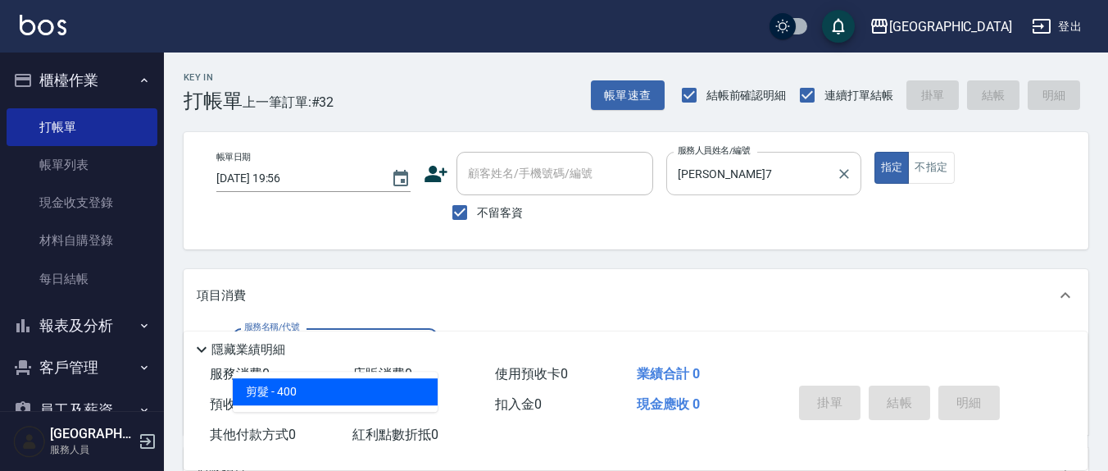
type input "剪髮(401)"
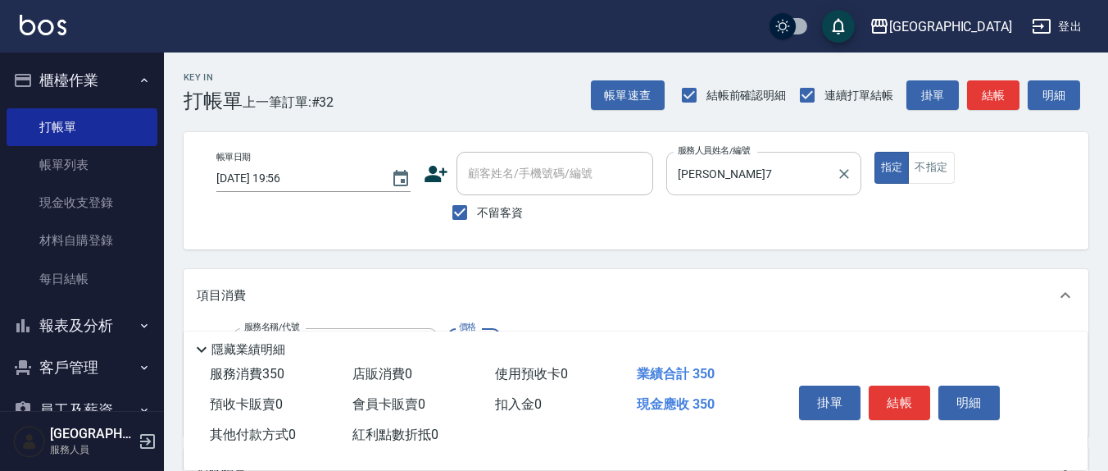
type input "350"
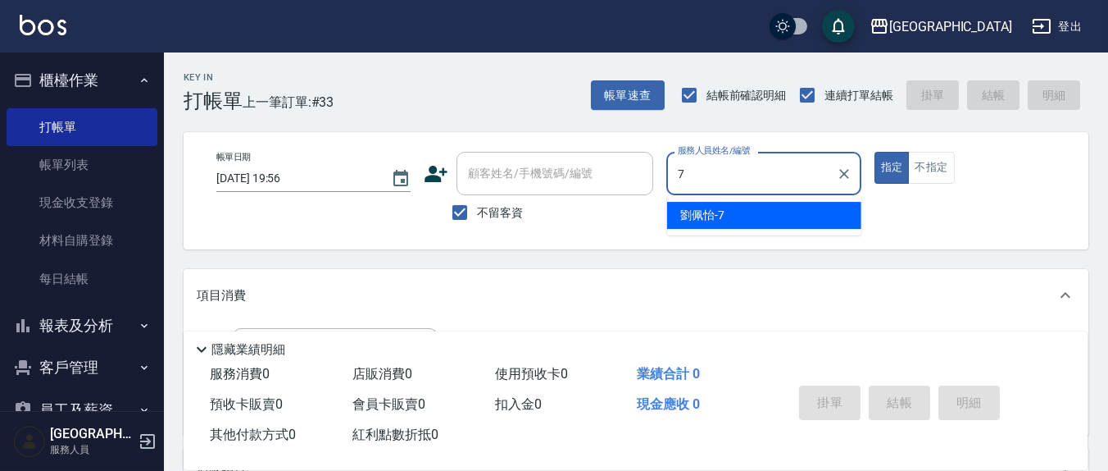
type input "劉佩怡-7"
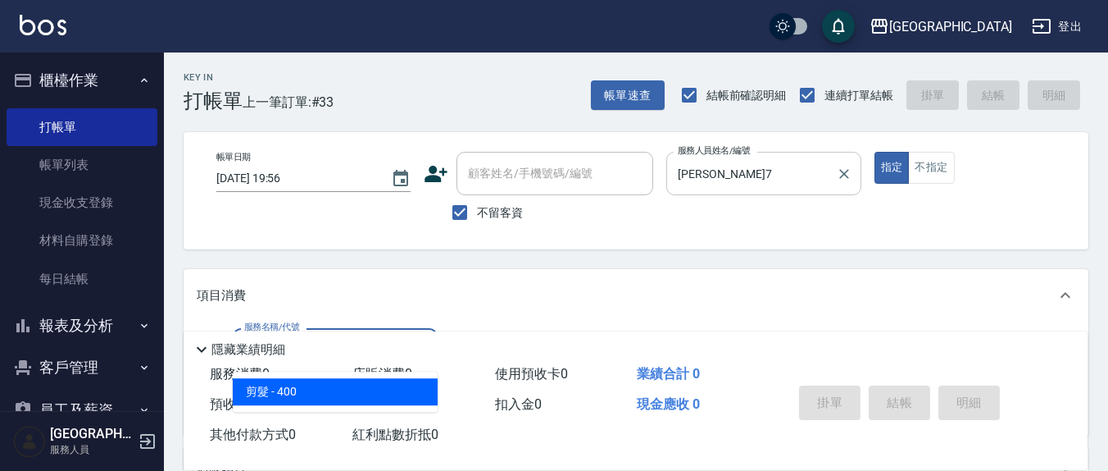
type input "剪髮(401)"
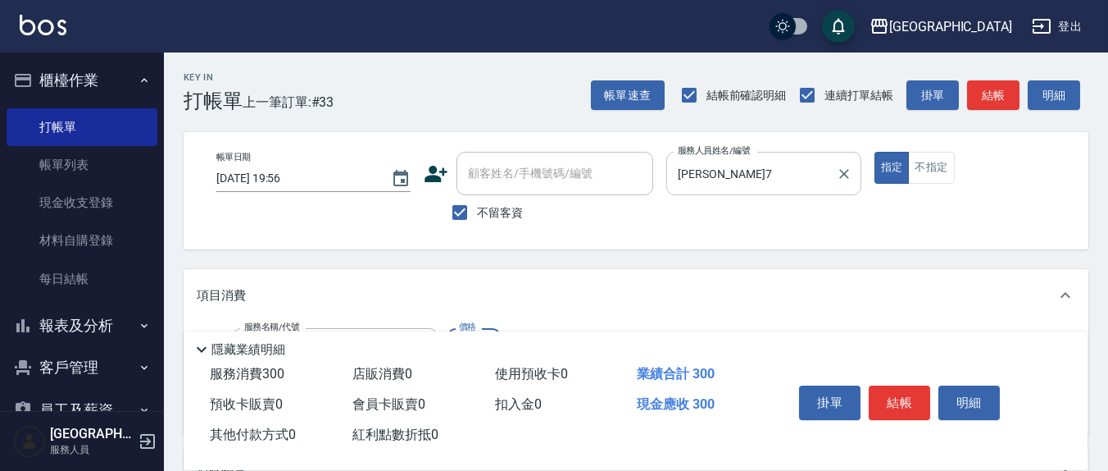
type input "300"
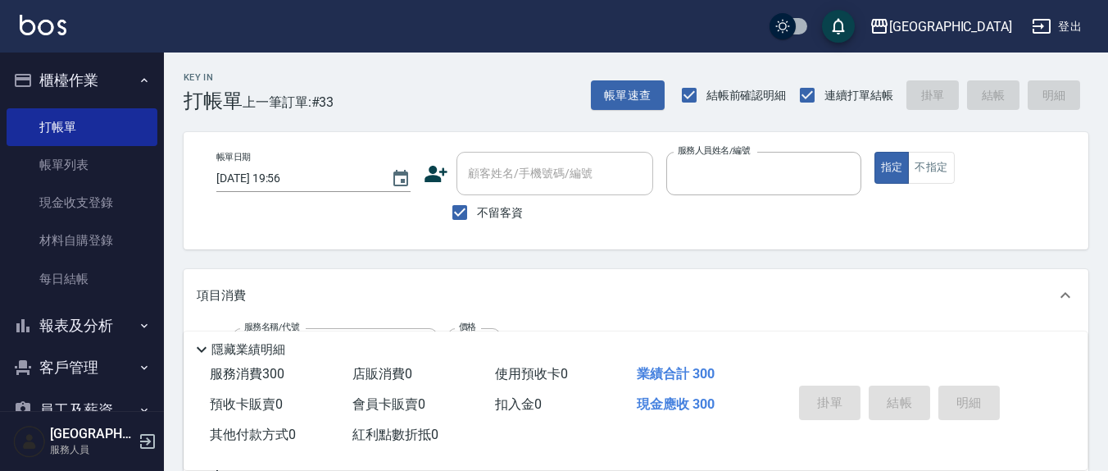
click at [875, 152] on button "指定" at bounding box center [892, 168] width 35 height 32
type input "2025/08/16 19:57"
type input "劉佩怡-7"
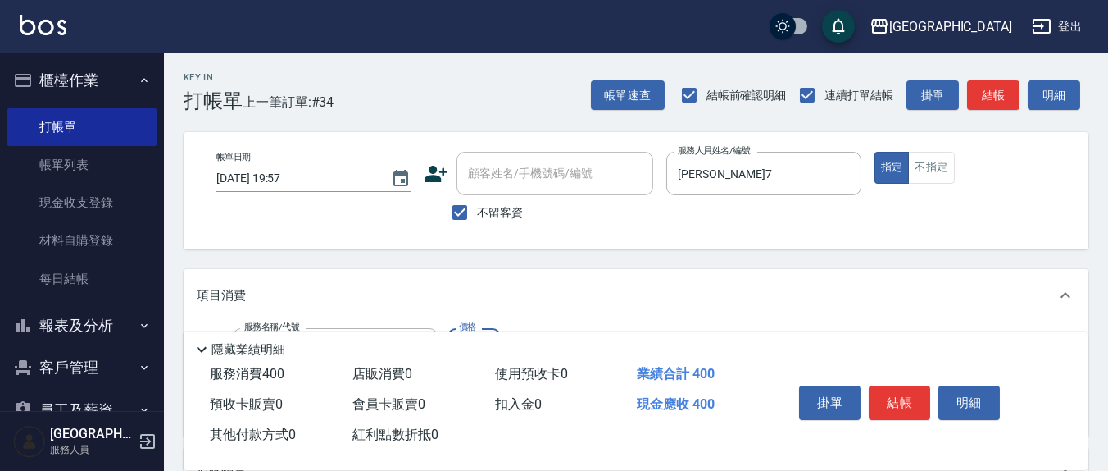
type input "剪髮(401)"
type input "350"
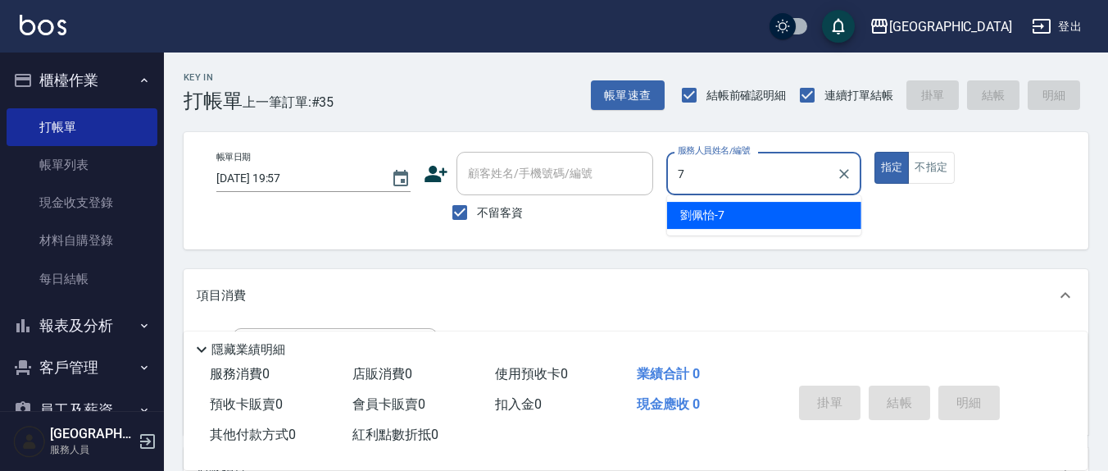
type input "劉佩怡-7"
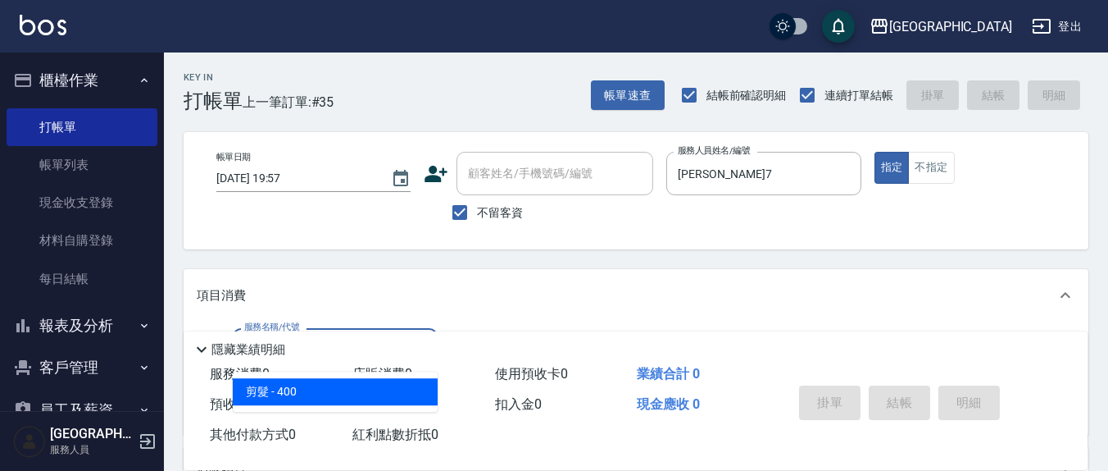
type input "剪髮(401)"
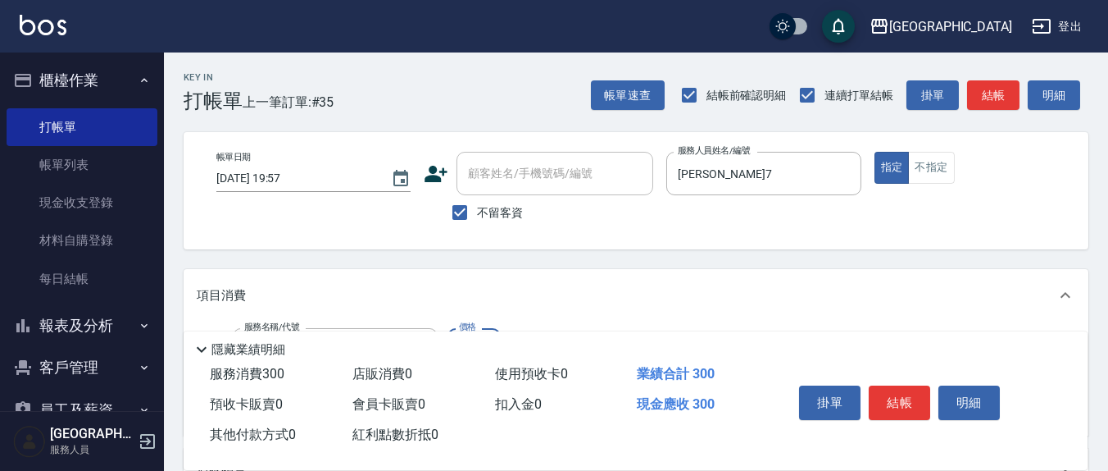
type input "300"
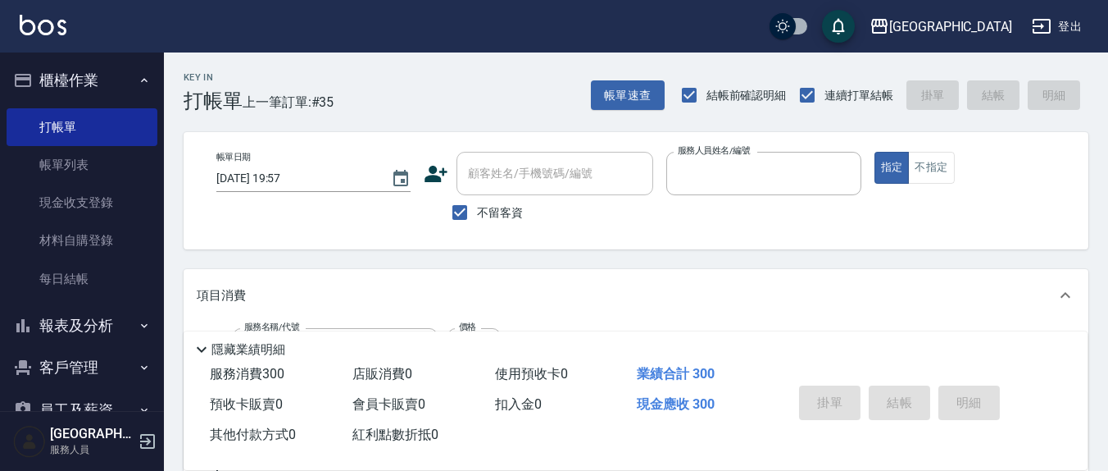
click at [875, 152] on button "指定" at bounding box center [892, 168] width 35 height 32
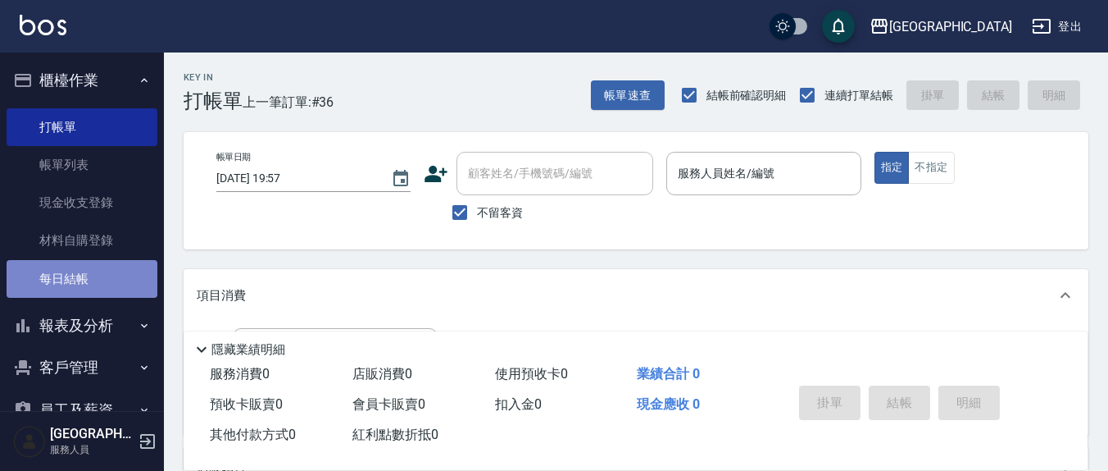
click at [91, 280] on link "每日結帳" at bounding box center [82, 279] width 151 height 38
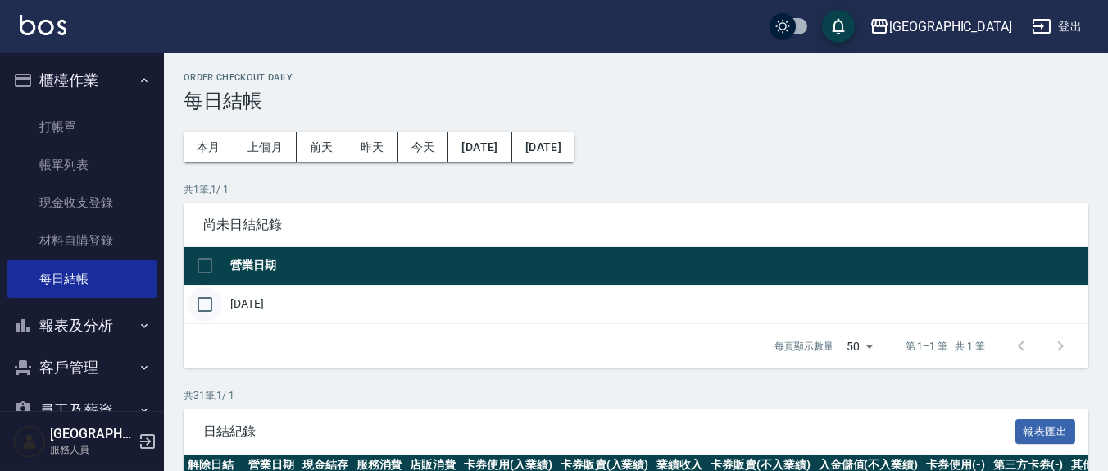
click at [212, 303] on input "checkbox" at bounding box center [205, 304] width 34 height 34
checkbox input "true"
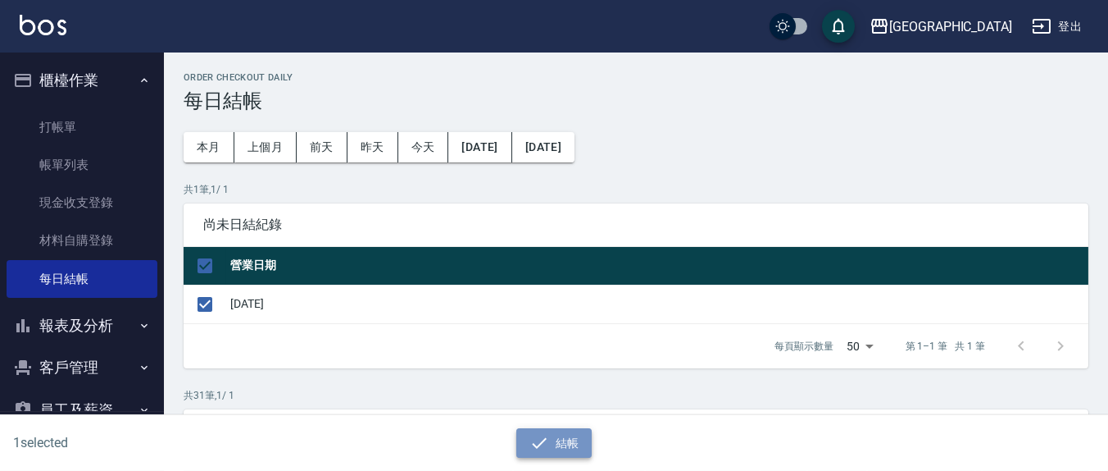
click at [548, 444] on icon "button" at bounding box center [540, 443] width 20 height 20
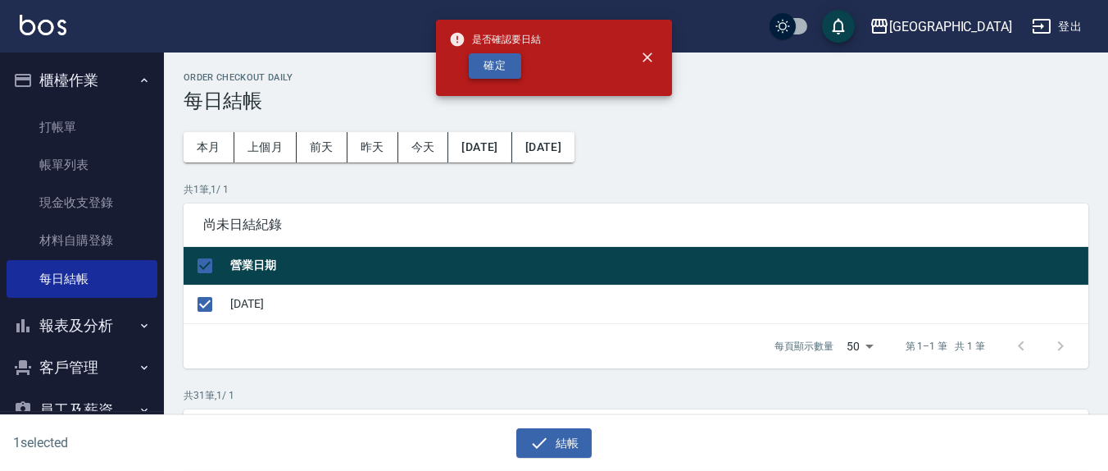
click at [492, 69] on button "確定" at bounding box center [495, 65] width 52 height 25
checkbox input "false"
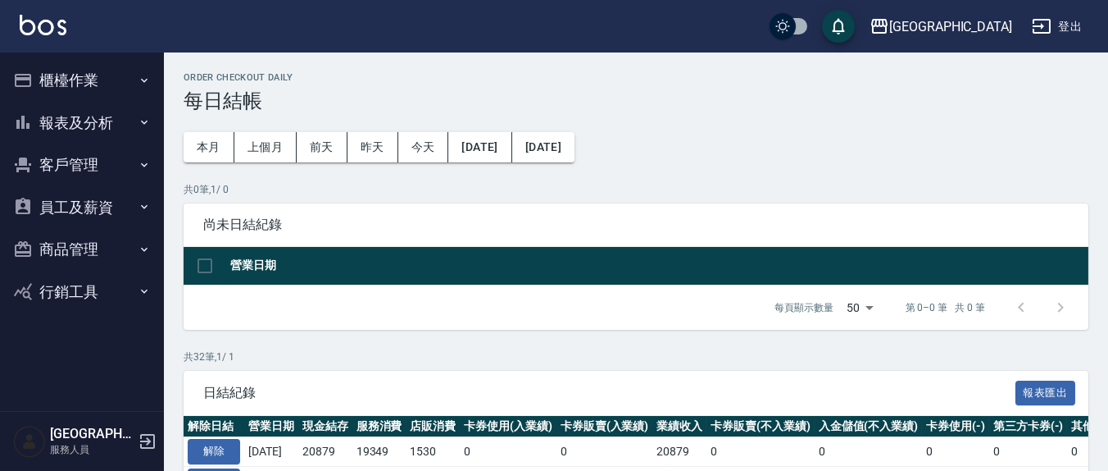
click at [80, 121] on button "報表及分析" at bounding box center [82, 123] width 151 height 43
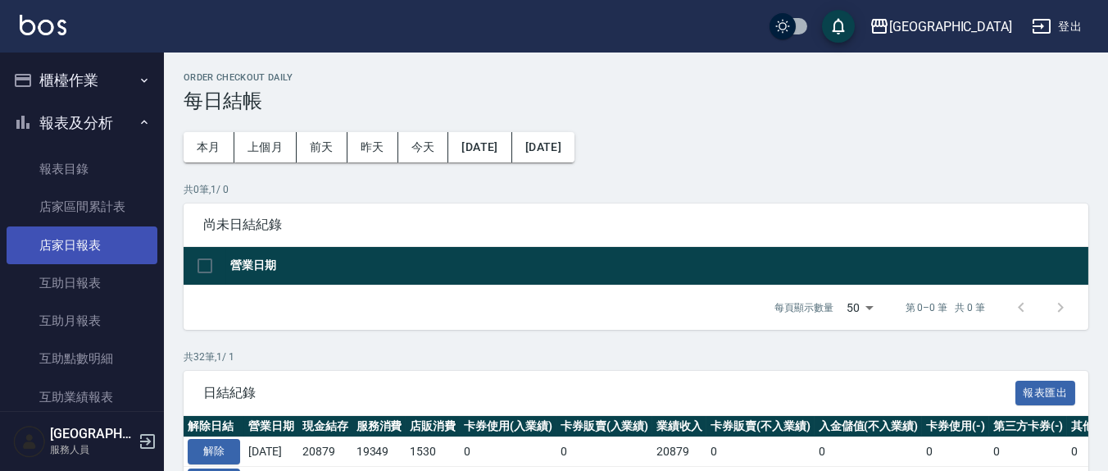
click at [98, 243] on link "店家日報表" at bounding box center [82, 245] width 151 height 38
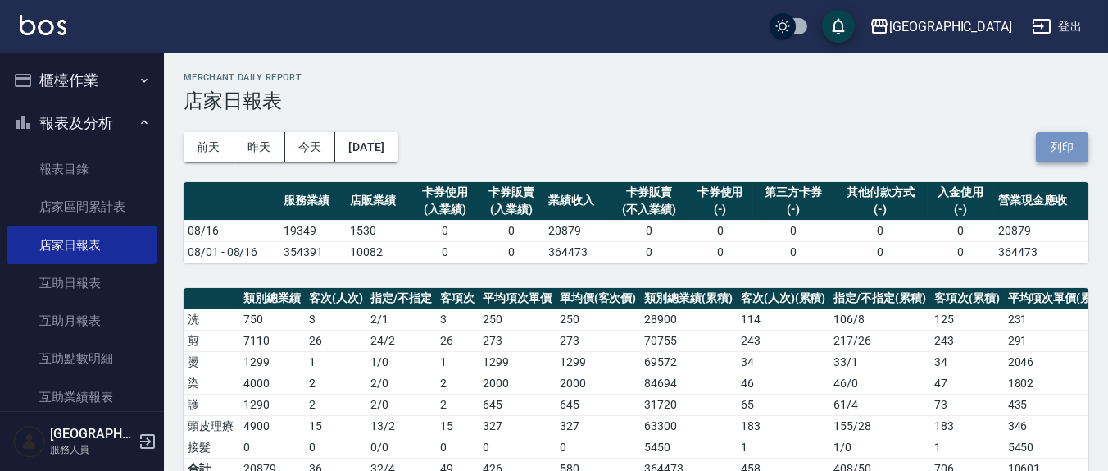
click at [1050, 143] on button "列印" at bounding box center [1062, 147] width 52 height 30
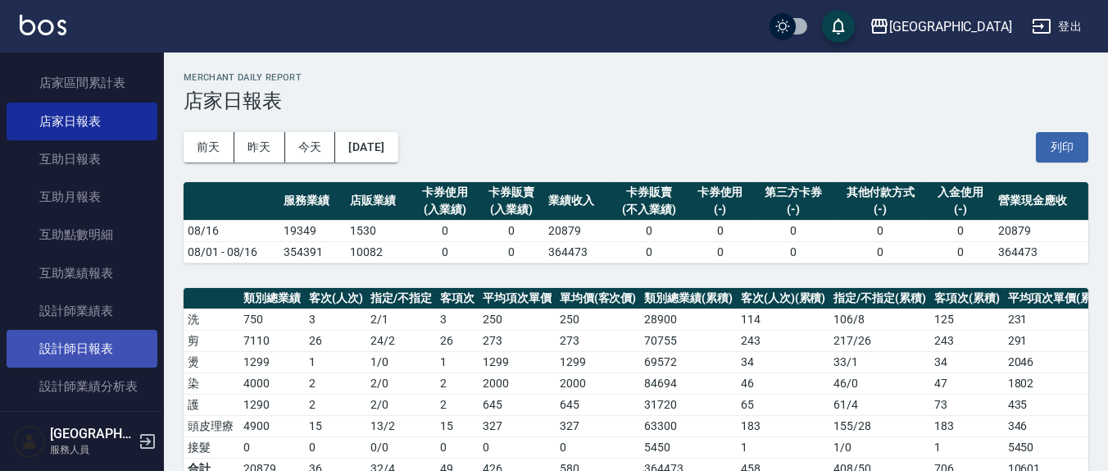
scroll to position [171, 0]
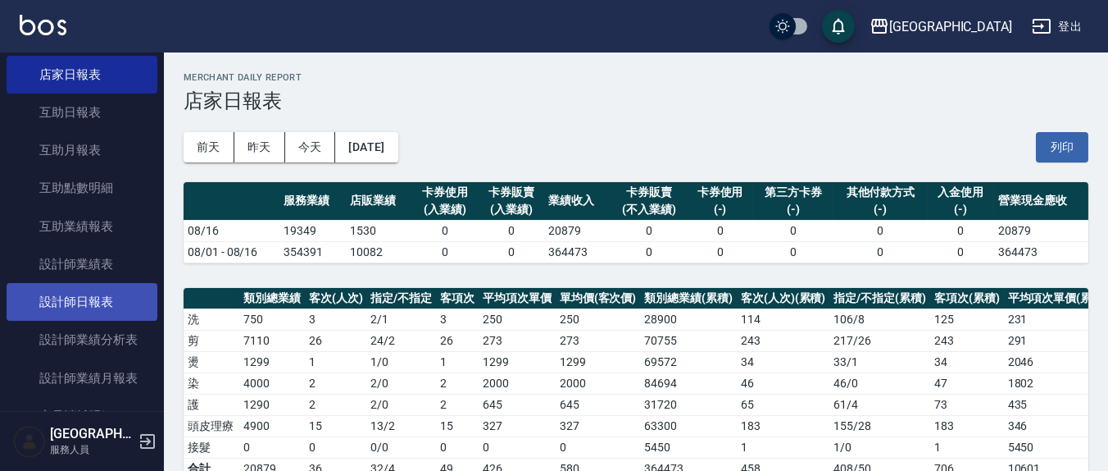
click at [110, 294] on link "設計師日報表" at bounding box center [82, 302] width 151 height 38
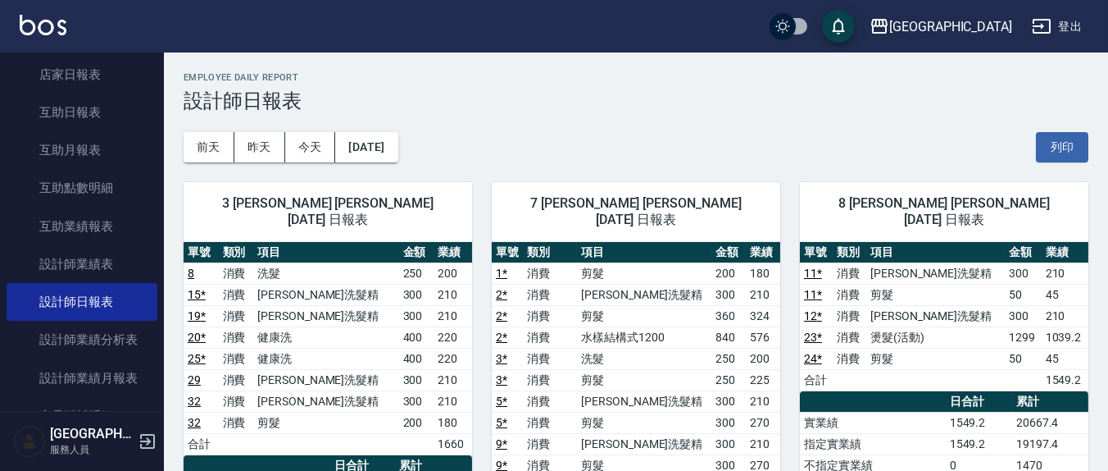
drag, startPoint x: 1074, startPoint y: 151, endPoint x: 908, endPoint y: 357, distance: 264.7
click at [1070, 148] on button "列印" at bounding box center [1062, 147] width 52 height 30
